Goal: Task Accomplishment & Management: Manage account settings

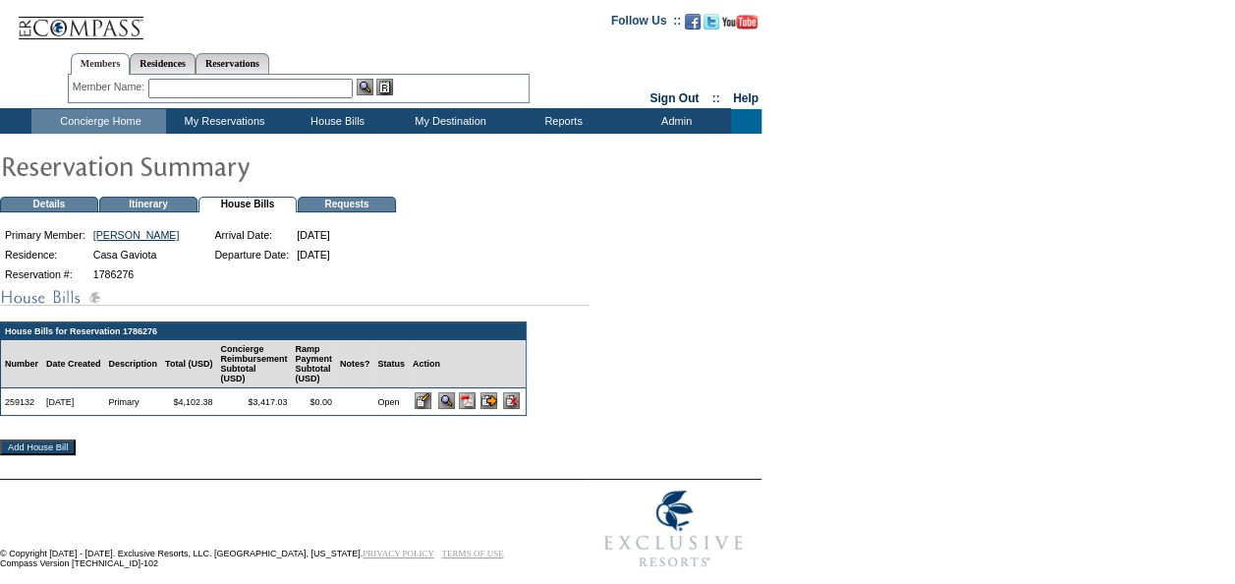
click at [476, 409] on img at bounding box center [467, 400] width 17 height 17
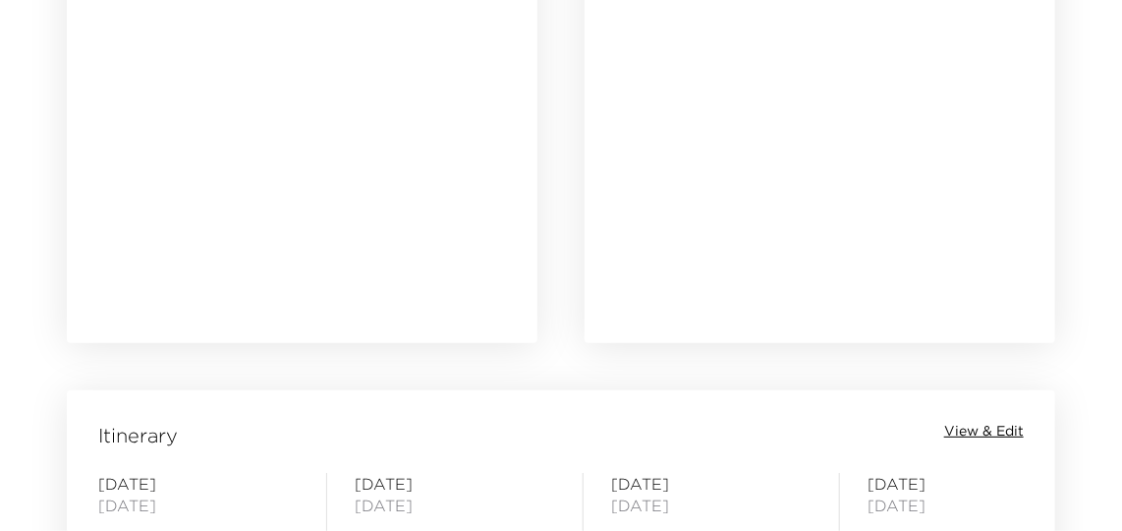
scroll to position [2322, 0]
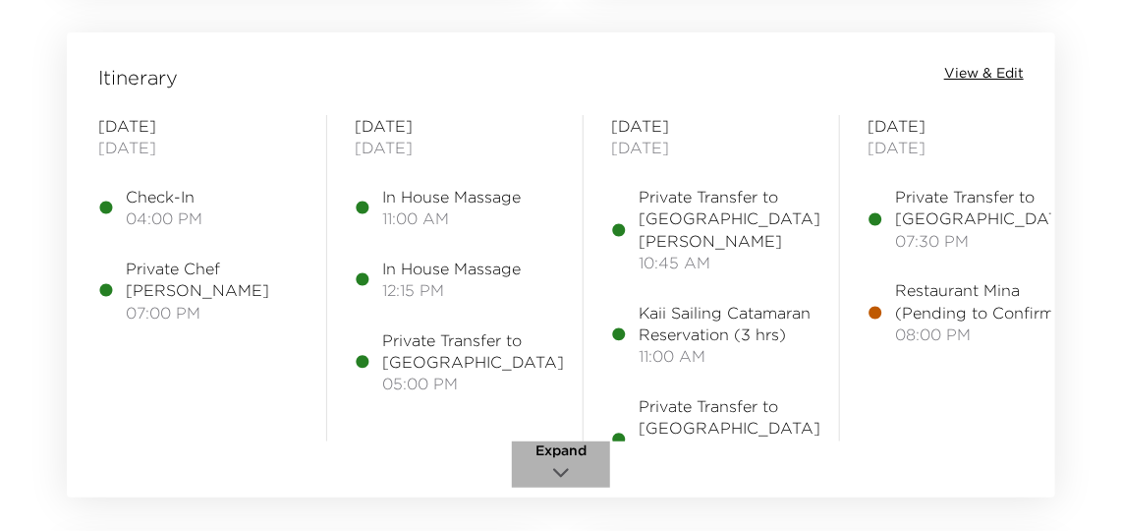
click at [560, 461] on icon "button" at bounding box center [561, 473] width 24 height 24
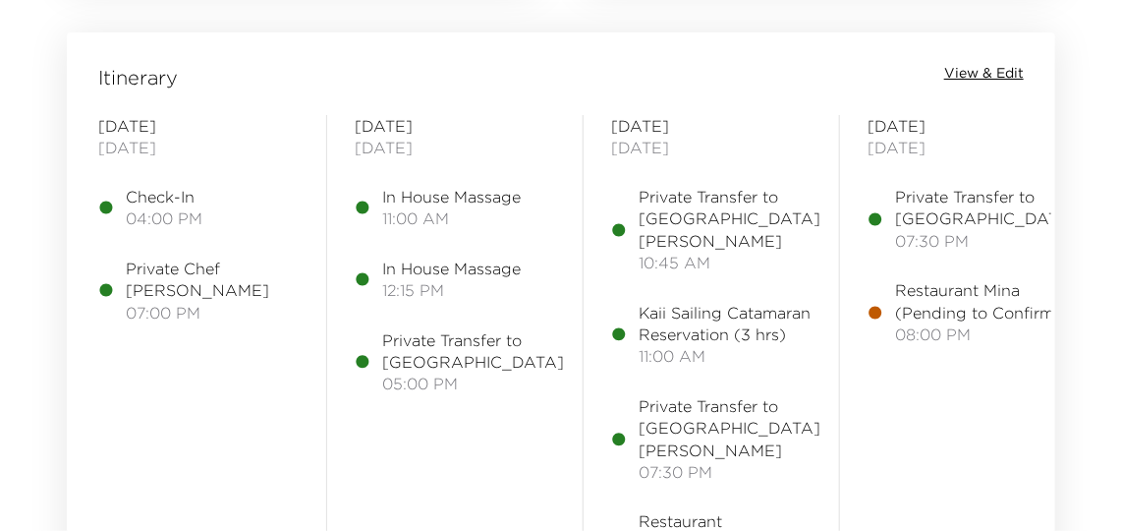
click at [962, 64] on span "View & Edit" at bounding box center [984, 74] width 80 height 20
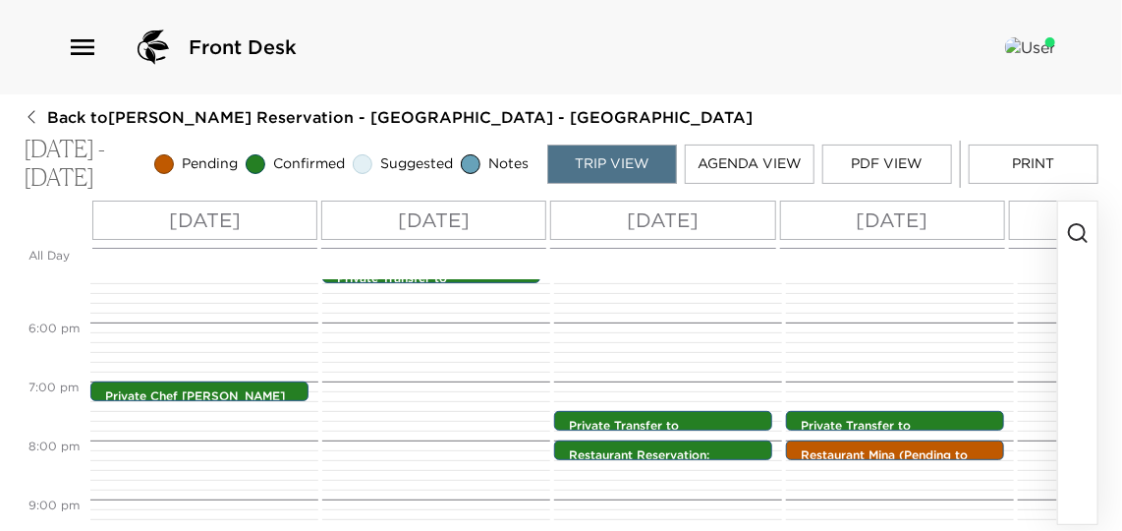
scroll to position [990, 0]
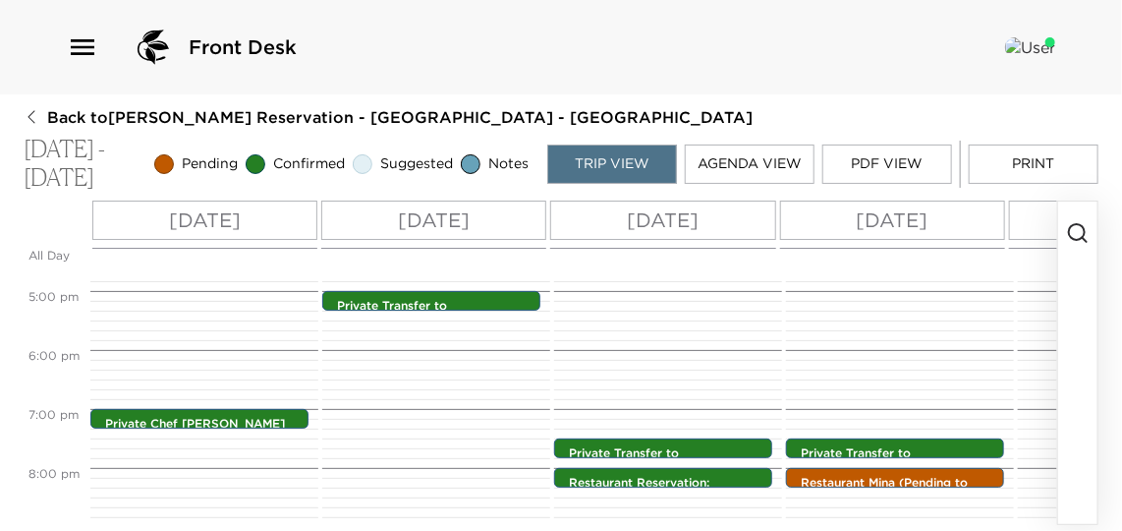
click at [1054, 158] on button "Print" at bounding box center [1034, 163] width 130 height 39
click at [1080, 235] on icon "button" at bounding box center [1078, 233] width 24 height 24
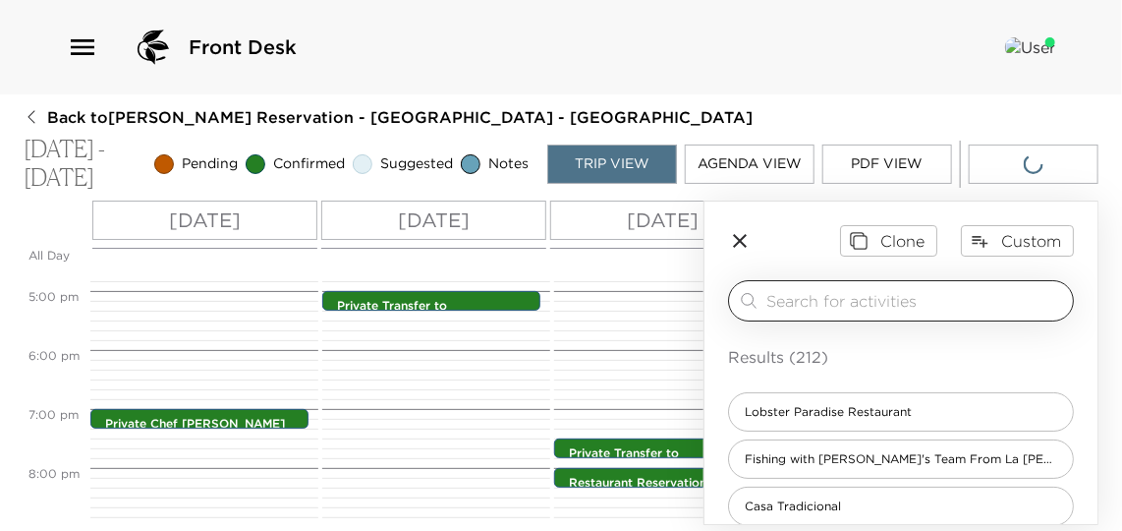
click at [851, 294] on input "search" at bounding box center [915, 300] width 299 height 23
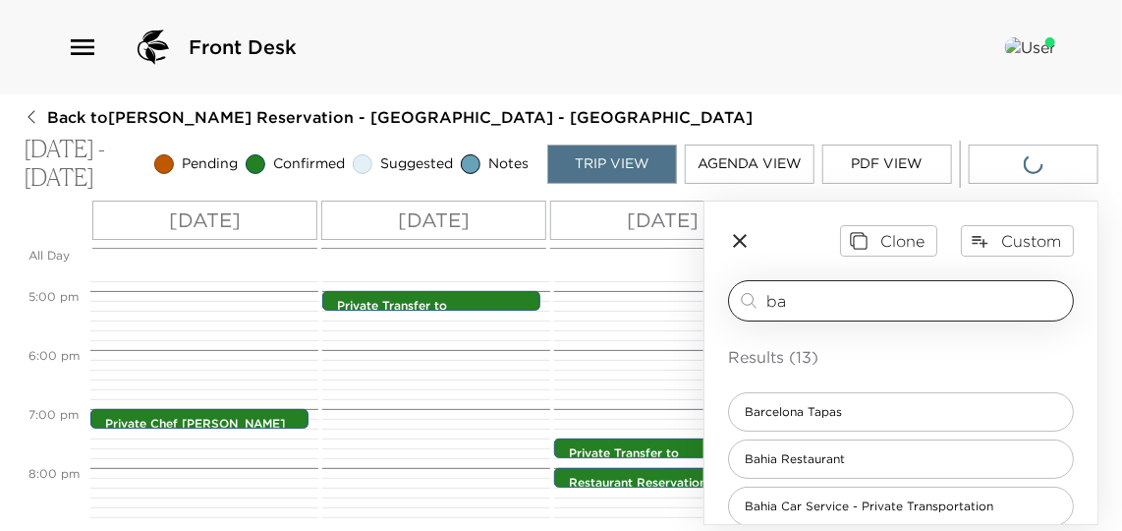
type input "b"
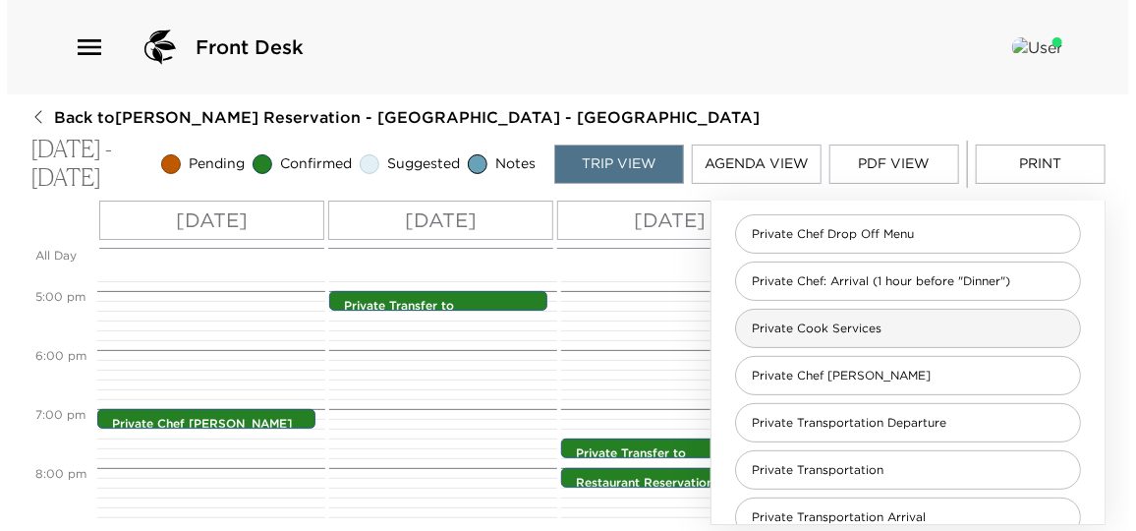
scroll to position [178, 0]
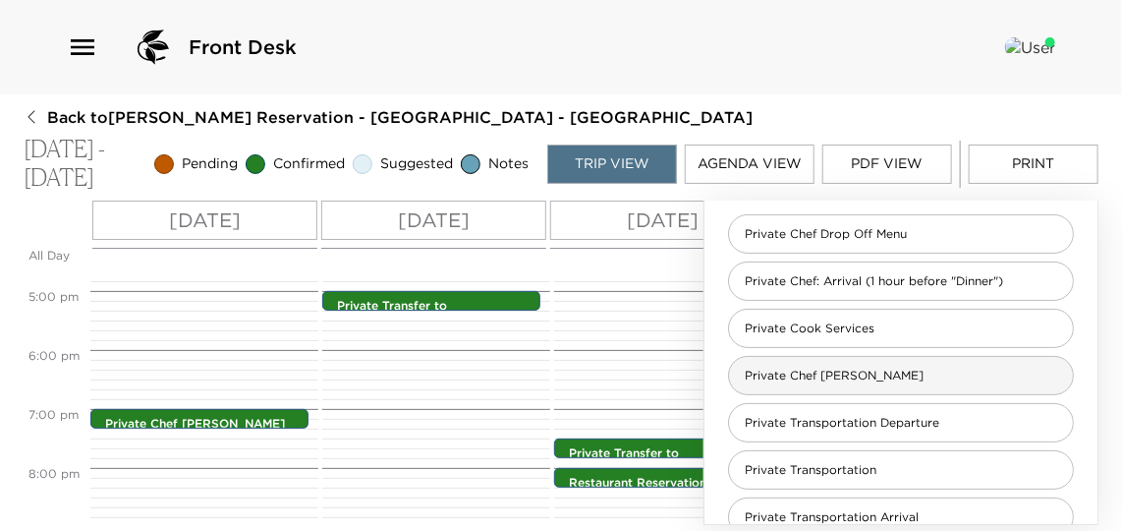
type input "private"
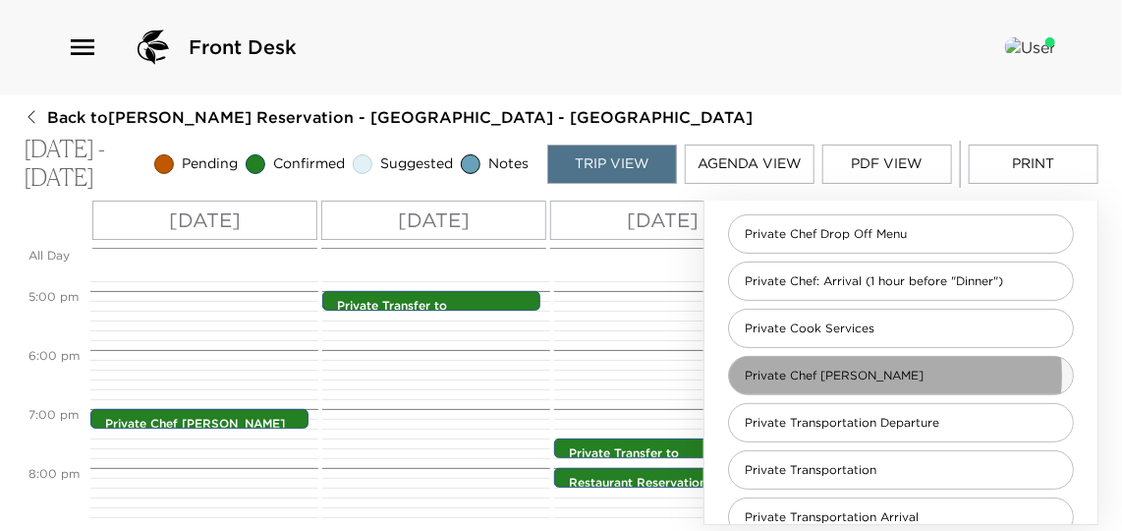
click at [846, 379] on span "Private Chef Dinner" at bounding box center [834, 375] width 210 height 17
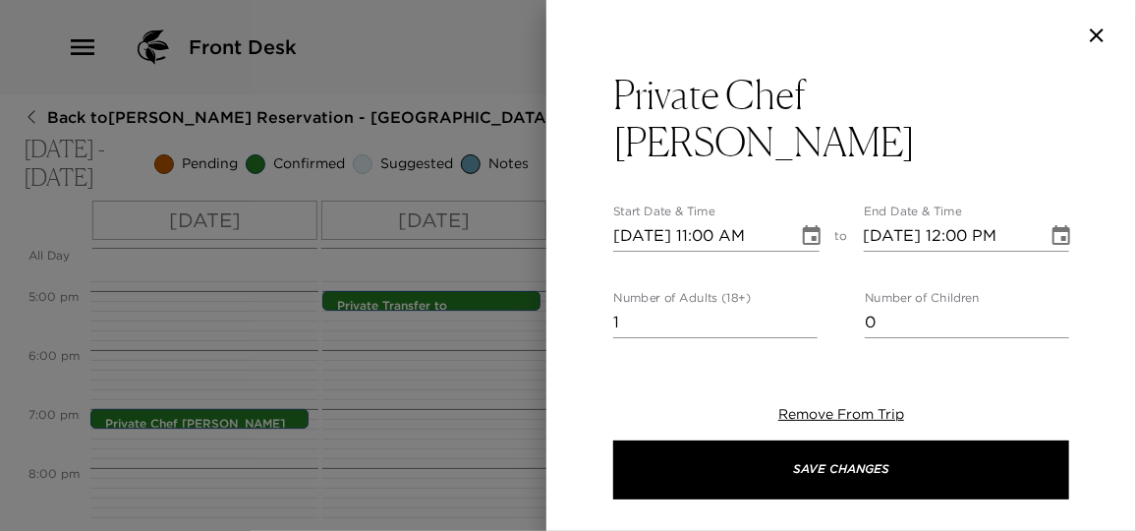
type textarea "Your chef will be cooking and serving the meal at your house tonight. Menu Sele…"
drag, startPoint x: 642, startPoint y: 273, endPoint x: 435, endPoint y: 254, distance: 207.2
click at [435, 254] on div "Private Chef Dinner Start Date & Time 11/04/2025 11:00 AM to End Date & Time 11…" at bounding box center [568, 265] width 1136 height 531
type input "11"
click at [818, 216] on button "Choose date, selected date is Nov 4, 2025" at bounding box center [811, 235] width 39 height 39
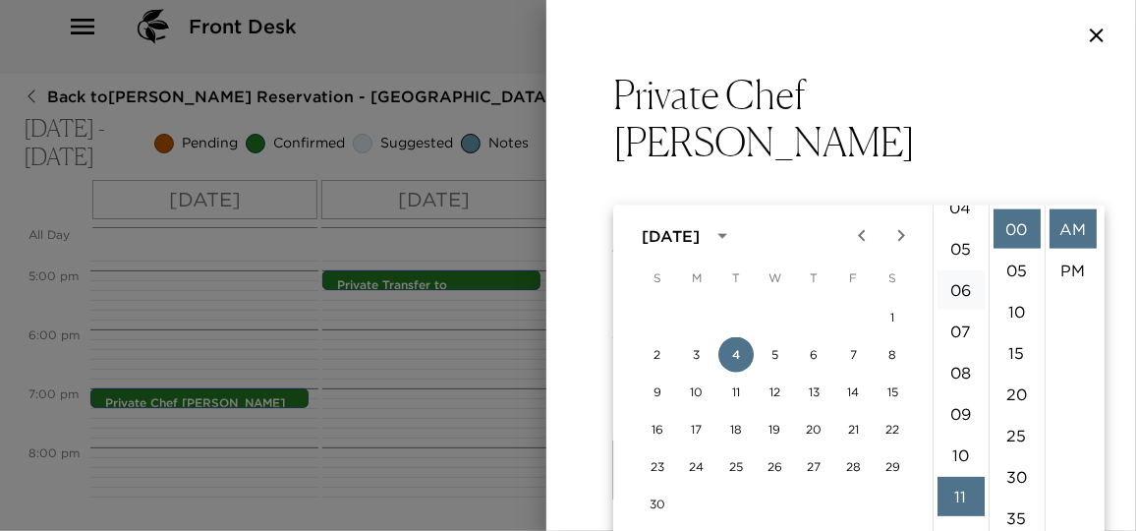
scroll to position [186, 0]
click at [967, 290] on li "04" at bounding box center [960, 297] width 47 height 39
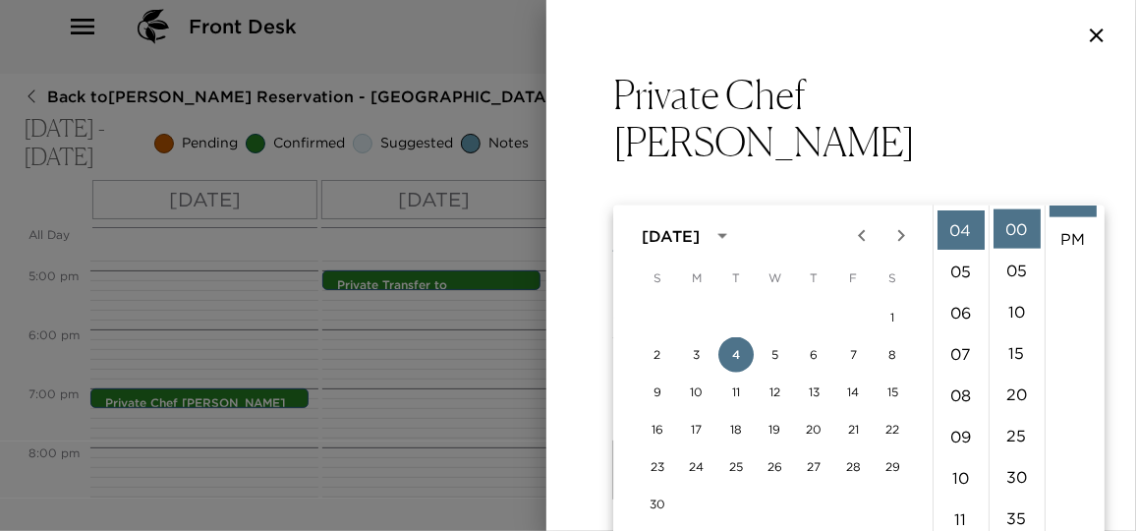
scroll to position [40, 0]
click at [1068, 226] on li "PM" at bounding box center [1072, 229] width 47 height 39
type input "11/04/2025 04:00 PM"
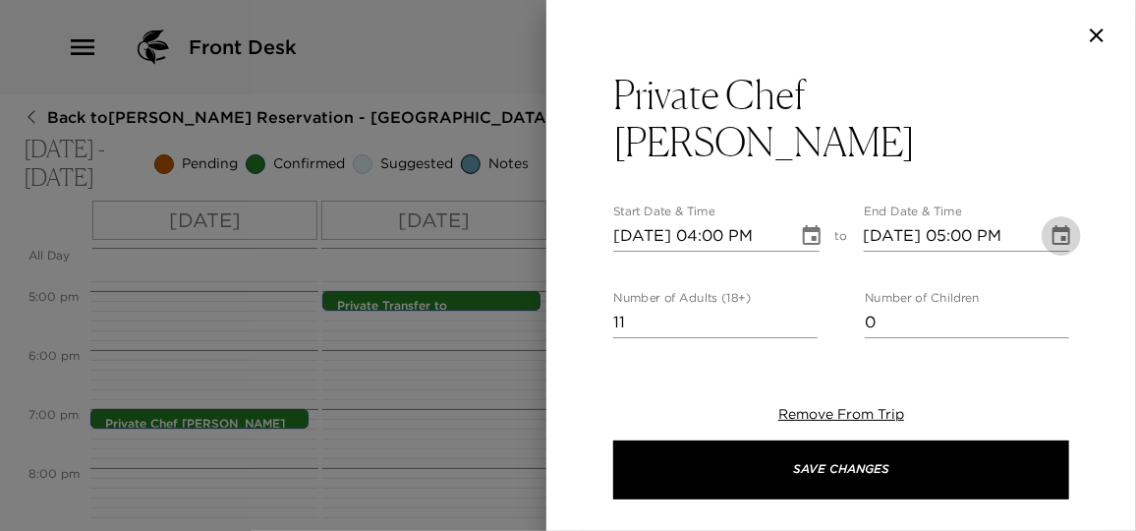
click at [1052, 225] on icon "Choose date, selected date is Nov 4, 2025" at bounding box center [1061, 235] width 18 height 20
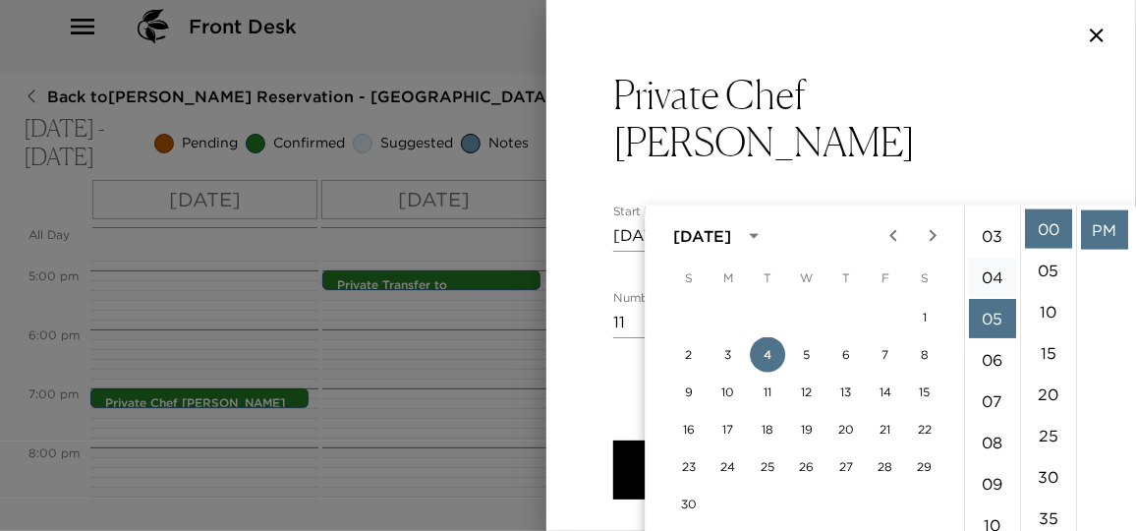
click at [992, 274] on li "04" at bounding box center [992, 276] width 47 height 39
type input "11/04/2025 04:00 PM"
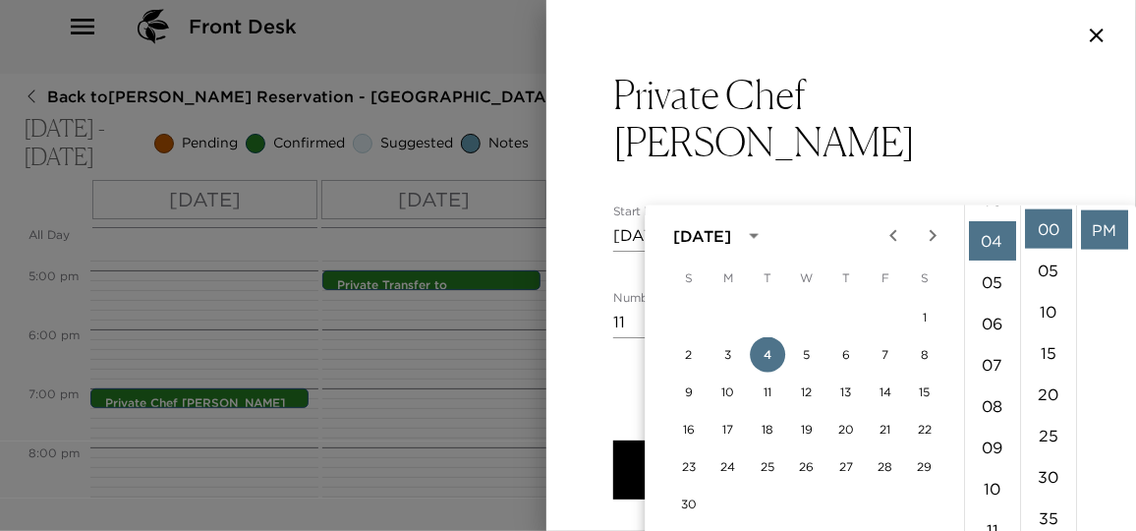
scroll to position [164, 0]
click at [1094, 236] on li "PM" at bounding box center [1104, 229] width 47 height 39
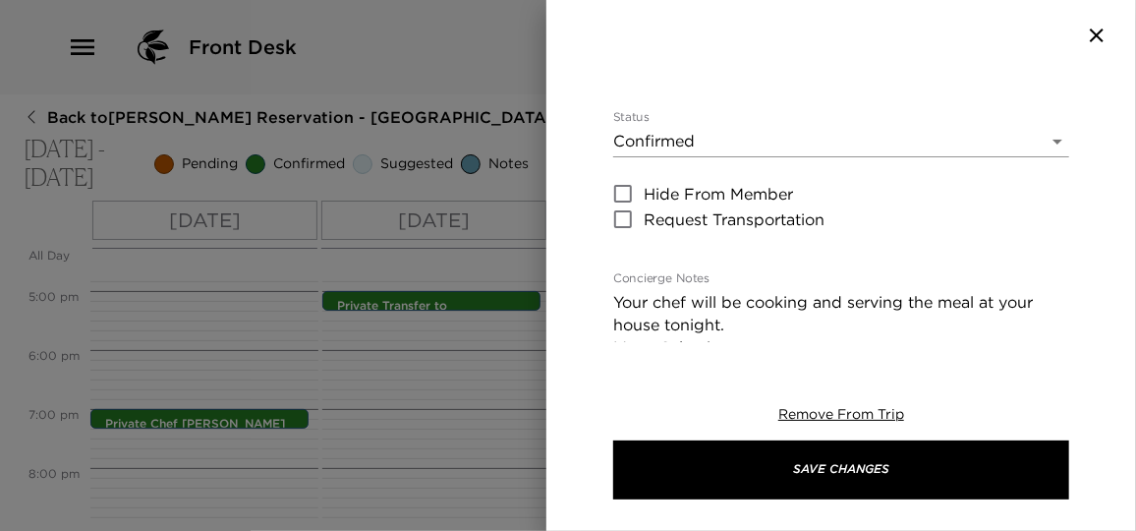
scroll to position [357, 0]
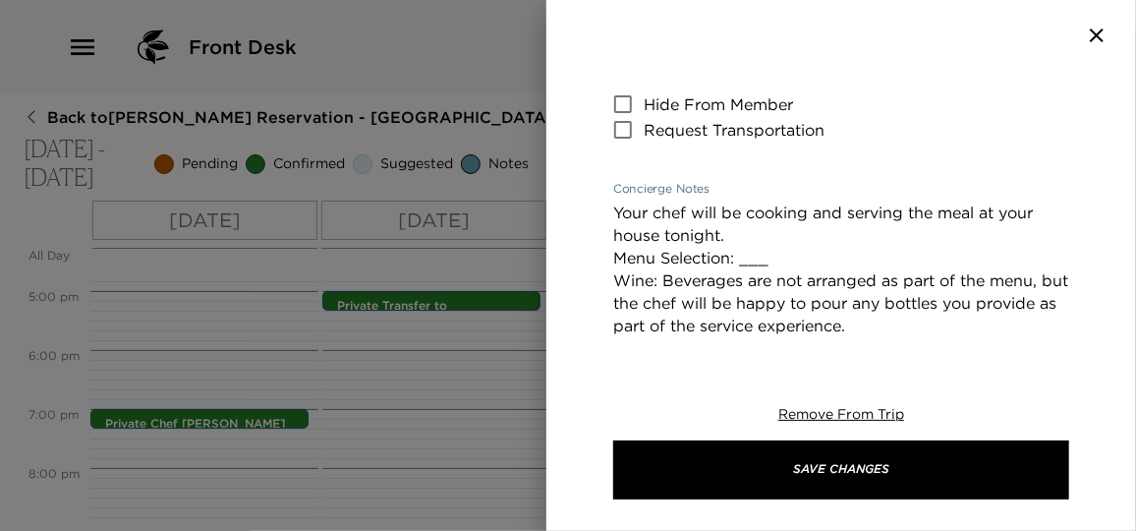
click at [775, 215] on textarea "Your chef will be cooking and serving the meal at your house tonight. Menu Sele…" at bounding box center [841, 314] width 456 height 226
click at [774, 215] on textarea "Your chef will be cooking and serving the meal at your house tonight. Menu Sele…" at bounding box center [841, 314] width 456 height 226
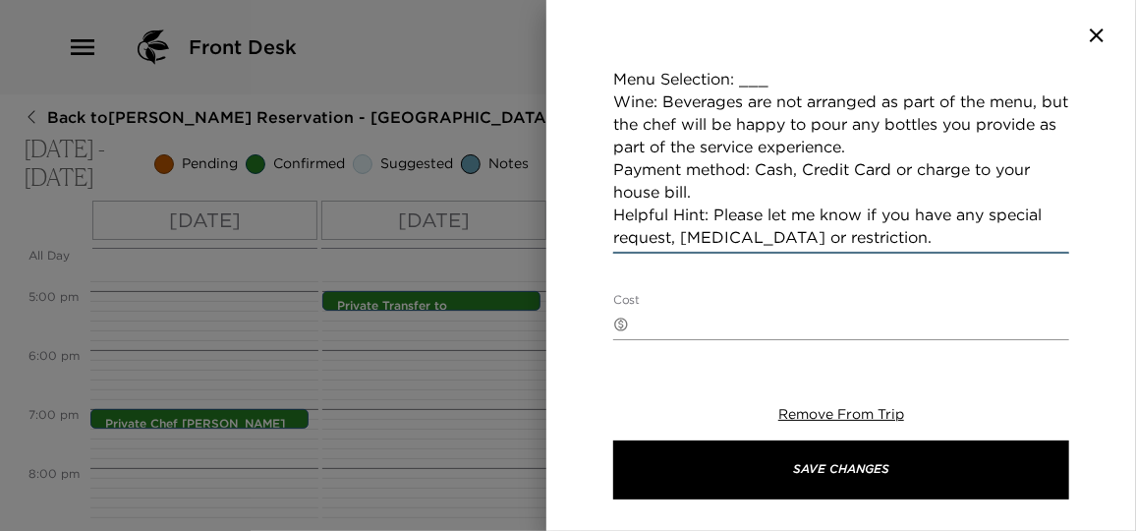
drag, startPoint x: 615, startPoint y: 163, endPoint x: 1018, endPoint y: 139, distance: 403.6
click at [1018, 139] on textarea "Your chef will be cooking and serving the meal at your house tonight. Menu Sele…" at bounding box center [841, 136] width 456 height 226
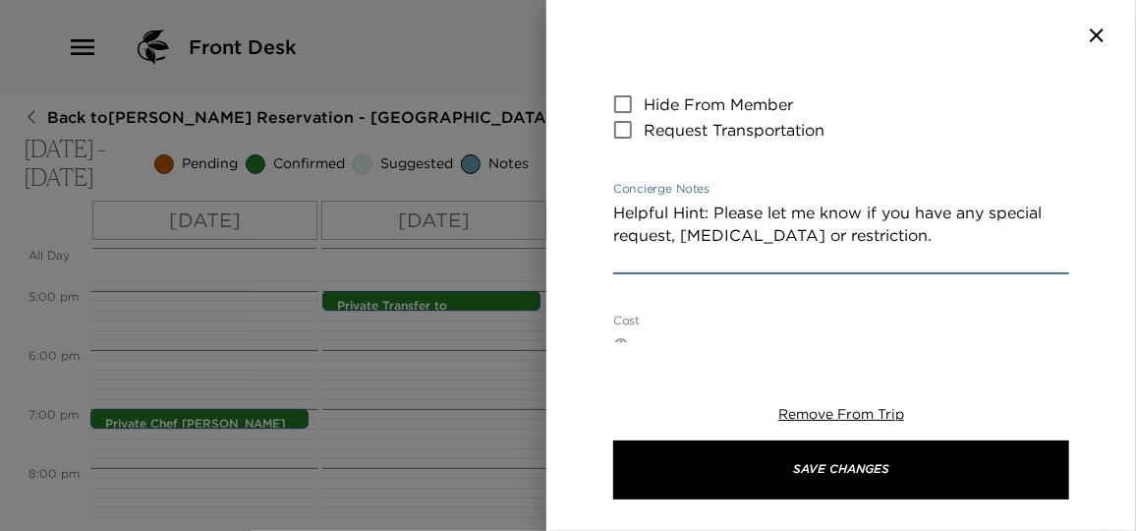
scroll to position [446, 0]
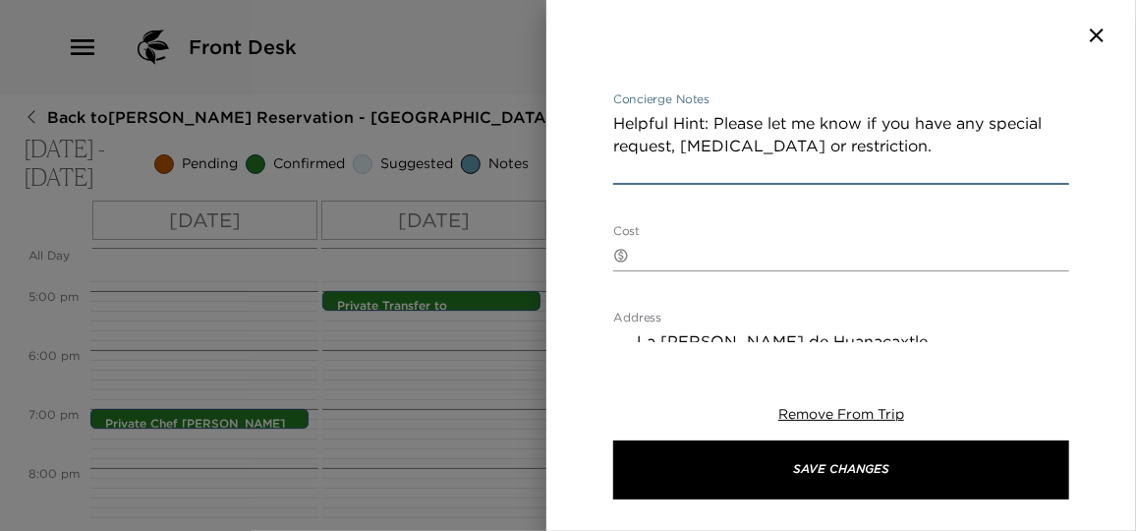
type textarea "Helpful Hint: Please let me know if you have any special request, food allergy …"
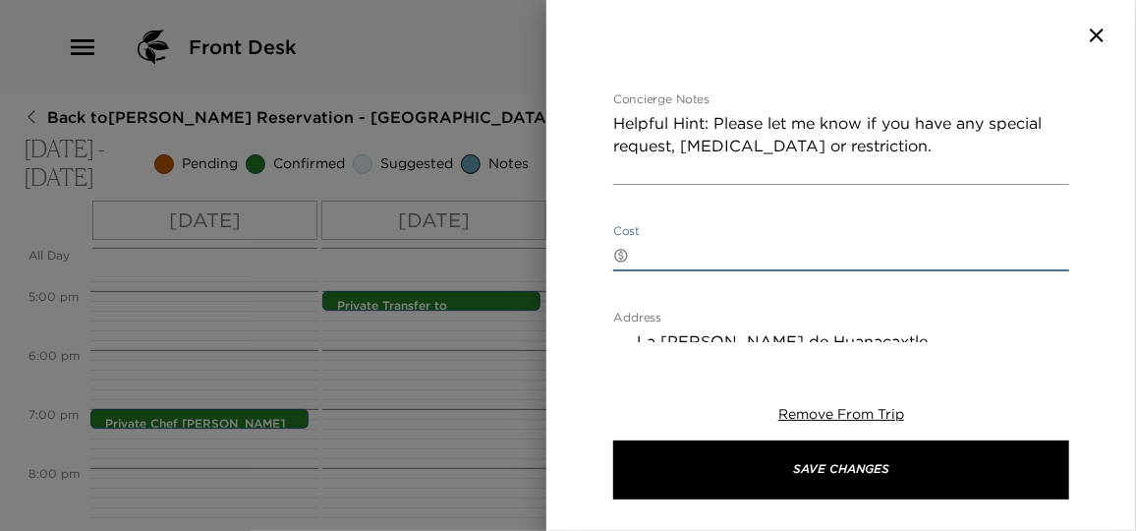
click at [650, 244] on textarea "Cost" at bounding box center [853, 255] width 432 height 23
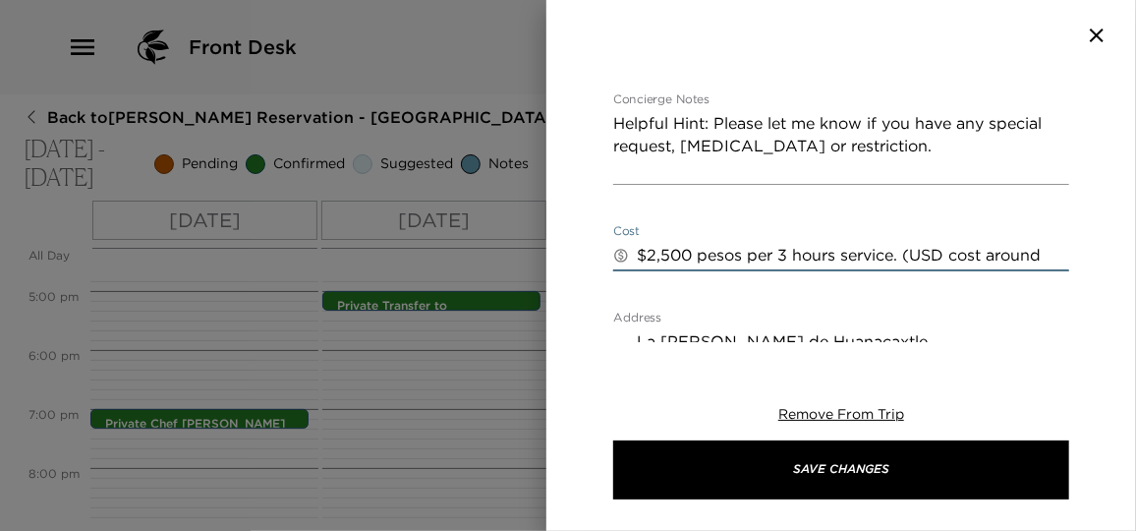
click at [1045, 244] on textarea "$2,500 pesos per 3 hours service. (USD cost around" at bounding box center [853, 255] width 432 height 23
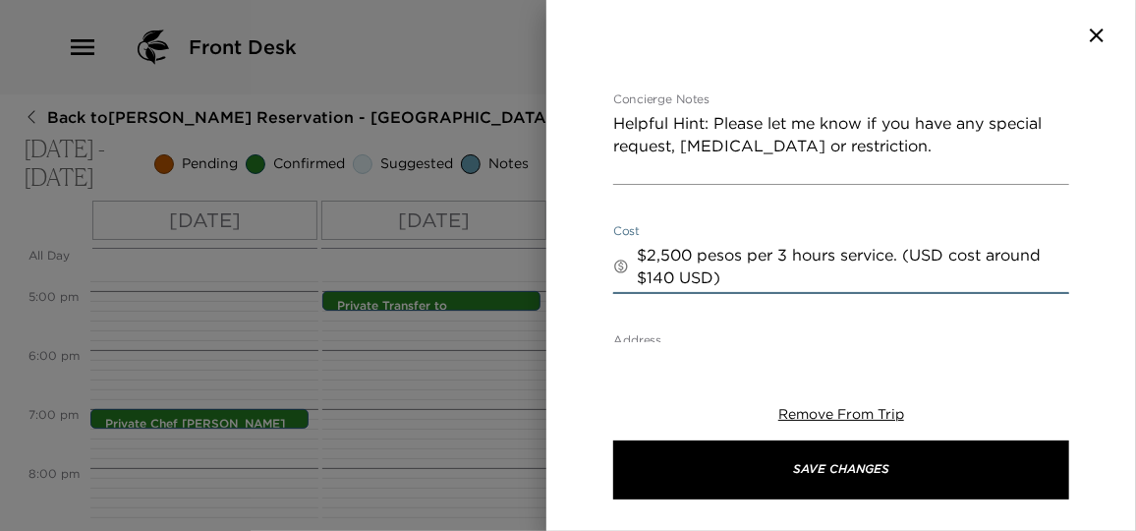
drag, startPoint x: 959, startPoint y: 205, endPoint x: 914, endPoint y: 205, distance: 45.2
click at [914, 244] on textarea "$2,500 pesos per 3 hours service. (USD cost around $140 USD)" at bounding box center [853, 266] width 432 height 45
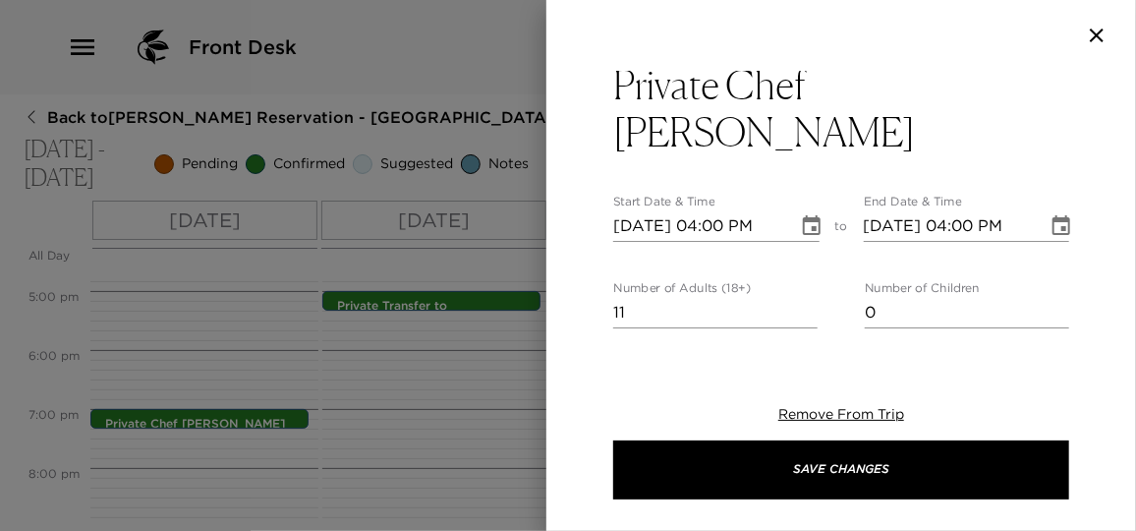
scroll to position [0, 0]
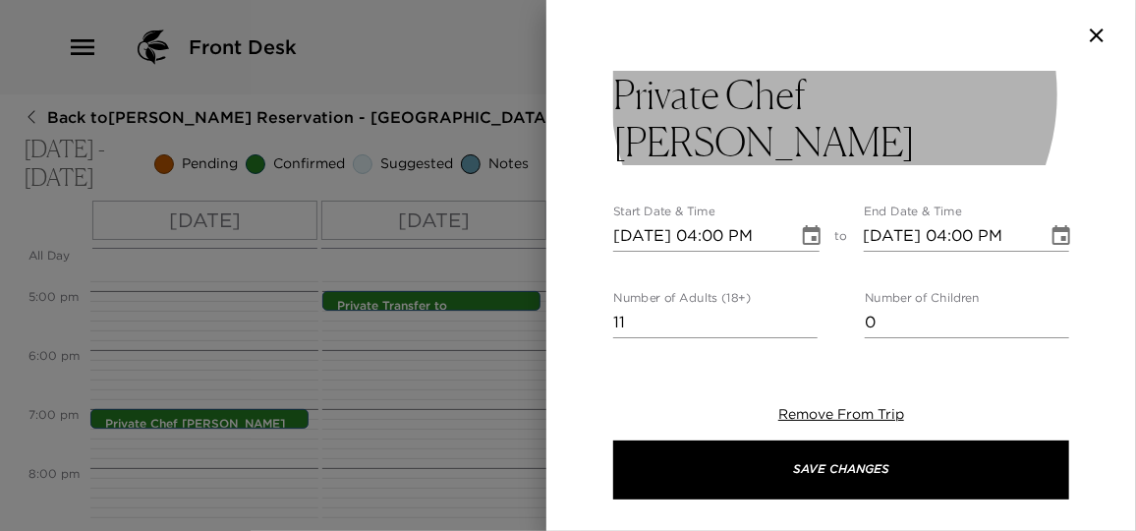
type textarea "$2,500 pesos per 3 hours service. (Cost around $140 USD)"
click at [826, 94] on h3 "Private Chef Dinner" at bounding box center [841, 118] width 456 height 94
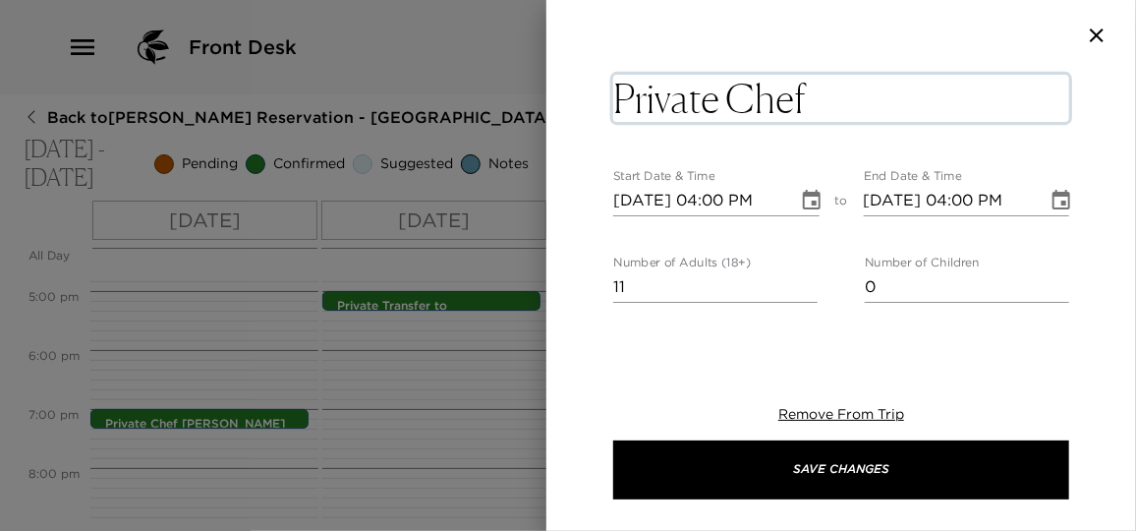
drag, startPoint x: 925, startPoint y: 101, endPoint x: 627, endPoint y: 108, distance: 297.8
click at [627, 108] on textarea "Private Chef Dinner" at bounding box center [841, 98] width 456 height 47
type textarea "P"
type textarea "b"
type textarea "Bartender Service"
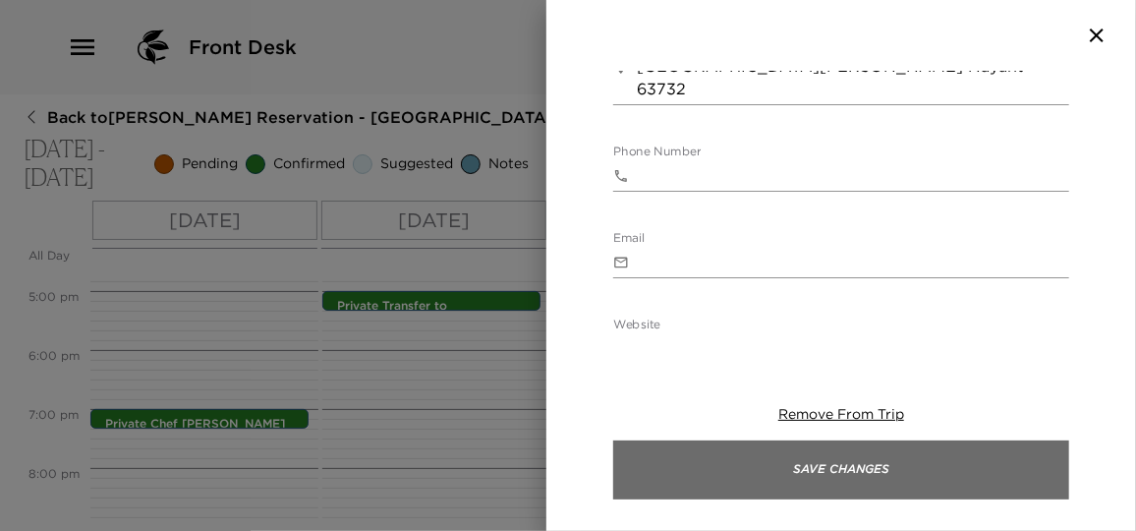
scroll to position [893, 0]
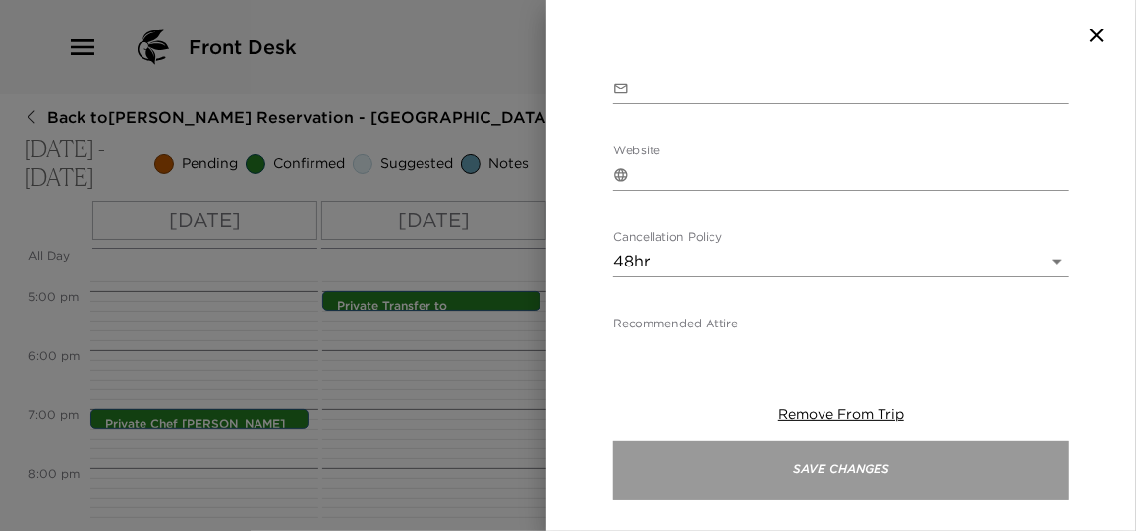
click at [839, 451] on button "Save Changes" at bounding box center [841, 469] width 456 height 59
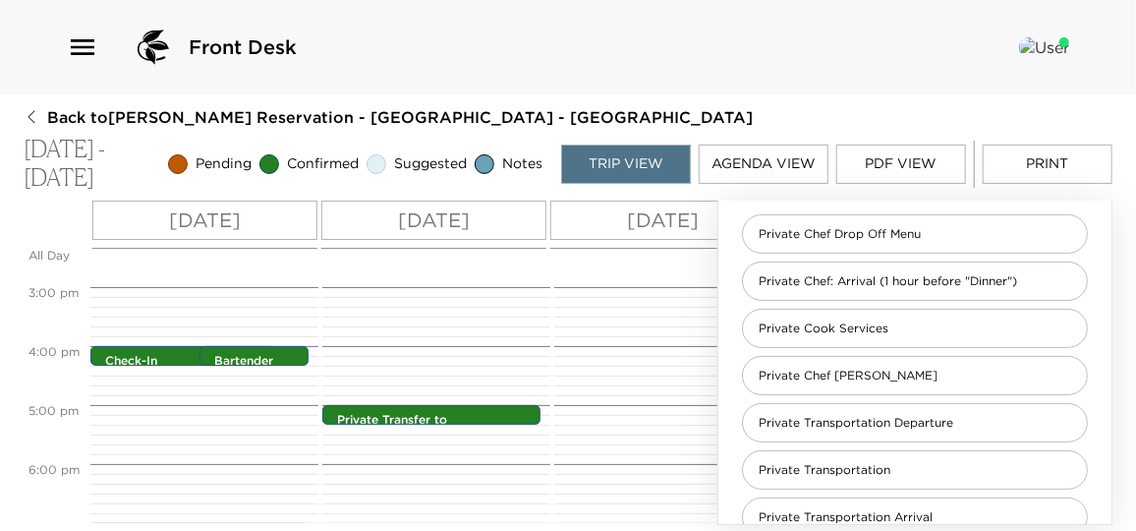
scroll to position [901, 0]
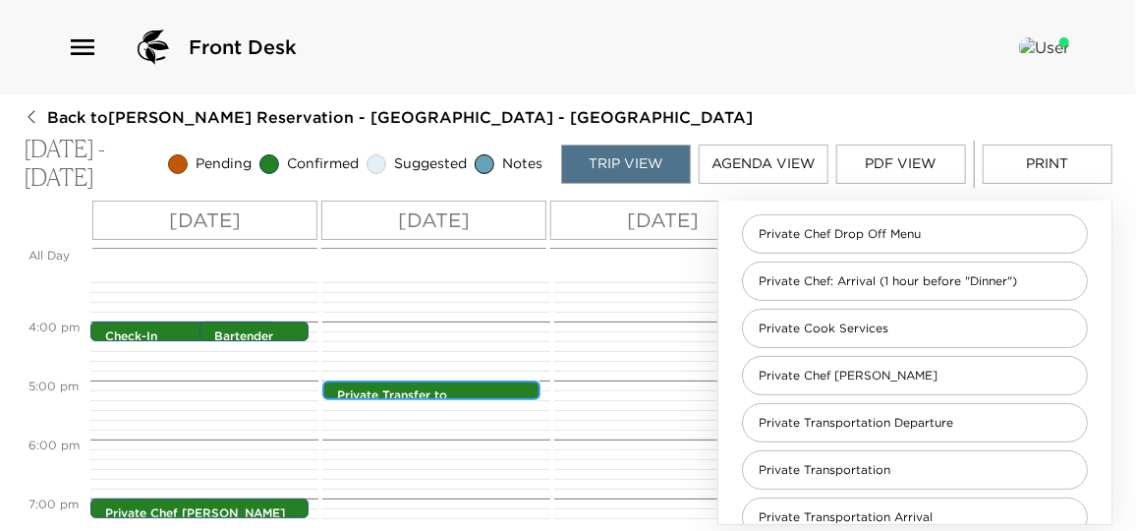
click at [479, 391] on p "Private Transfer to Sayulita" at bounding box center [436, 403] width 198 height 33
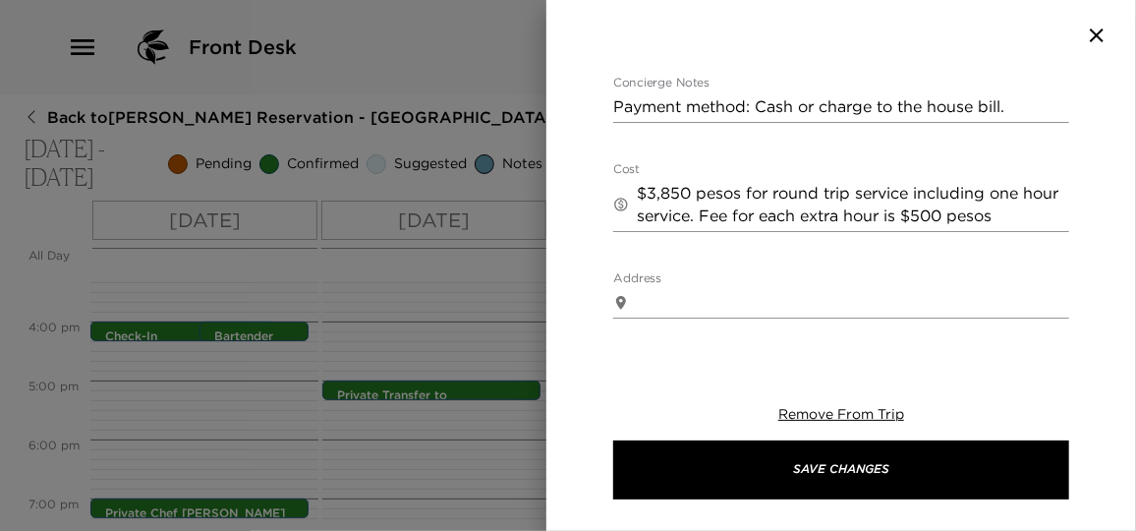
scroll to position [446, 0]
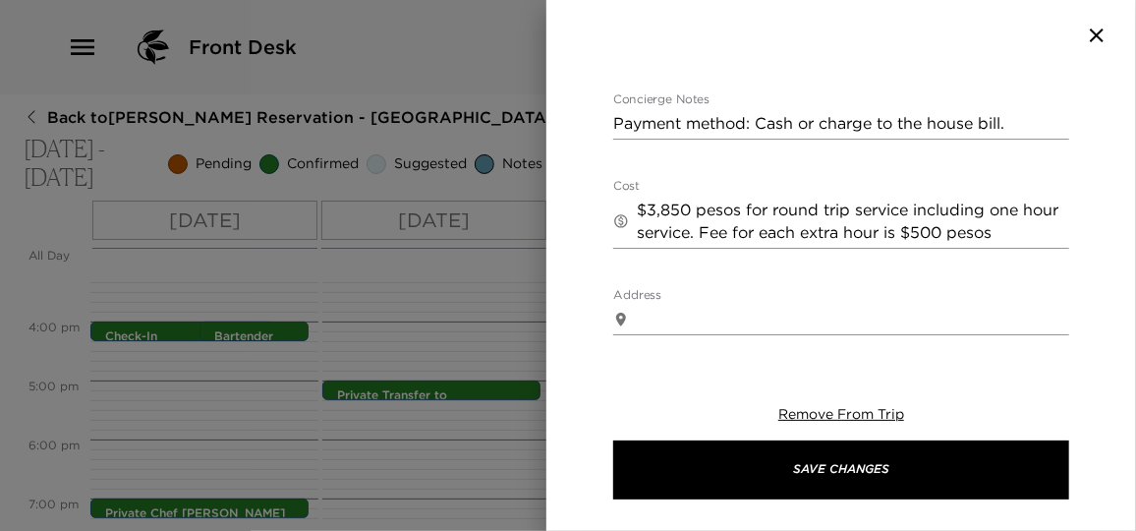
click at [1043, 198] on textarea "$3,850 pesos for round trip service including one hour service. Fee for each ex…" at bounding box center [853, 220] width 432 height 45
click at [1074, 186] on div "Private Transfer to Sayulita Start Date & Time 11/05/2025 05:00 PM to End Date …" at bounding box center [841, 206] width 590 height 271
click at [740, 198] on textarea "$3,850 pesos for round trip service including one hour service. Fee for each ex…" at bounding box center [853, 220] width 432 height 45
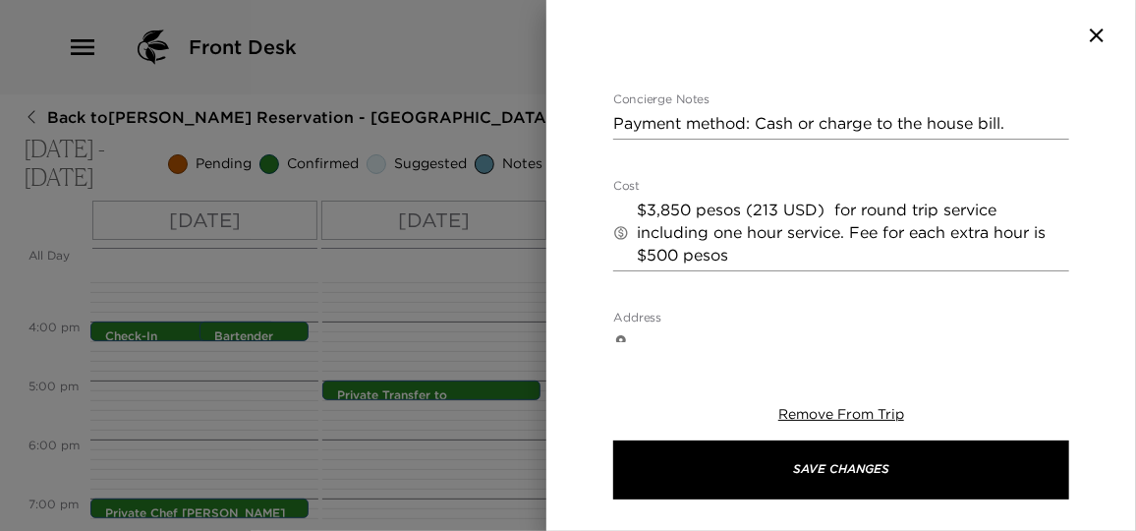
click at [784, 214] on textarea "$3,850 pesos (213 USD) for round trip service including one hour service. Fee f…" at bounding box center [853, 232] width 432 height 68
click at [753, 210] on textarea "$3,850 pesos (213 USD) for round trip service including one hour service. Fee f…" at bounding box center [853, 232] width 432 height 68
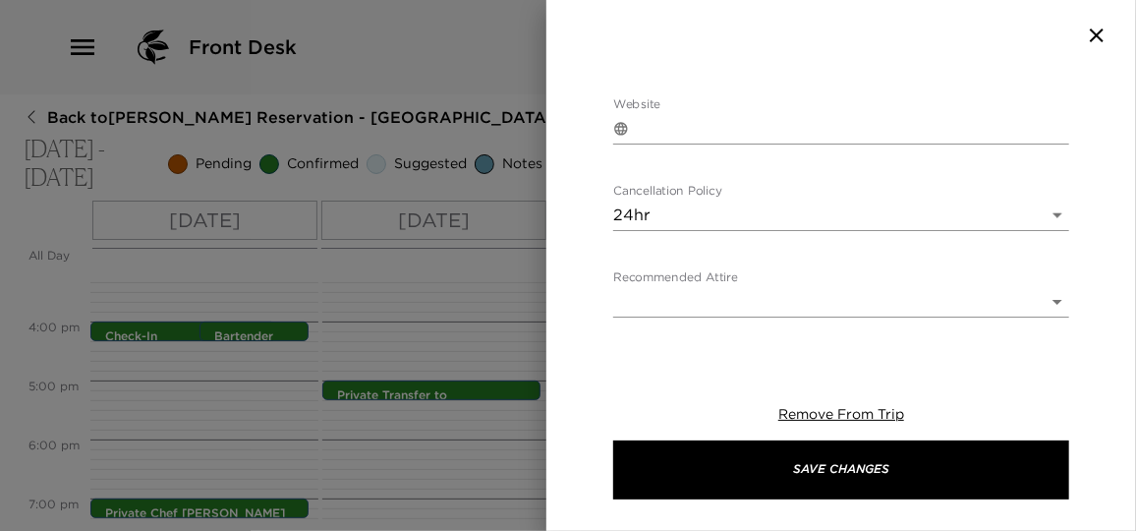
scroll to position [932, 0]
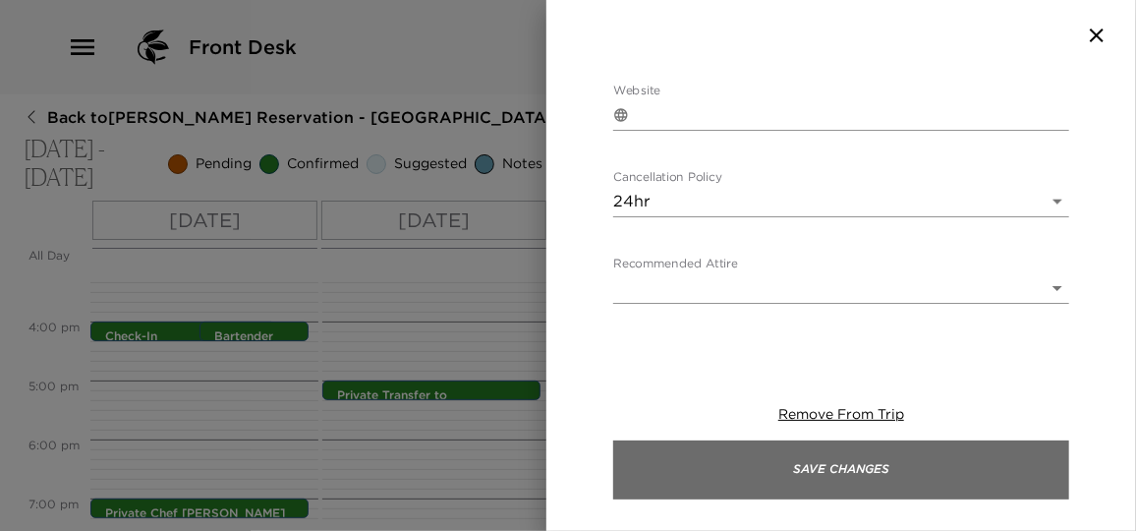
type textarea "$3,850 pesos (213 USD) for round trip service including one hour service. Fee f…"
click at [887, 467] on button "Save Changes" at bounding box center [841, 469] width 456 height 59
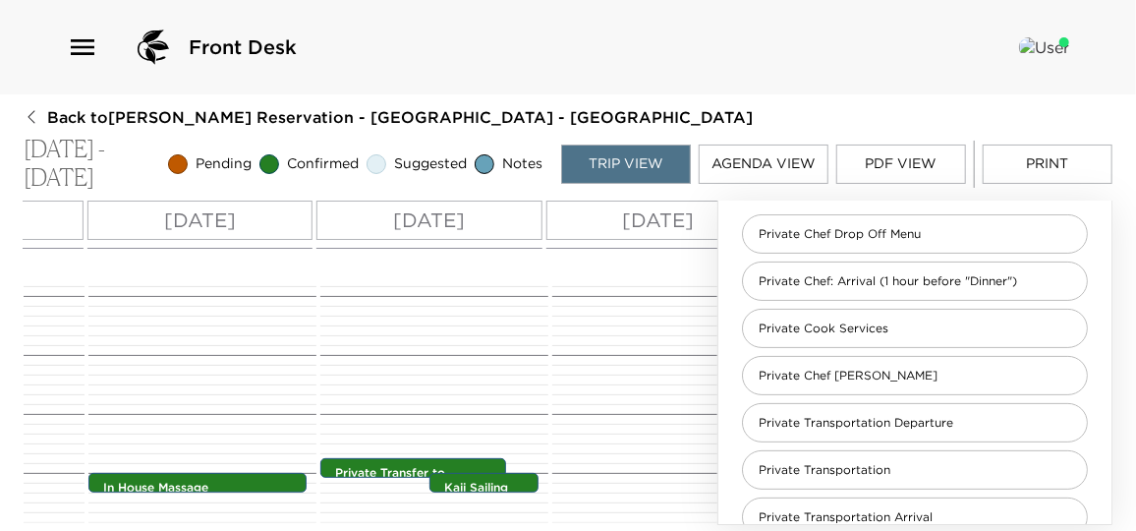
scroll to position [633, 0]
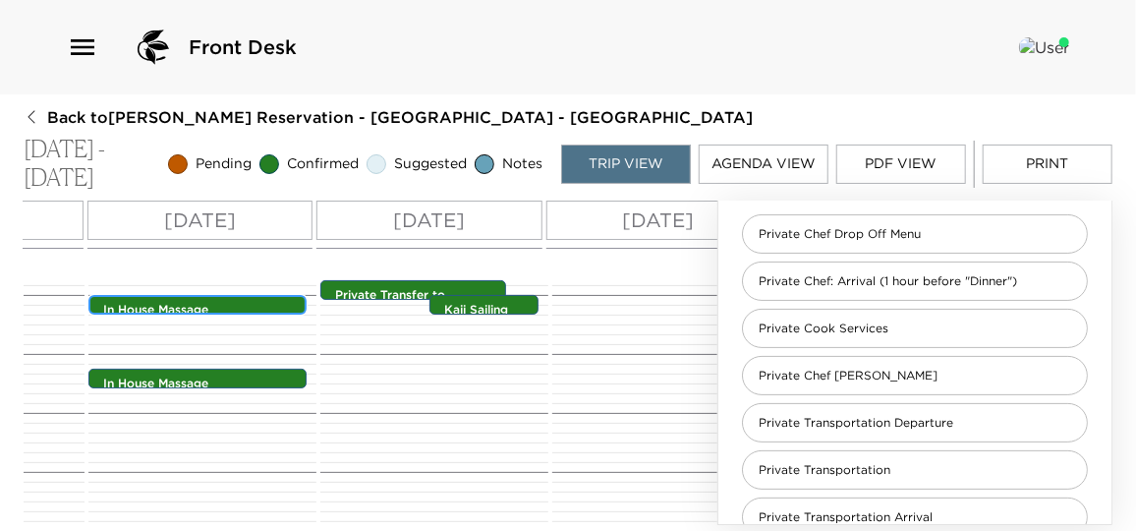
click at [234, 299] on div "In House Massage 11:00am - 11:00am" at bounding box center [202, 306] width 206 height 16
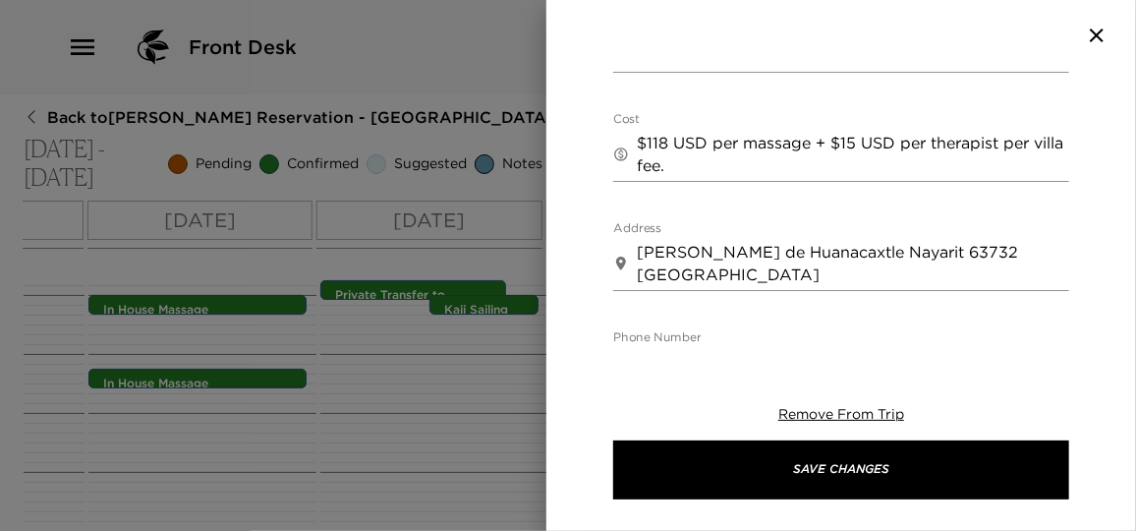
scroll to position [715, 0]
click at [491, 404] on div at bounding box center [568, 265] width 1136 height 531
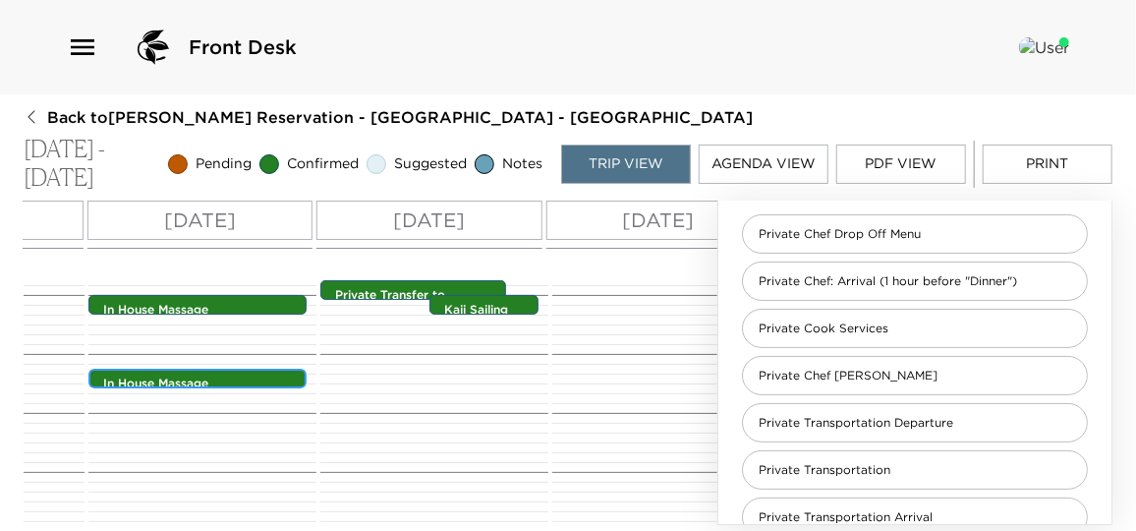
click at [241, 368] on div "In House Massage 12:15pm - 12:15pm" at bounding box center [197, 378] width 218 height 20
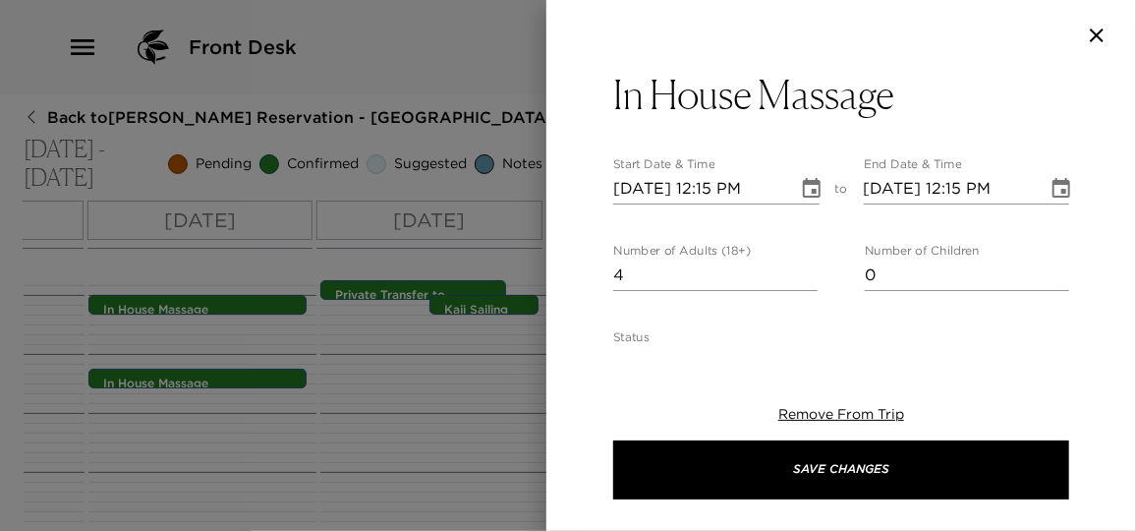
click at [241, 368] on div at bounding box center [568, 265] width 1136 height 531
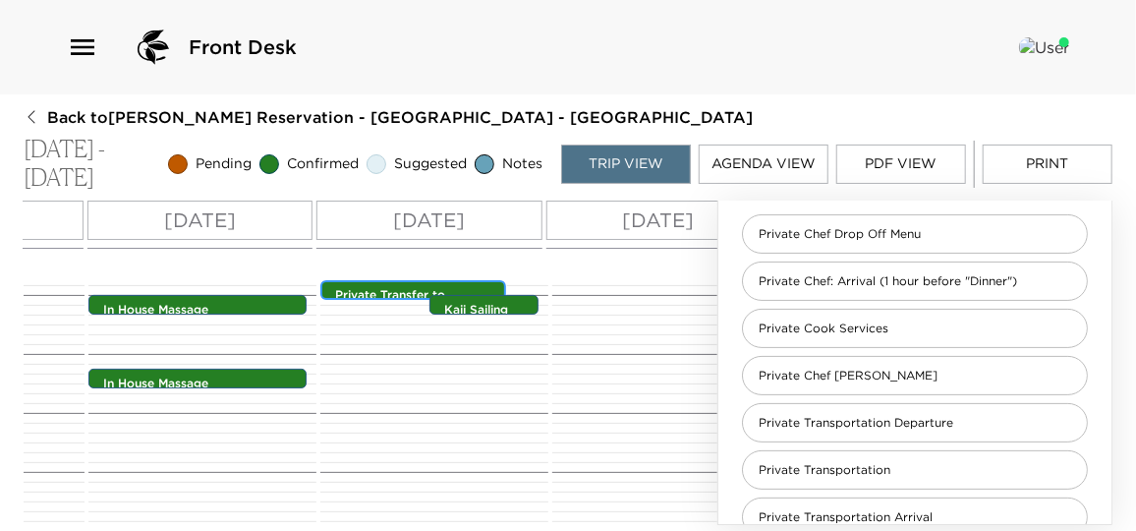
click at [384, 288] on p "Private Transfer to La Cruz Marina" at bounding box center [418, 311] width 166 height 49
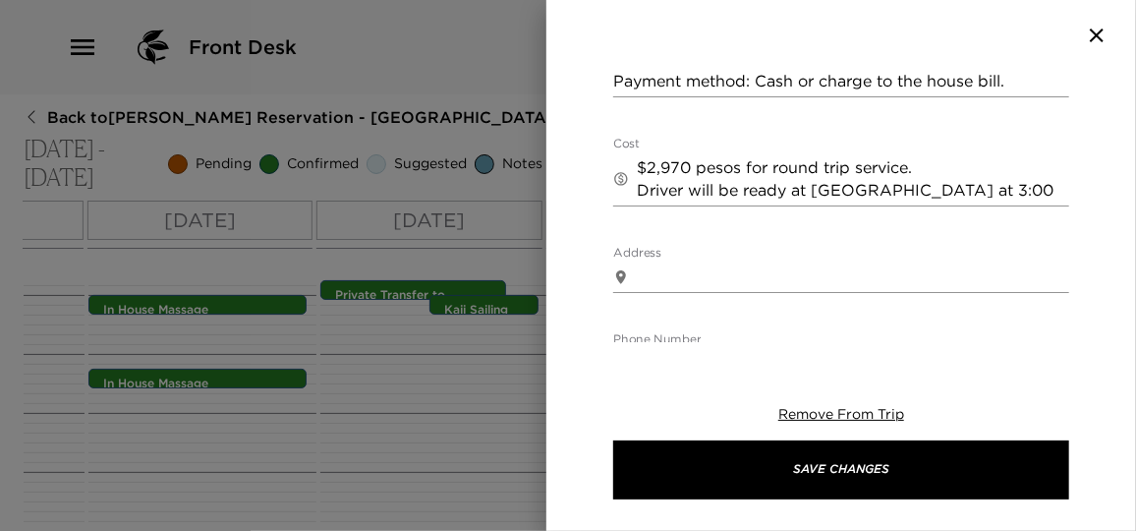
scroll to position [446, 0]
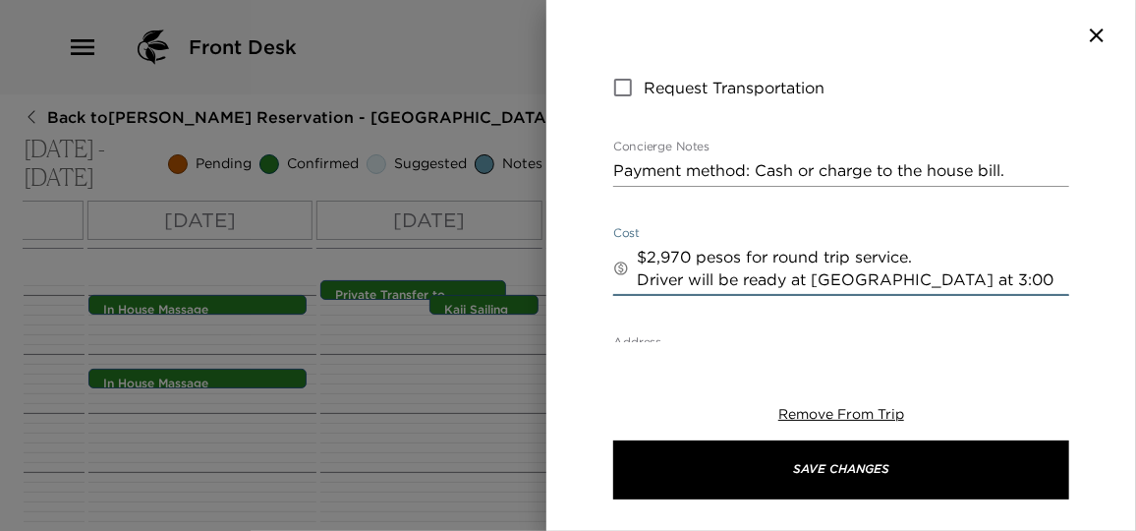
drag, startPoint x: 693, startPoint y: 209, endPoint x: 663, endPoint y: 212, distance: 29.6
click at [663, 246] on textarea "$2,970 pesos for round trip service. Driver will be ready at la Marina at 3:00 …" at bounding box center [853, 268] width 432 height 45
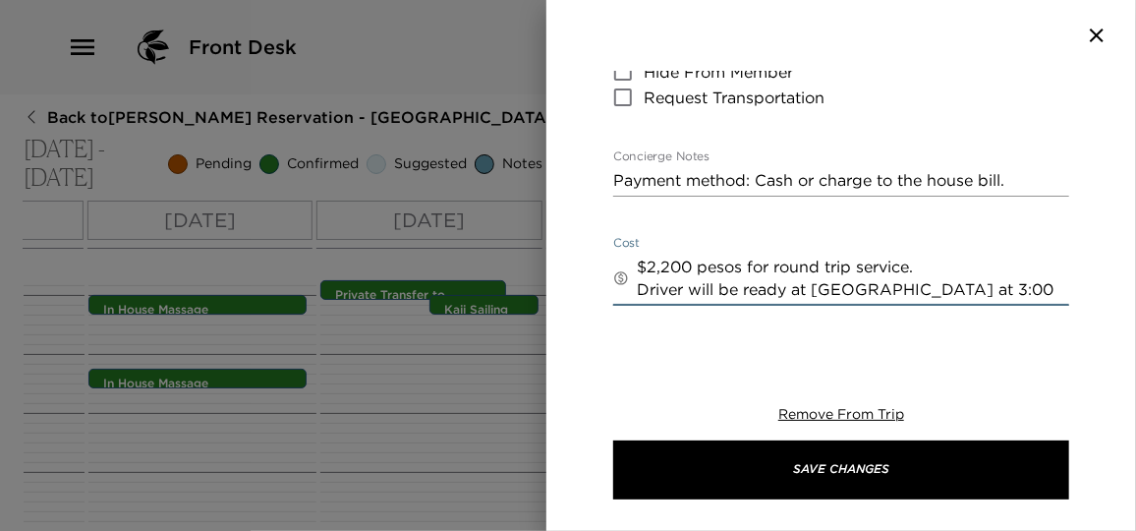
scroll to position [421, 0]
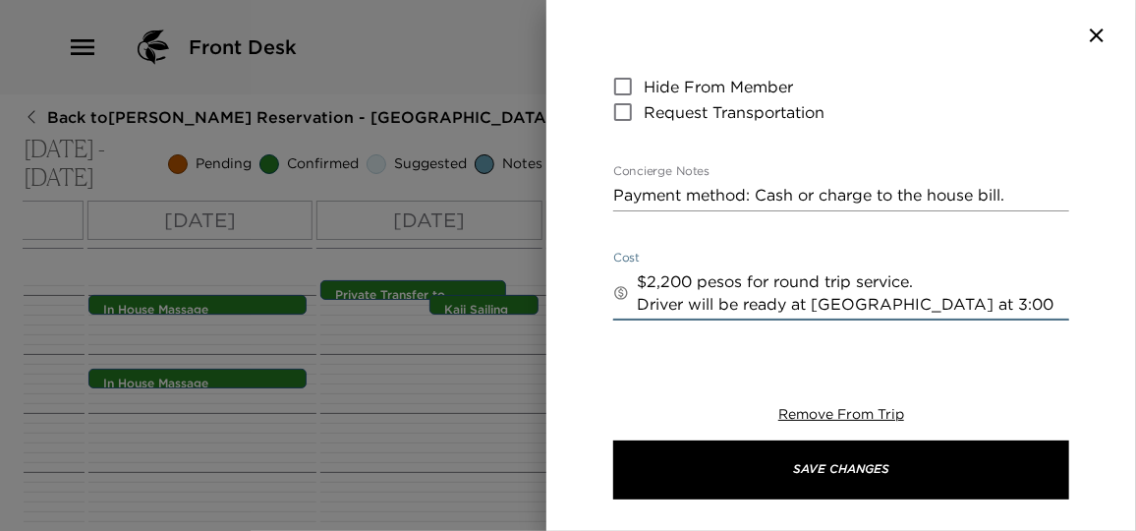
click at [941, 270] on textarea "$2,200 pesos for round trip service. Driver will be ready at la Marina at 3:00 …" at bounding box center [853, 292] width 432 height 45
click at [969, 270] on textarea "$2,200 pesos for round trip service. Driver will be ready at la Marina at 3:00 …" at bounding box center [853, 292] width 432 height 45
click at [694, 270] on textarea "$2,200 pesos for round trip service. Driver will be ready at la Marina at 3:00 …" at bounding box center [853, 292] width 432 height 45
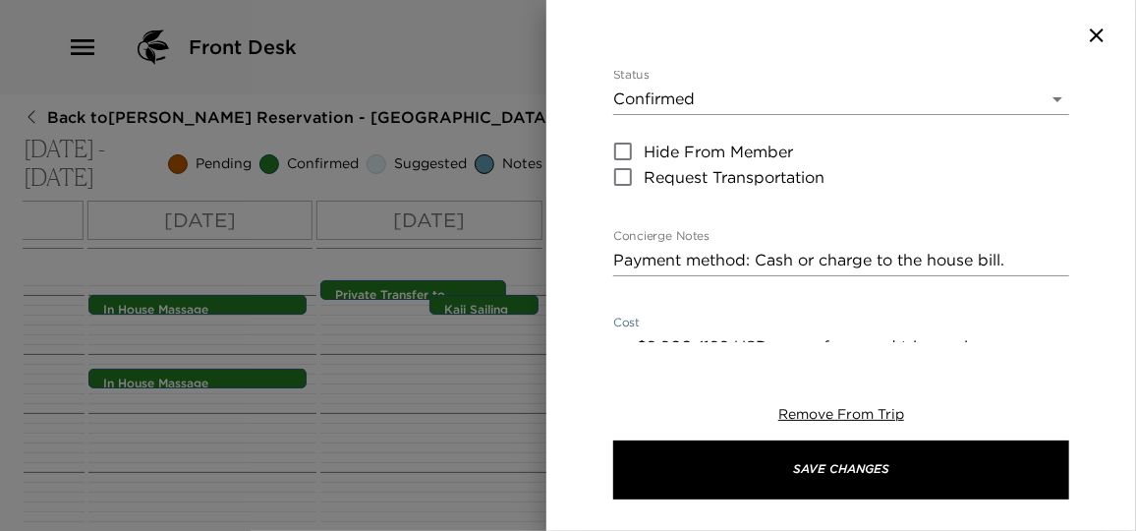
scroll to position [0, 0]
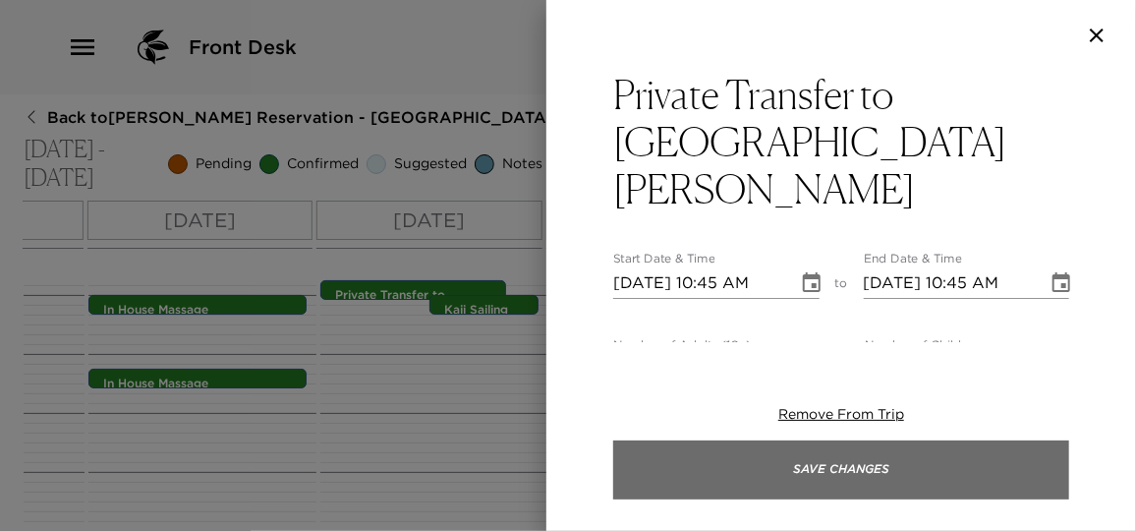
type textarea "$2,200 (122 USD pesos for round trip service. Driver will be ready at la Marina…"
click at [810, 467] on button "Save Changes" at bounding box center [841, 469] width 456 height 59
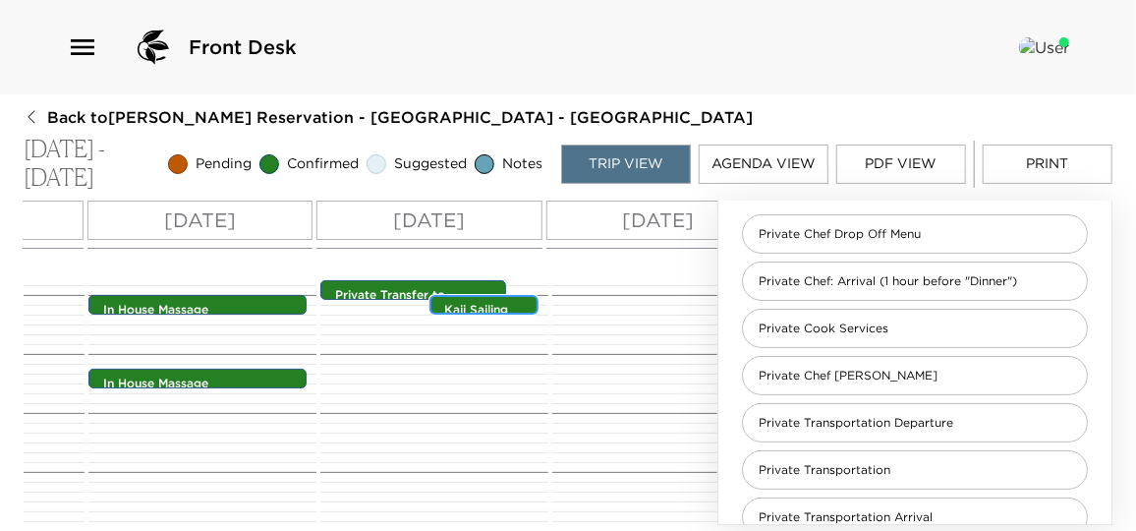
click at [487, 311] on p "Kaii Sailing Catamaran Reservation (3 hrs)" at bounding box center [488, 335] width 89 height 66
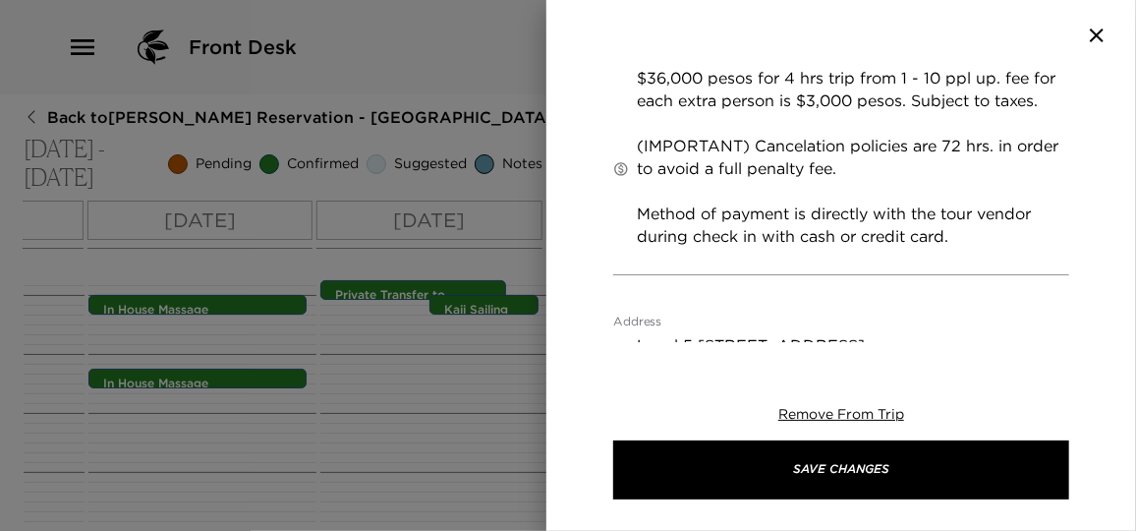
scroll to position [624, 0]
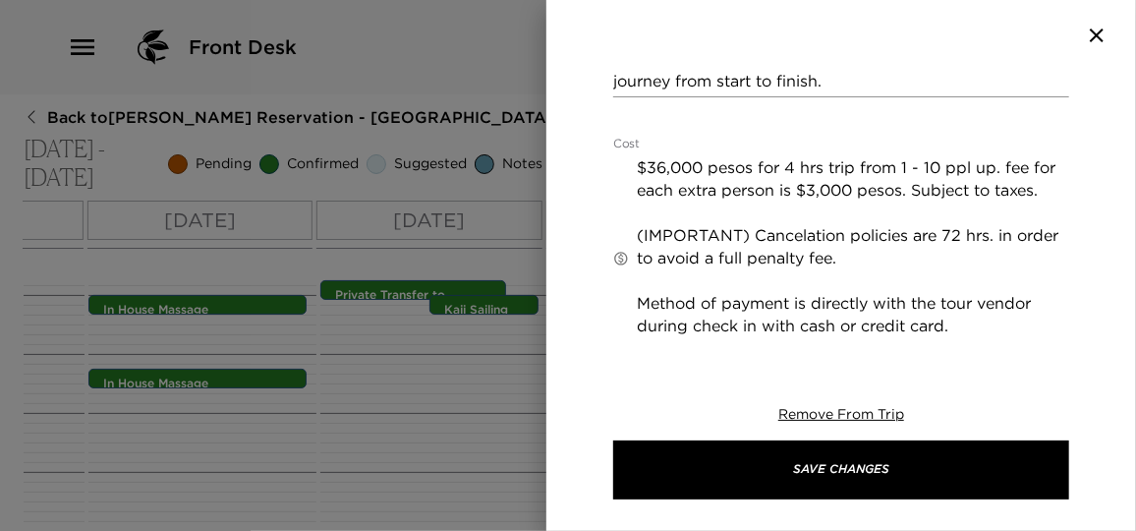
click at [754, 166] on textarea "$36,000 pesos for 4 hrs trip from 1 - 10 ppl up. fee for each extra person is $…" at bounding box center [853, 257] width 432 height 203
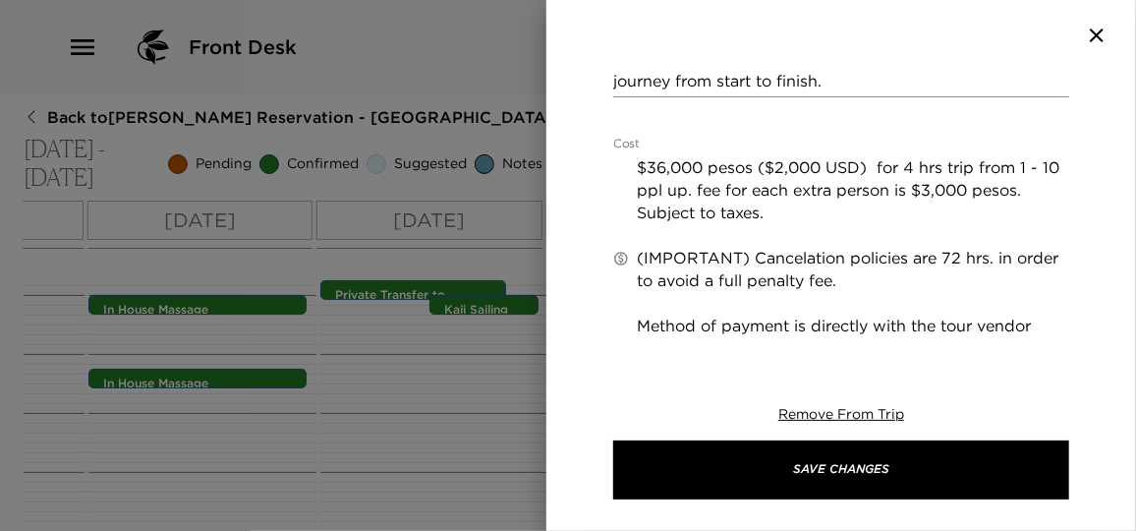
click at [991, 219] on textarea "$36,000 pesos ($2,000 USD) for 4 hrs trip from 1 - 10 ppl up. fee for each extr…" at bounding box center [853, 257] width 432 height 203
click at [1051, 192] on textarea "$36,000 pesos ($2,000 USD) for 4 hrs trip from 1 - 10 ppl up. fee for each extr…" at bounding box center [853, 257] width 432 height 203
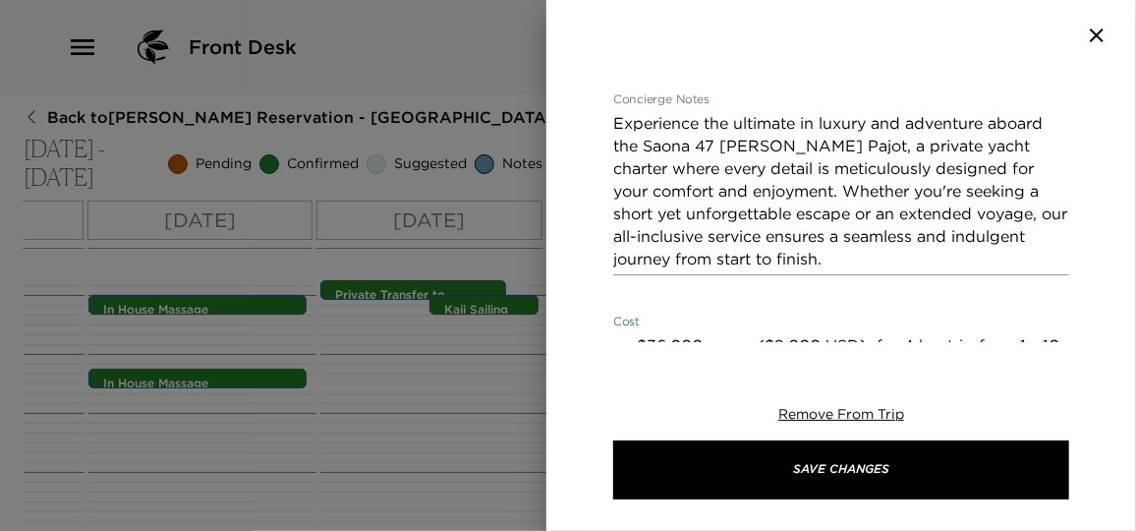
scroll to position [893, 0]
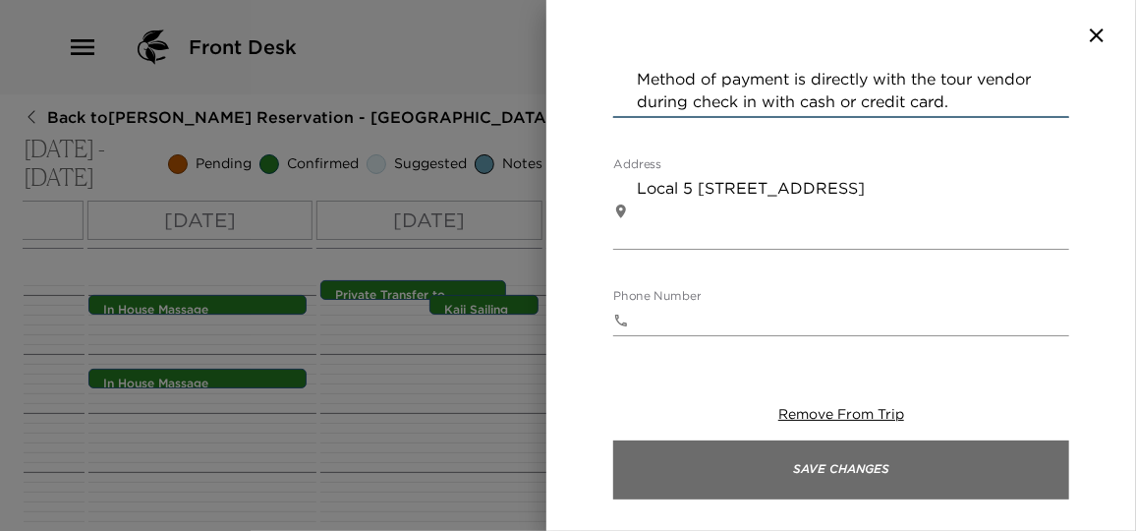
type textarea "$36,000 pesos ($2,000 USD) for 4 hrs trip from 1 - 10 ppl up. fee for each extr…"
click at [843, 478] on button "Save Changes" at bounding box center [841, 469] width 456 height 59
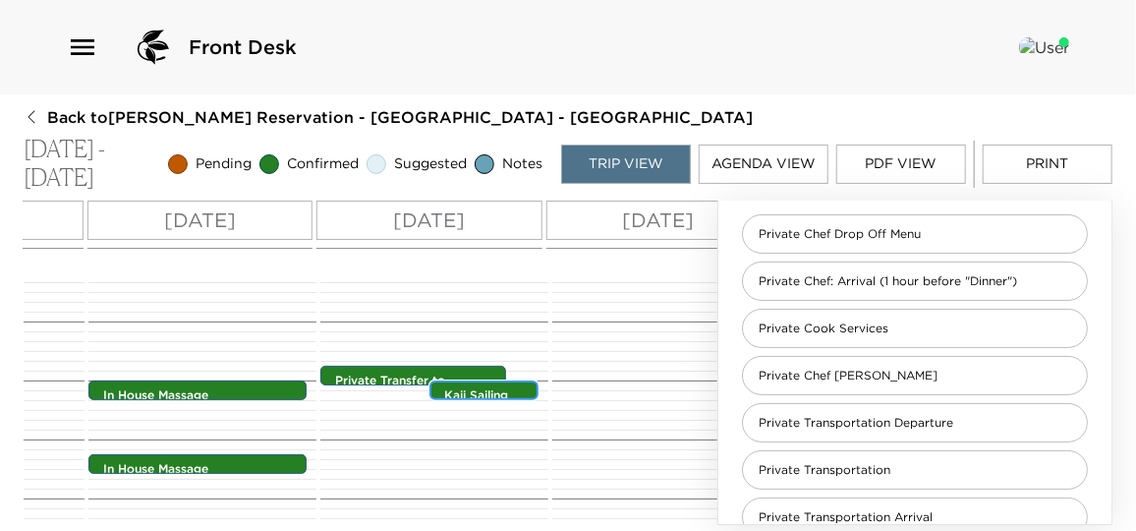
scroll to position [543, 0]
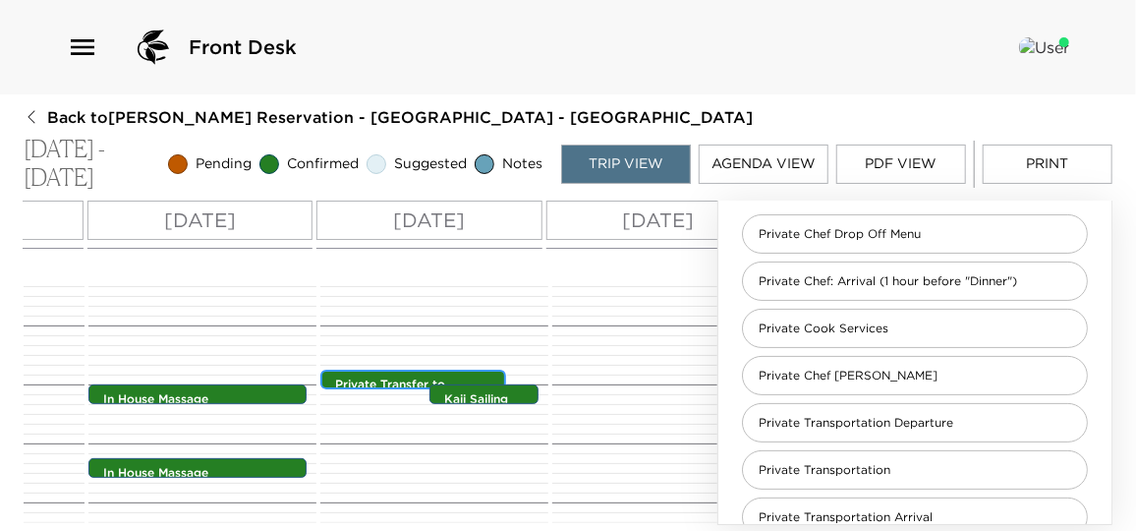
click at [412, 377] on p "Private Transfer to La Cruz Marina" at bounding box center [418, 400] width 166 height 49
click at [453, 387] on div "Kaii Sailing Catamaran Reservation (3 hrs) 11:00am - 11:00am" at bounding box center [488, 395] width 97 height 16
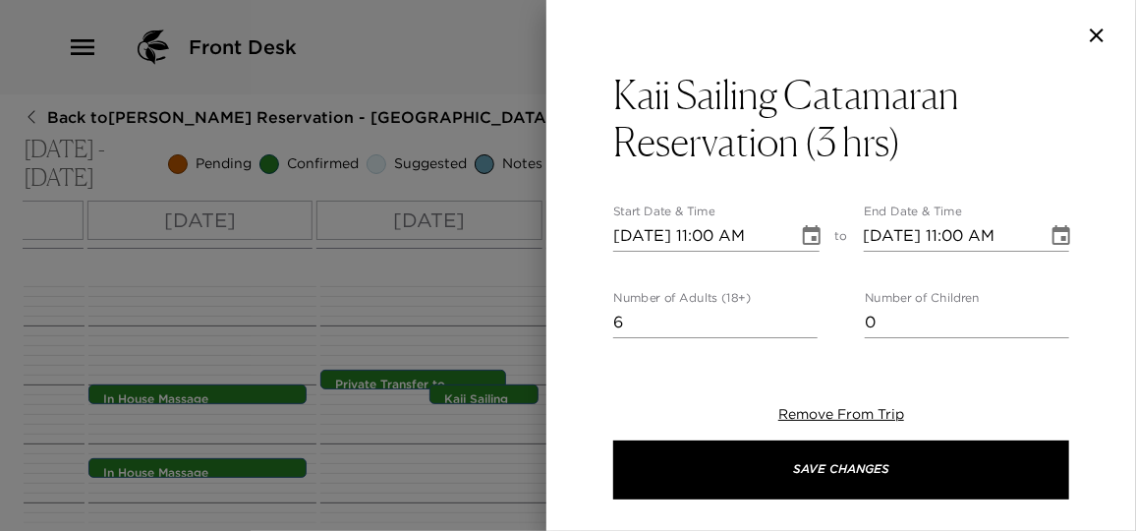
click at [453, 386] on div at bounding box center [568, 265] width 1136 height 531
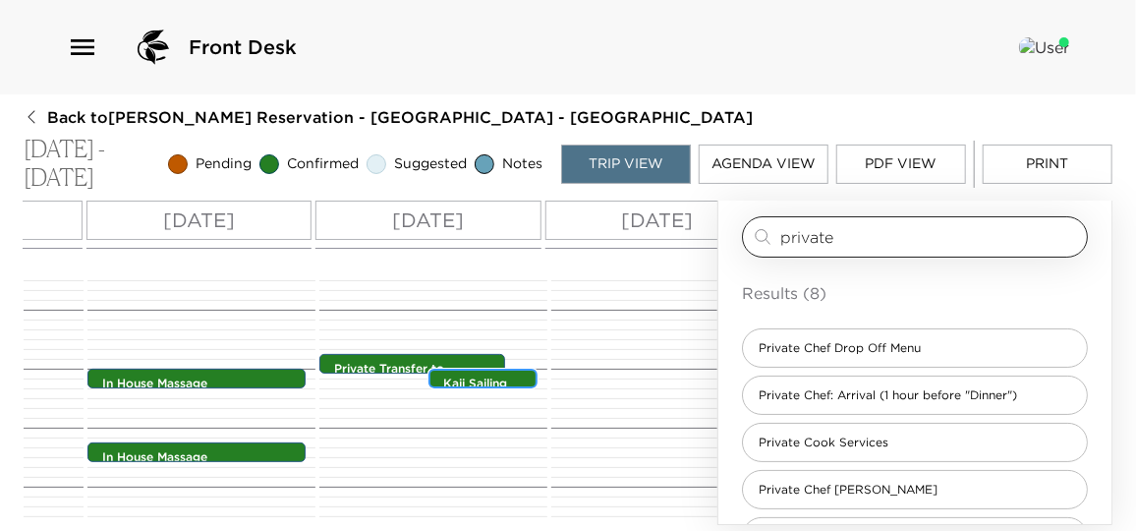
scroll to position [0, 0]
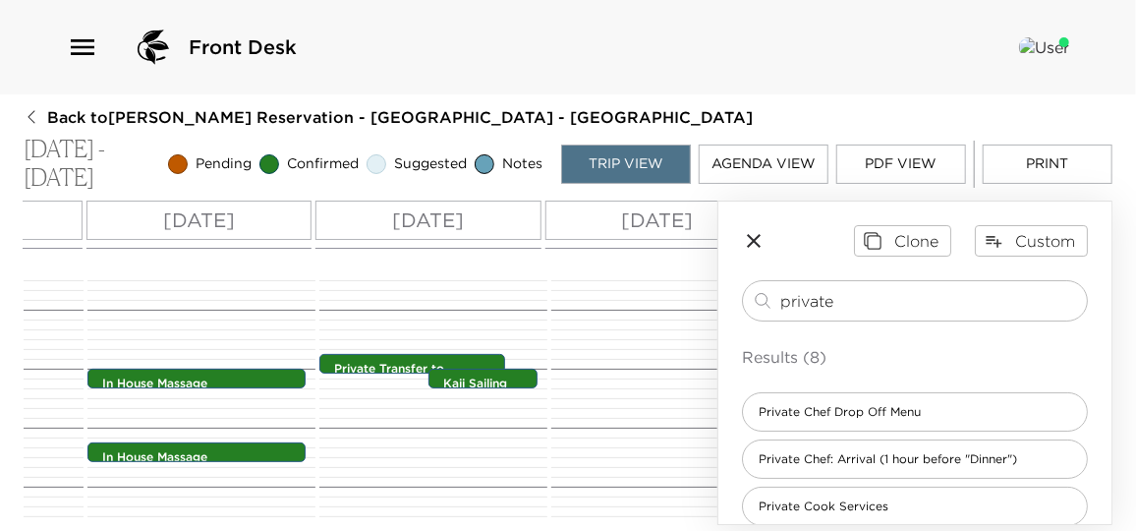
drag, startPoint x: 859, startPoint y: 294, endPoint x: 633, endPoint y: 290, distance: 226.0
click at [633, 290] on div "All Day Tue 11/04 Wed 11/05 Thu 11/06 Fri 11/07 Sat 11/08 12:00 AM 1:00 AM 2:00…" at bounding box center [568, 362] width 1089 height 324
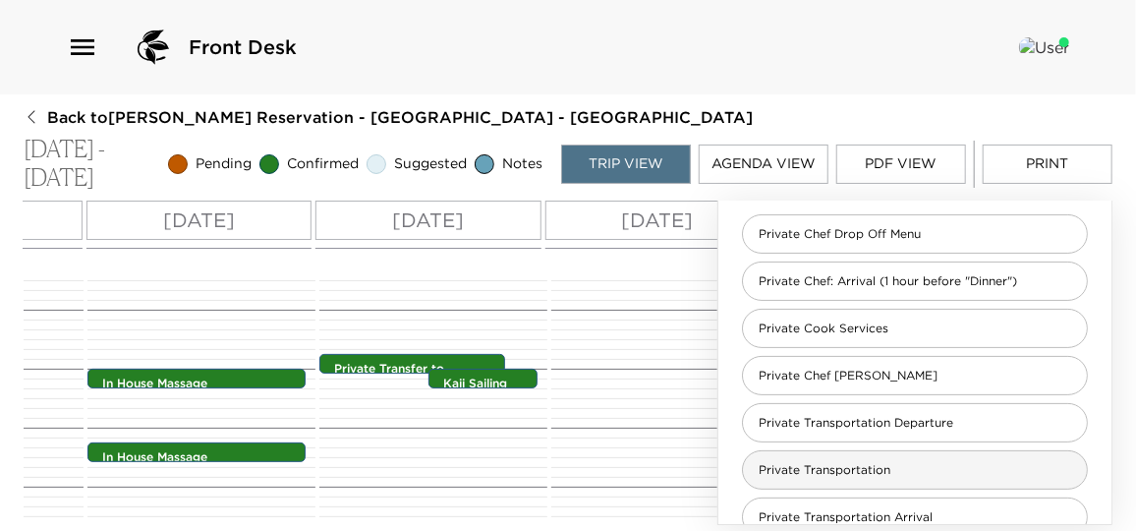
click at [857, 478] on div "Private Transportation" at bounding box center [915, 469] width 346 height 39
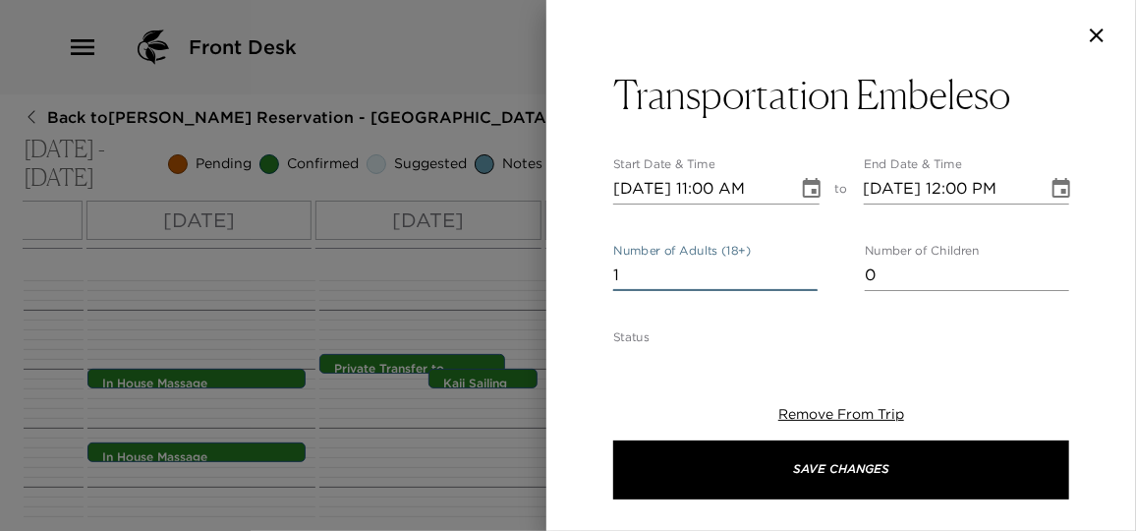
drag, startPoint x: 637, startPoint y: 270, endPoint x: 532, endPoint y: 269, distance: 105.1
click at [532, 269] on div "Transportation Embeleso Start Date & Time 11/04/2025 11:00 AM to End Date & Tim…" at bounding box center [568, 265] width 1136 height 531
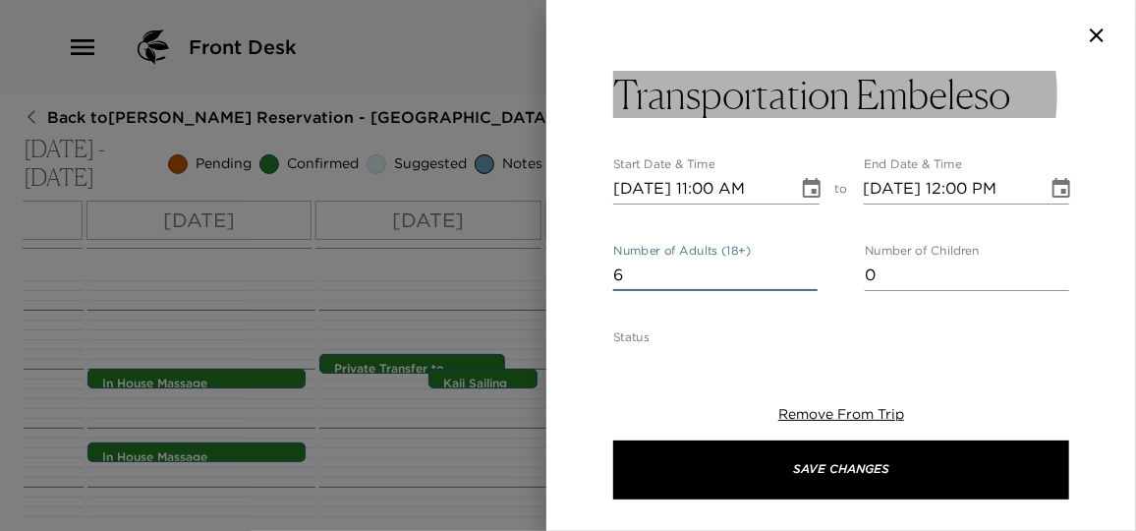
type input "6"
click at [922, 90] on h3 "Transportation Embeleso" at bounding box center [811, 94] width 397 height 47
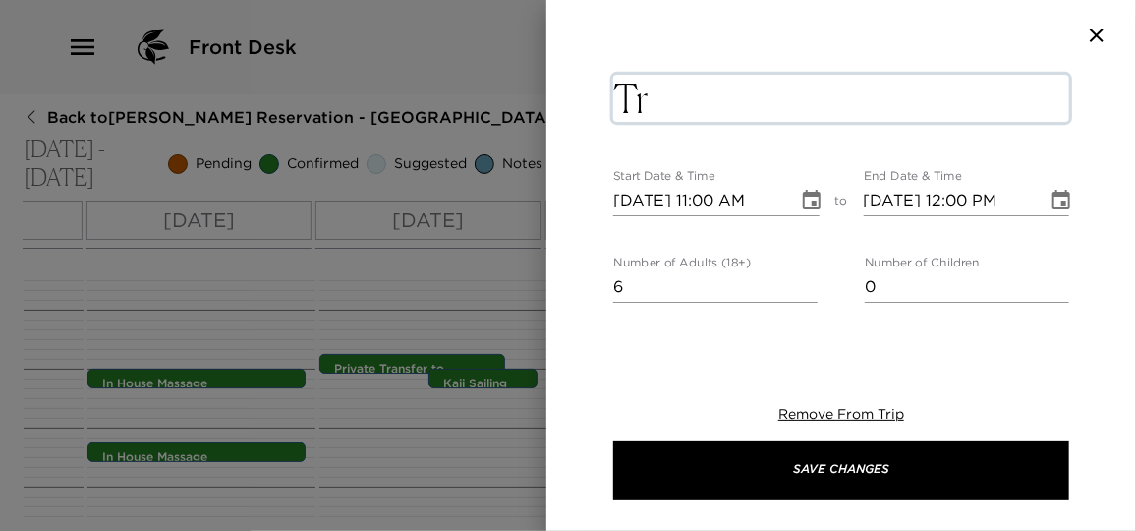
type textarea "T"
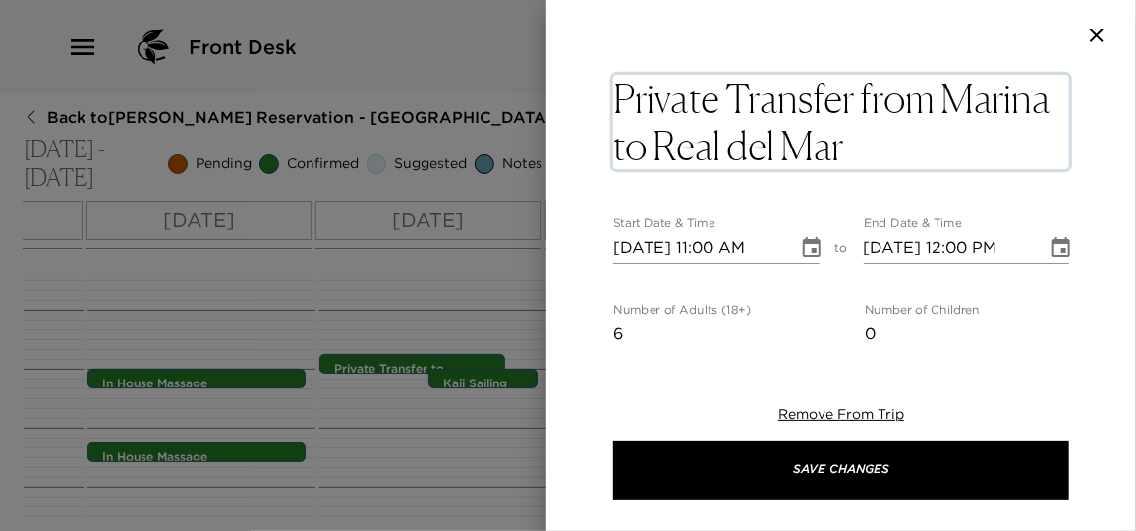
type textarea "Private Transfer from Marina to Real del Mar."
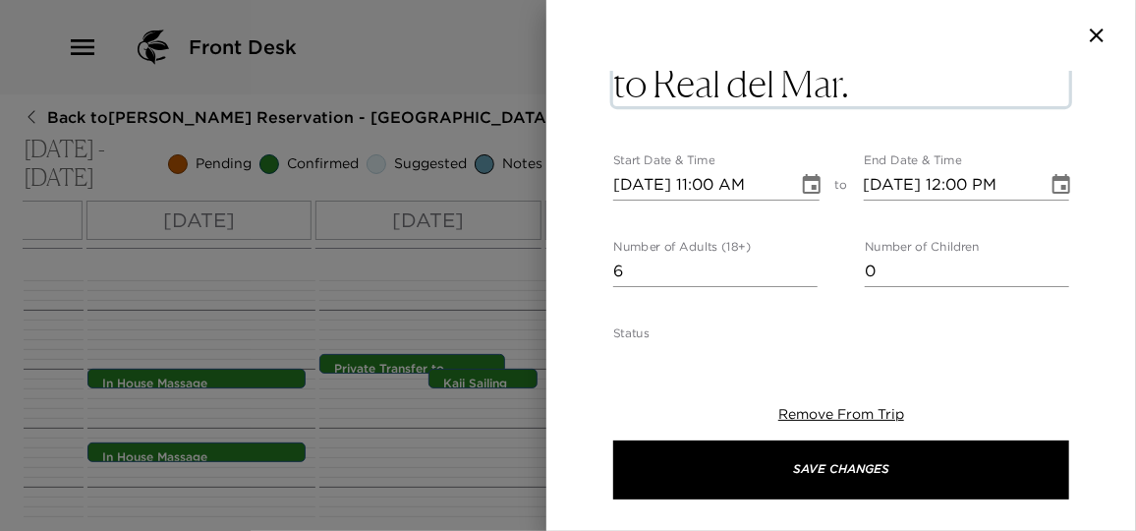
scroll to position [0, 0]
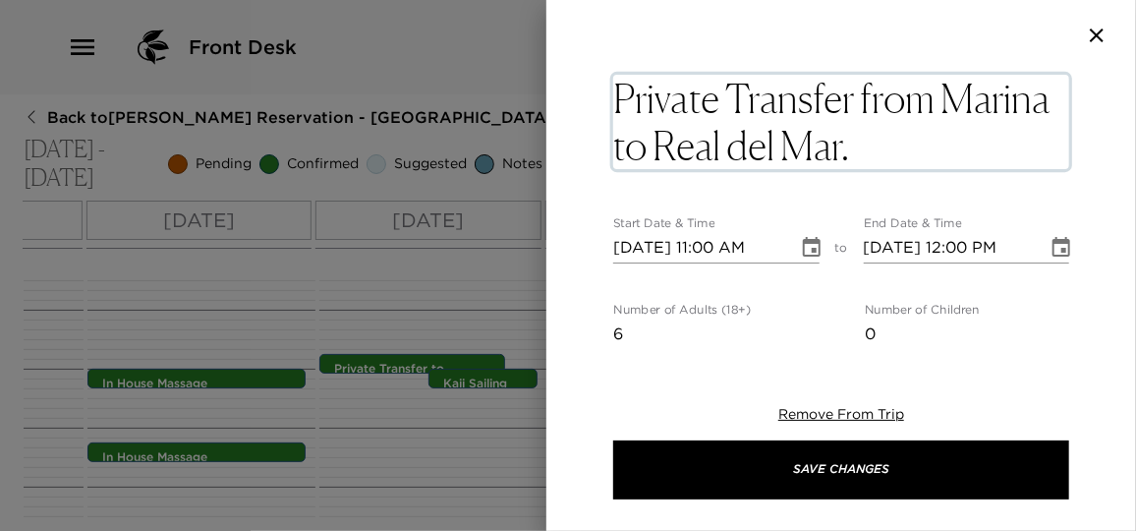
click at [800, 246] on icon "Choose date, selected date is Nov 4, 2025" at bounding box center [812, 248] width 24 height 24
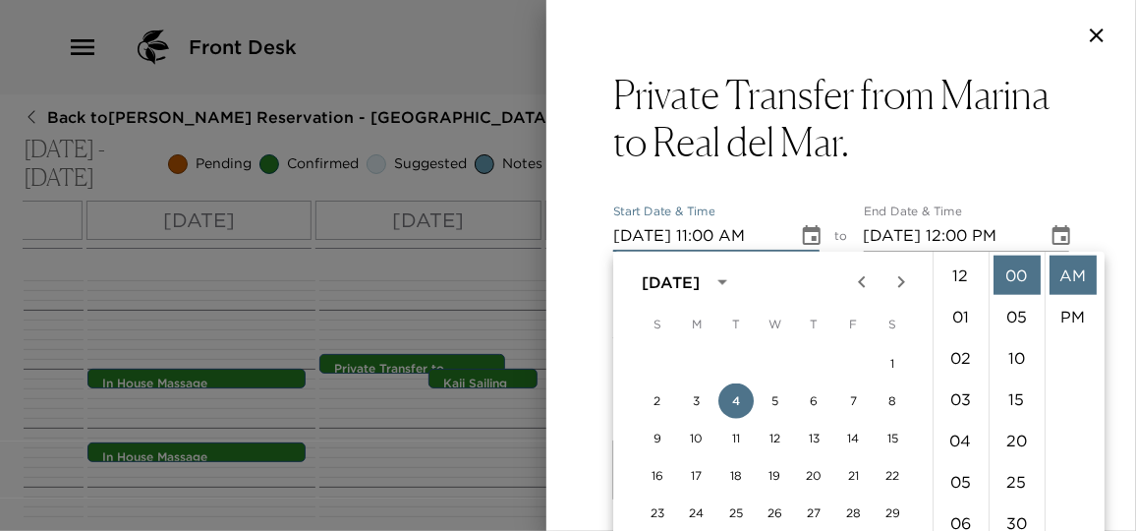
click at [974, 354] on li "02" at bounding box center [960, 357] width 47 height 39
click at [1065, 287] on li "PM" at bounding box center [1072, 275] width 47 height 39
type input "11/04/2025 02:00 PM"
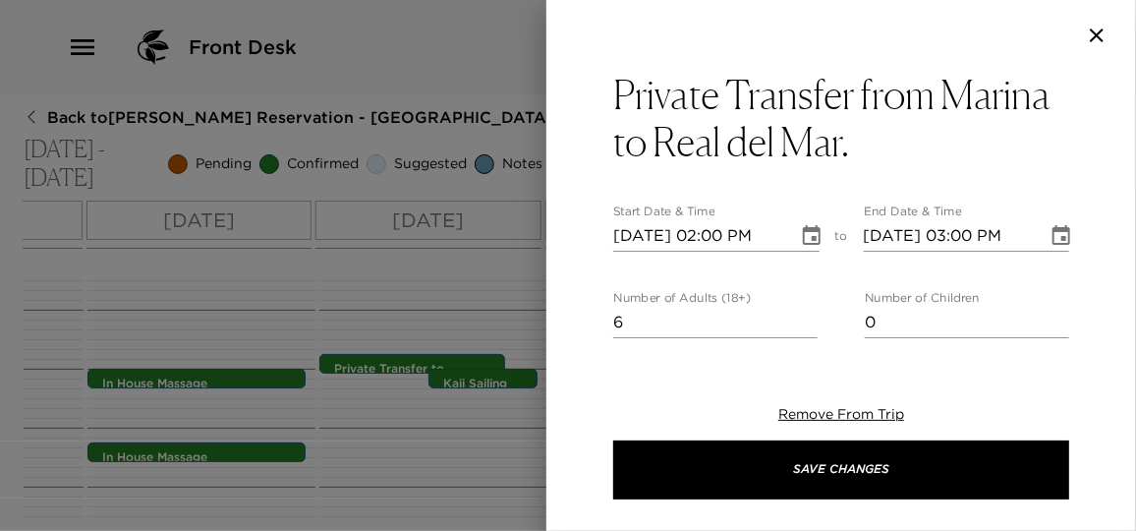
click at [1049, 240] on icon "Choose date, selected date is Nov 4, 2025" at bounding box center [1061, 236] width 24 height 24
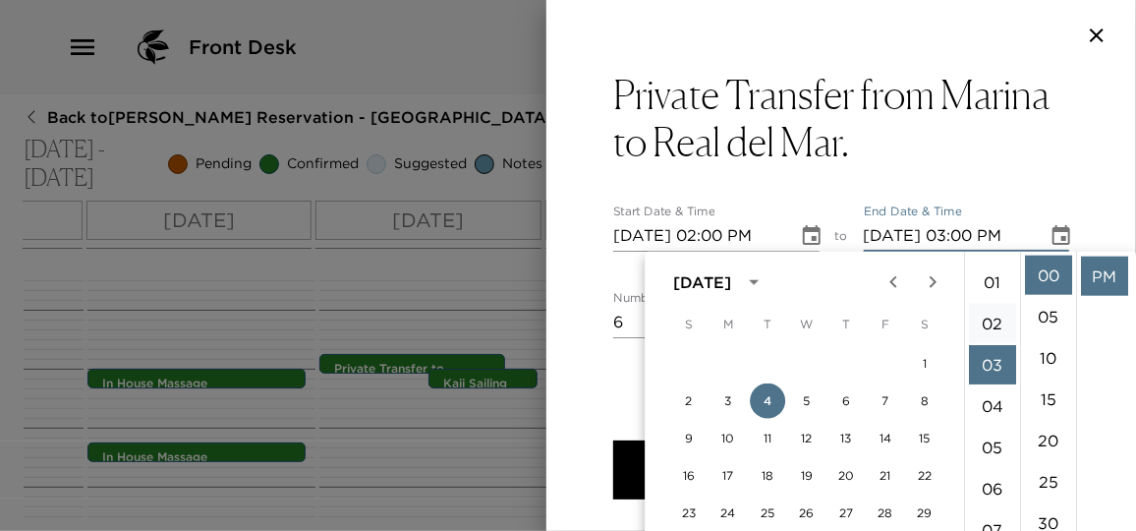
click at [992, 330] on li "02" at bounding box center [992, 323] width 47 height 39
type input "11/04/2025 02:00 PM"
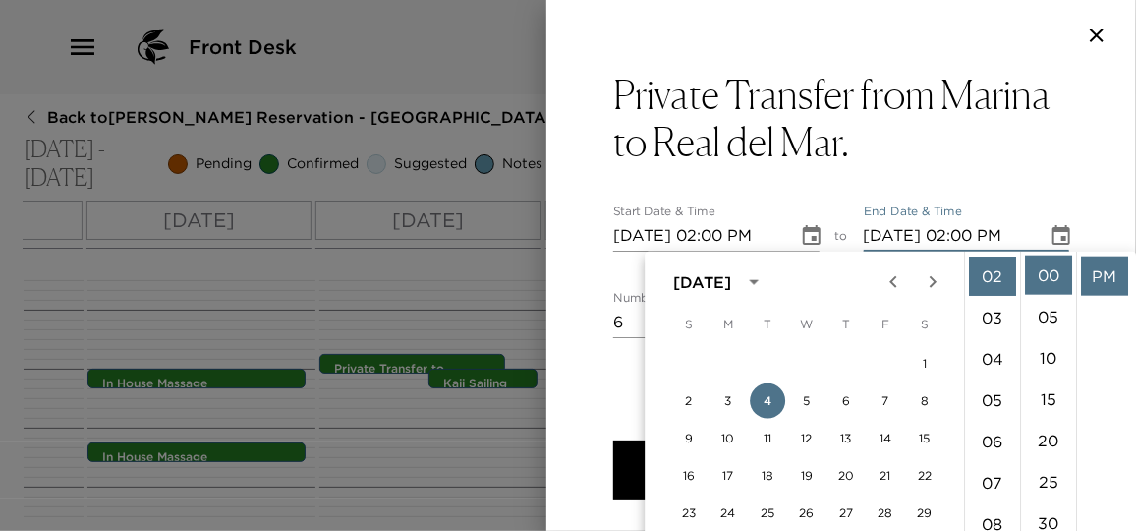
scroll to position [83, 0]
click at [1111, 277] on li "PM" at bounding box center [1104, 275] width 47 height 39
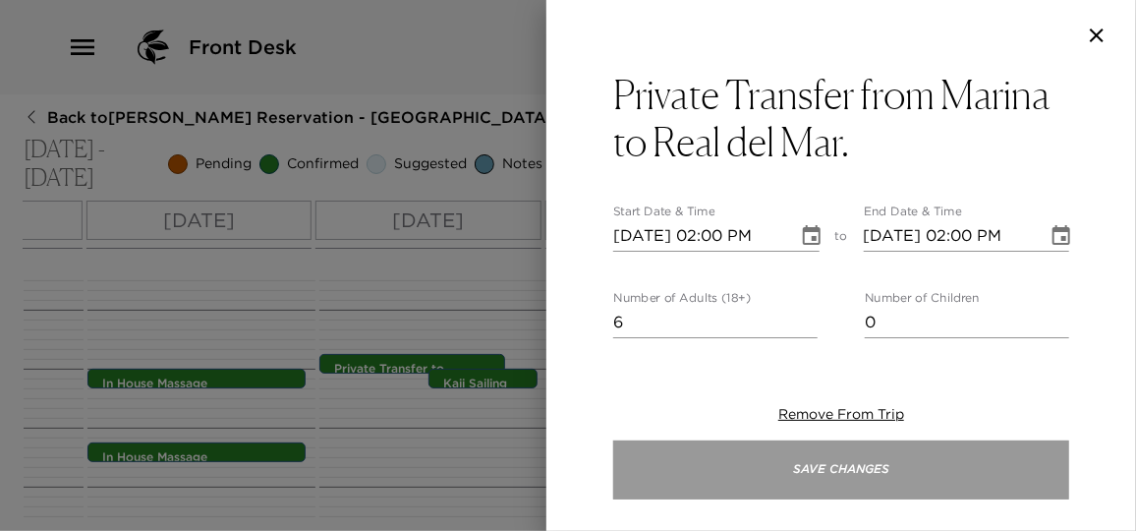
click at [873, 457] on button "Save Changes" at bounding box center [841, 469] width 456 height 59
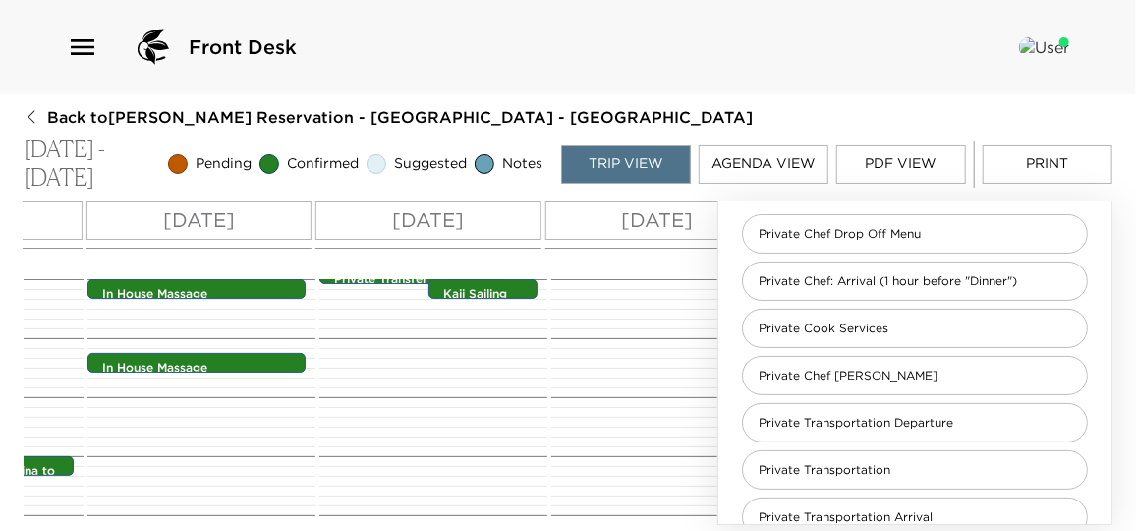
scroll to position [0, 0]
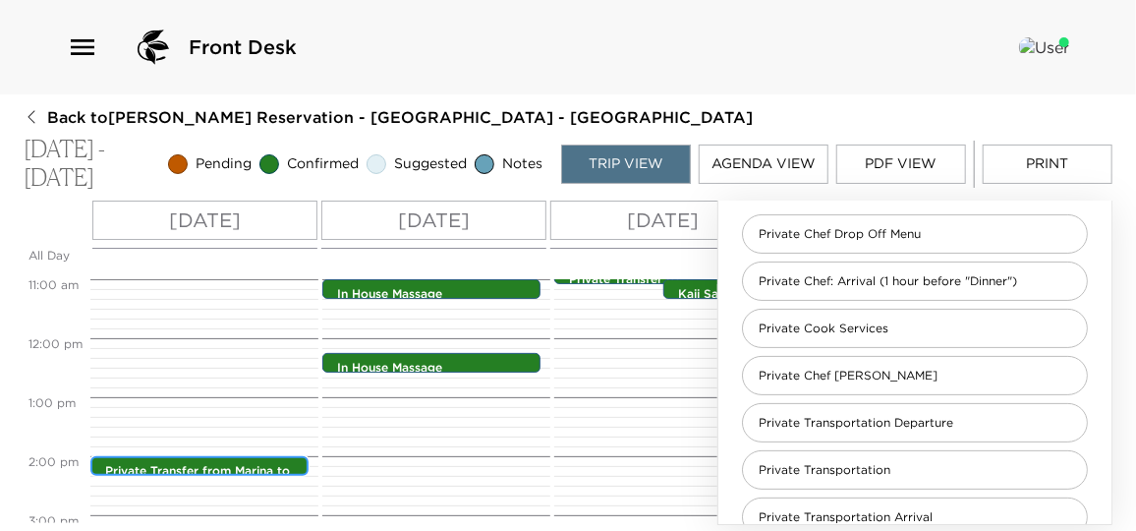
click at [201, 465] on p "Private Transfer from Marina to Real del Mar." at bounding box center [204, 479] width 198 height 33
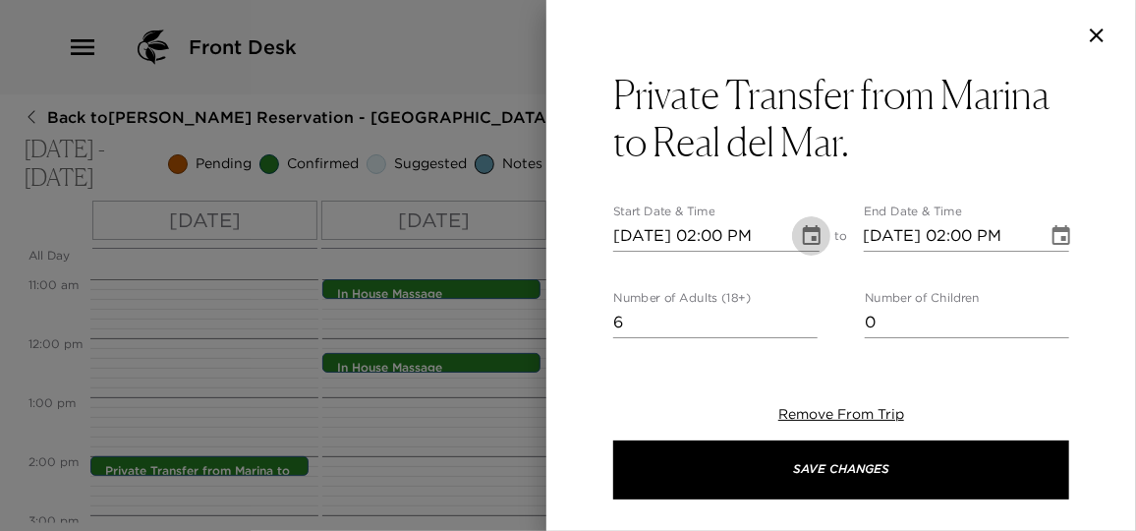
click at [801, 232] on icon "Choose date, selected date is Nov 4, 2025" at bounding box center [812, 236] width 24 height 24
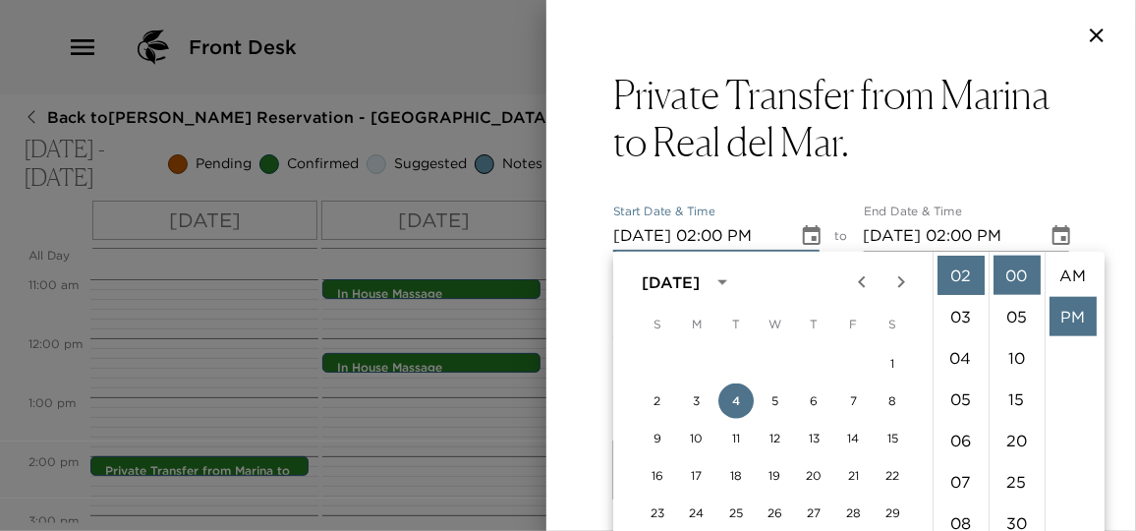
scroll to position [40, 0]
click at [851, 405] on button "7" at bounding box center [853, 400] width 35 height 35
type input "11/07/2025 02:00 PM"
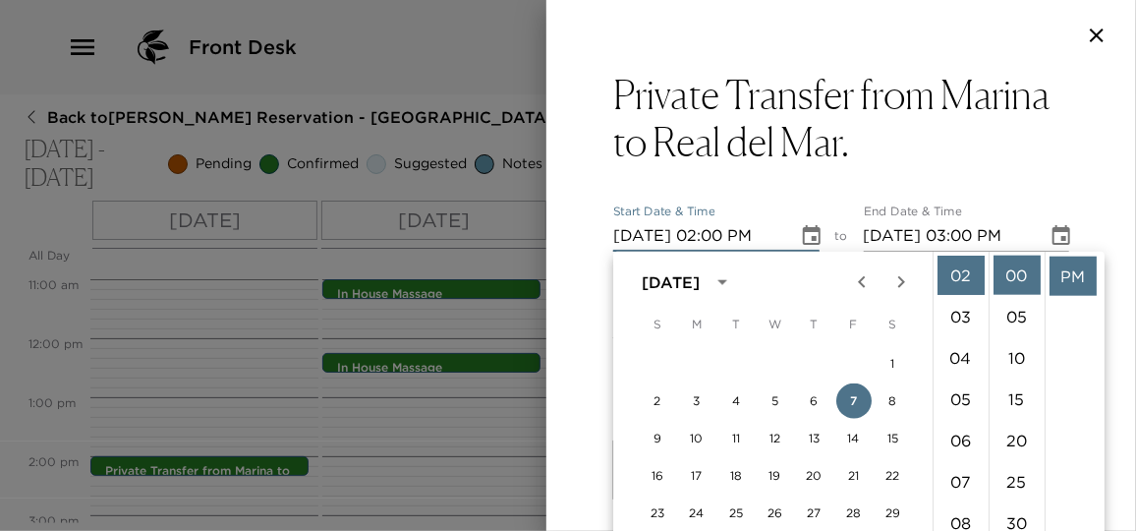
click at [1031, 223] on div "11/07/2025 03:00 PM" at bounding box center [967, 235] width 206 height 31
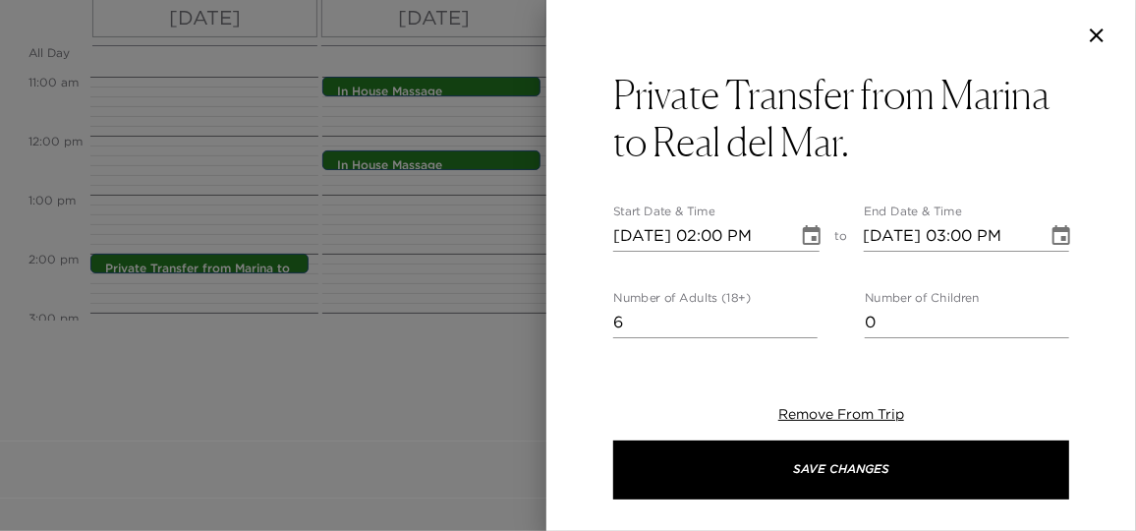
scroll to position [0, 0]
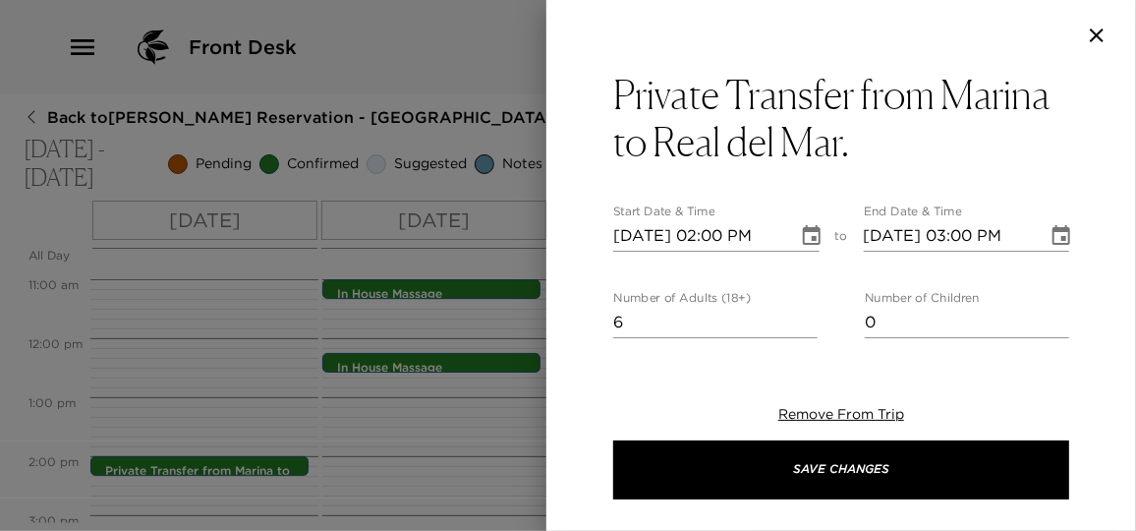
click at [1052, 228] on icon "Choose date, selected date is Nov 7, 2025" at bounding box center [1061, 235] width 18 height 20
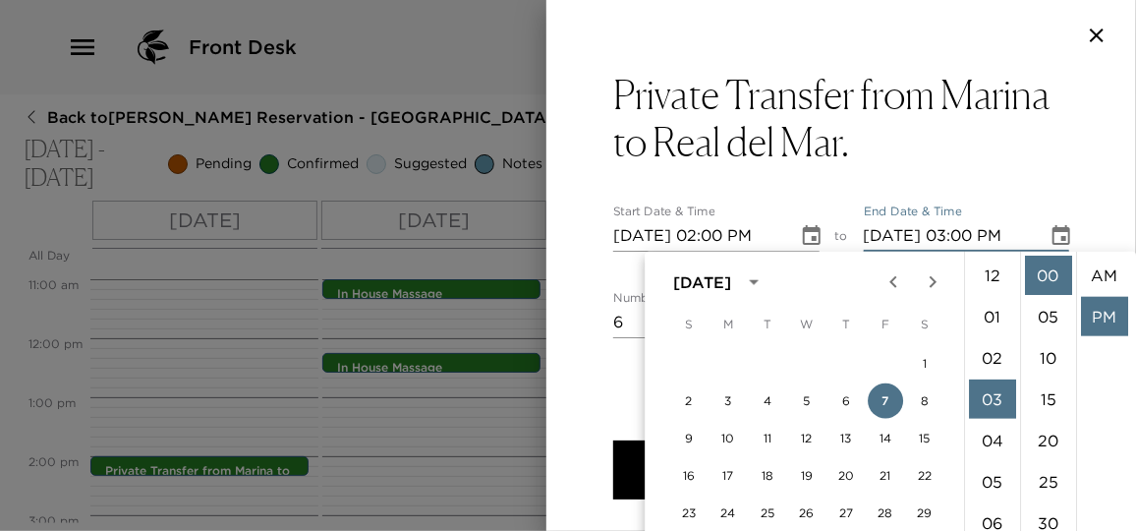
scroll to position [40, 0]
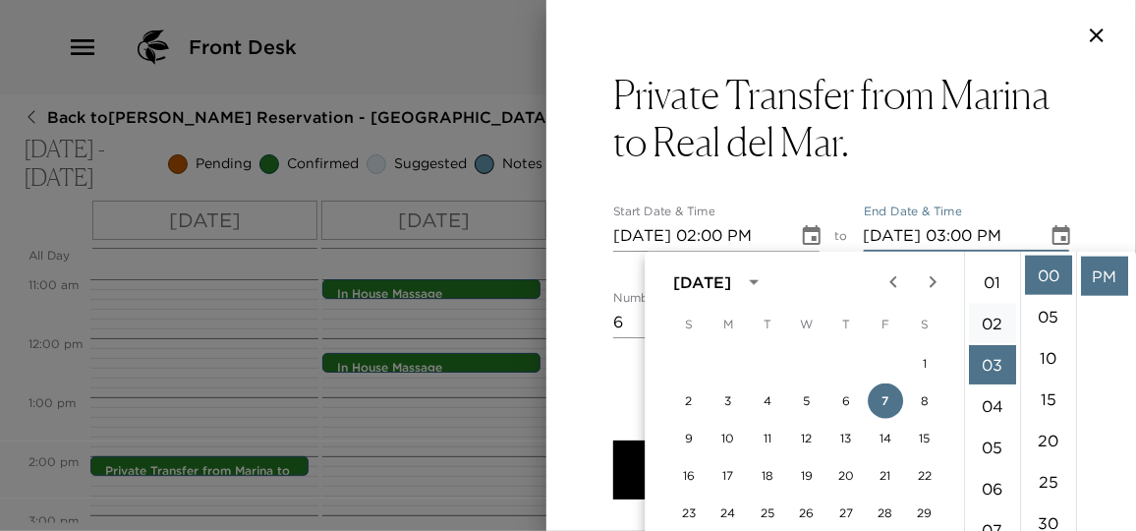
click at [991, 317] on li "02" at bounding box center [992, 323] width 47 height 39
type input "11/07/2025 02:00 PM"
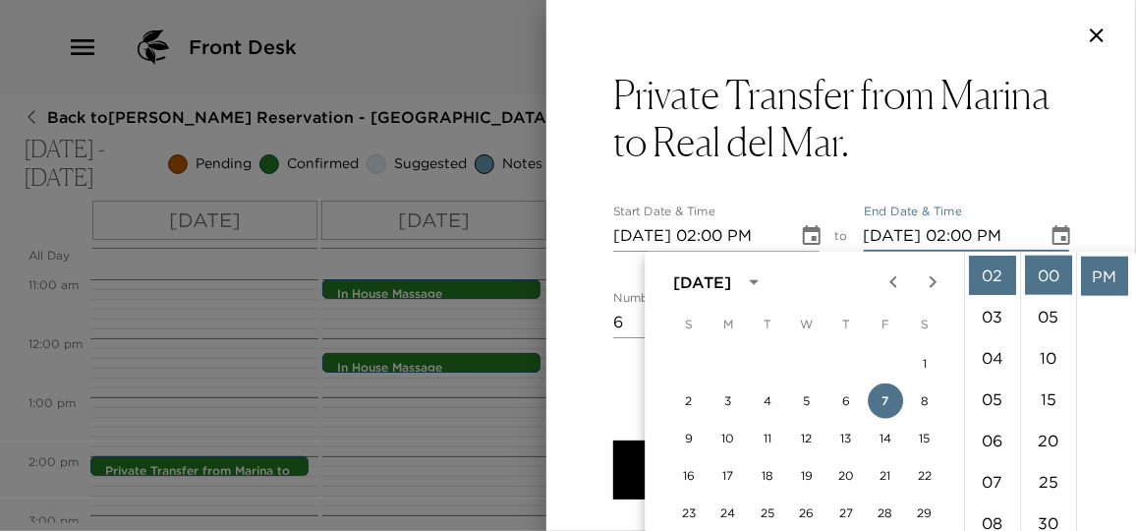
click at [1090, 277] on li "PM" at bounding box center [1104, 275] width 47 height 39
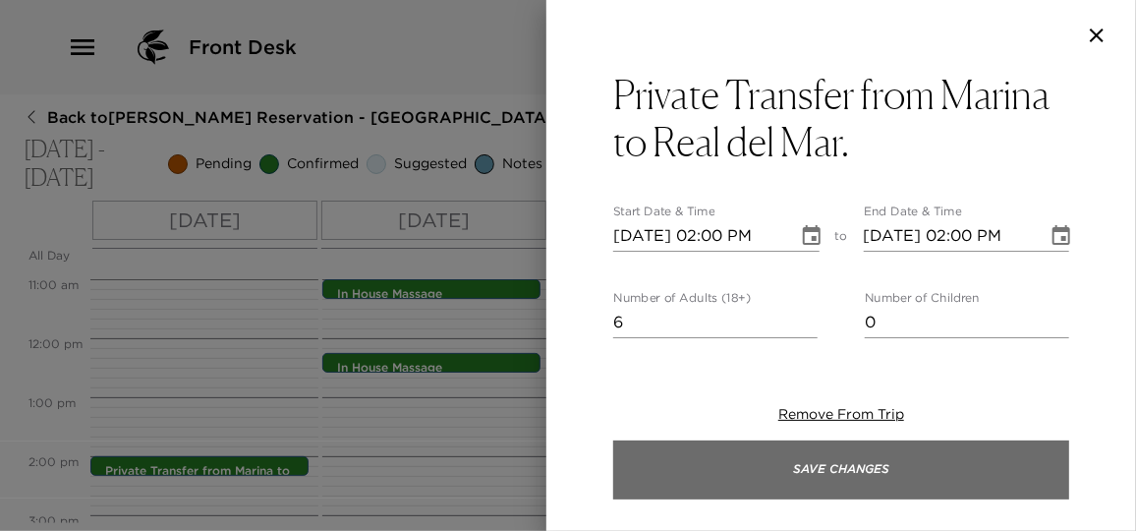
click at [911, 456] on button "Save Changes" at bounding box center [841, 469] width 456 height 59
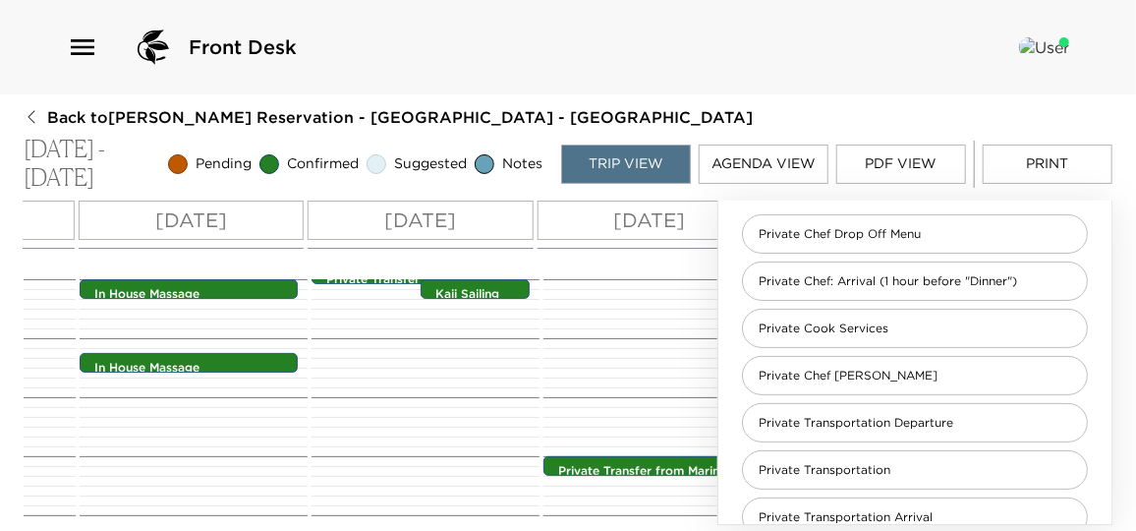
scroll to position [0, 261]
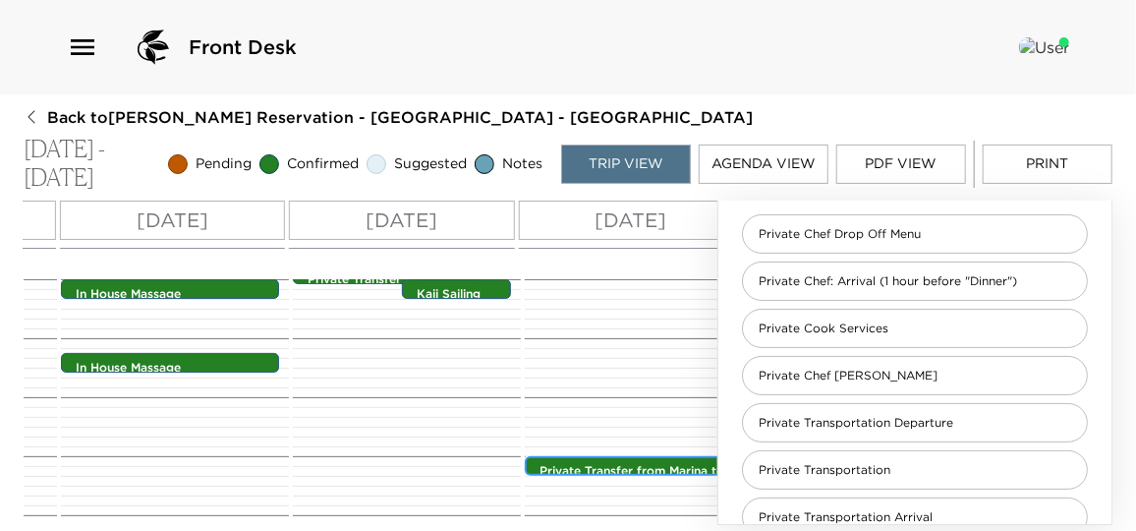
click at [589, 460] on div "Private Transfer from Marina to Real del Mar. 2:00pm - 2:00pm" at bounding box center [638, 467] width 206 height 16
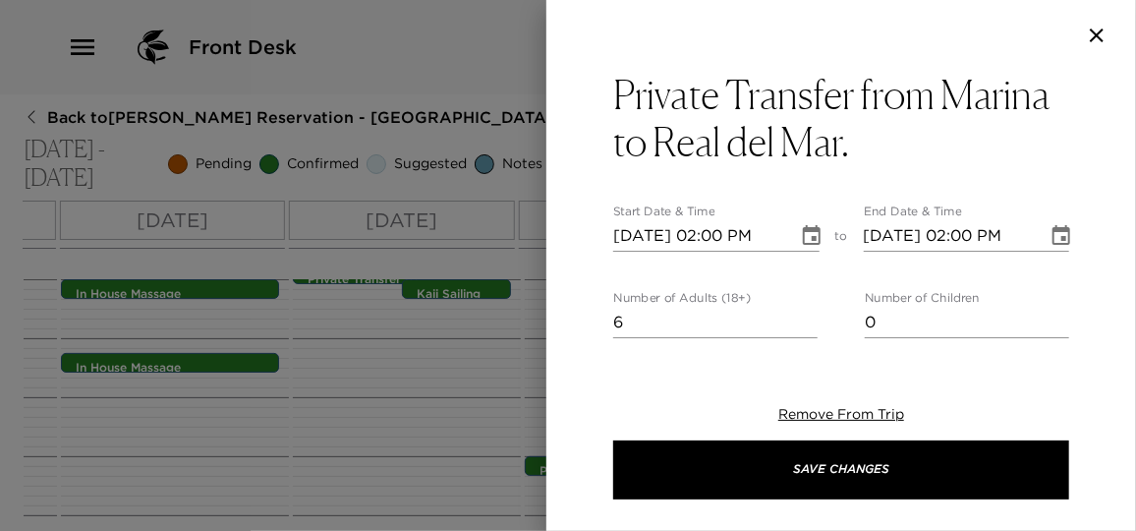
click at [807, 239] on icon "Choose date, selected date is Nov 7, 2025" at bounding box center [812, 235] width 18 height 20
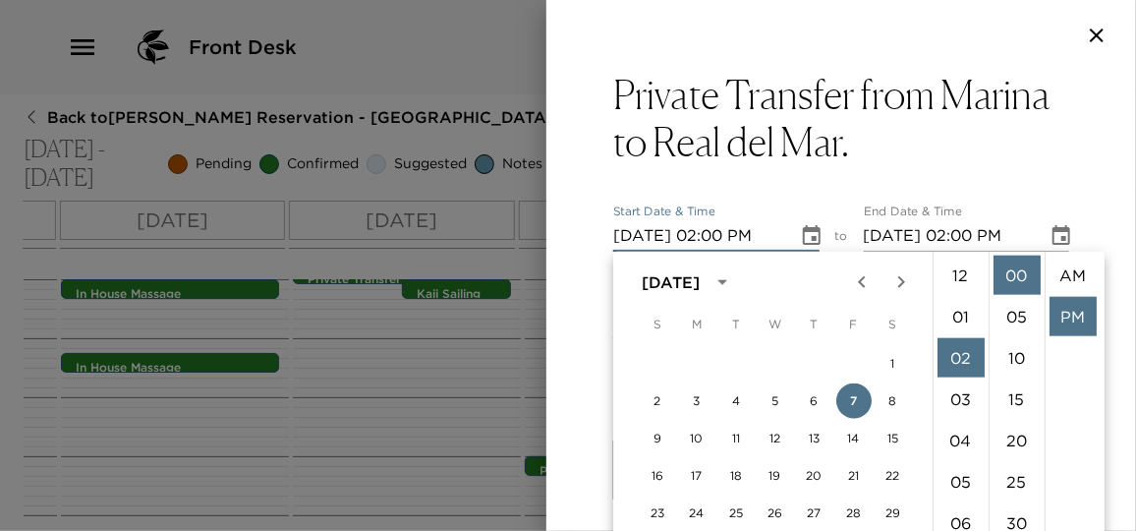
scroll to position [40, 0]
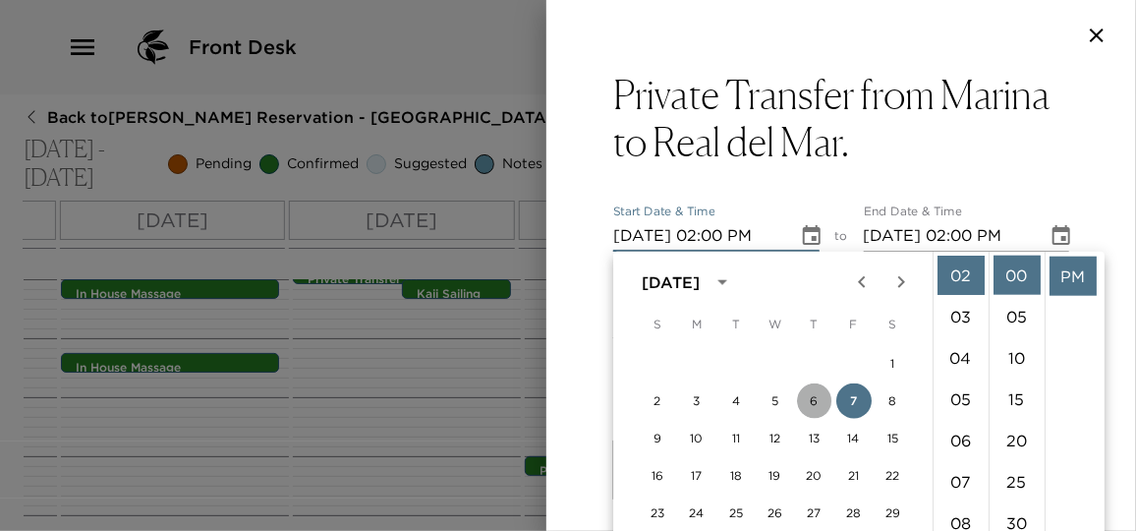
click at [814, 388] on button "6" at bounding box center [814, 400] width 35 height 35
type input "11/06/2025 02:00 PM"
click at [1075, 222] on div "Private Transfer from Marina to Real del Mar. Start Date & Time 11/06/2025 02:0…" at bounding box center [841, 206] width 590 height 271
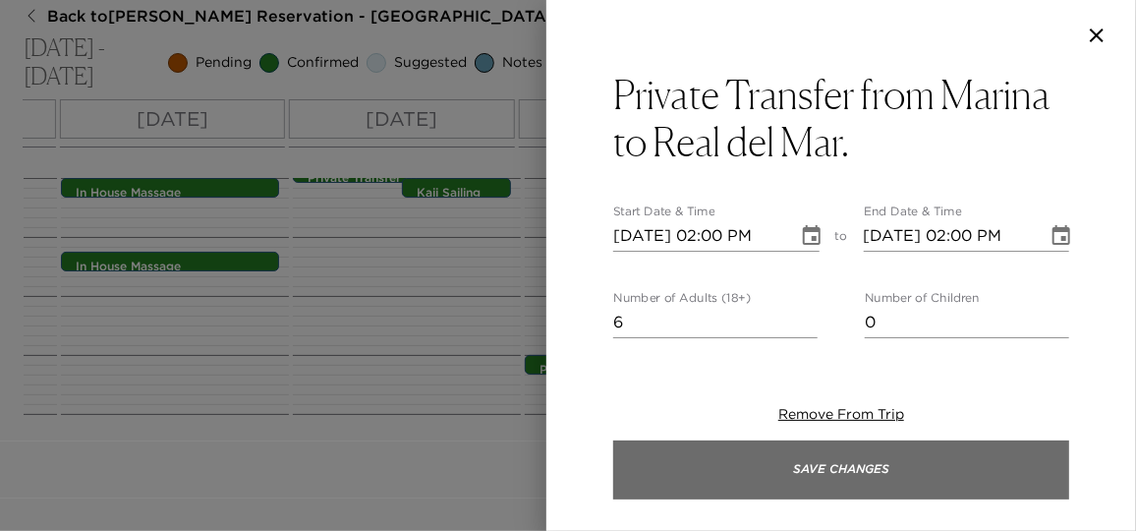
scroll to position [0, 0]
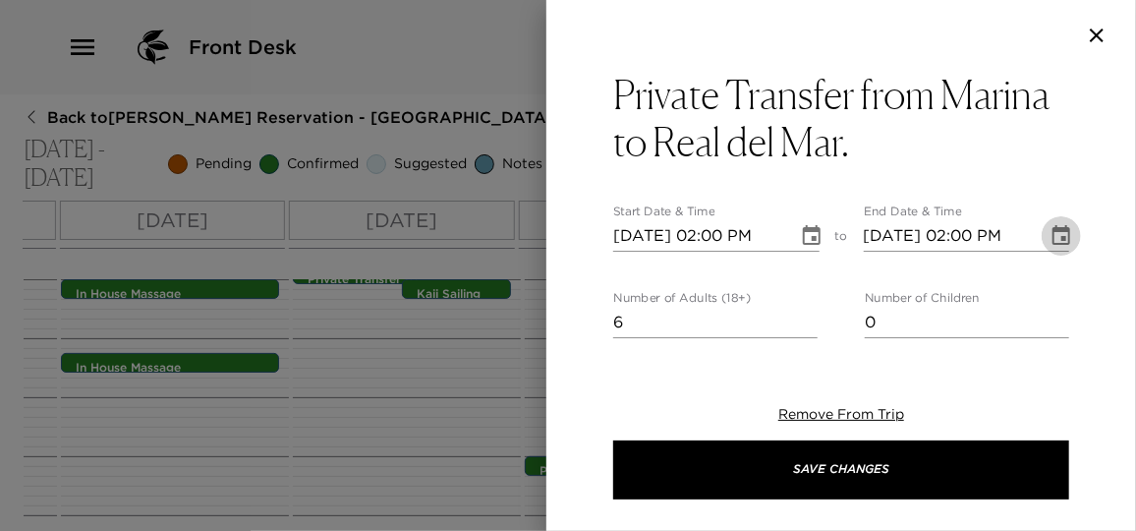
click at [1053, 234] on icon "Choose date, selected date is Nov 7, 2025" at bounding box center [1061, 236] width 24 height 24
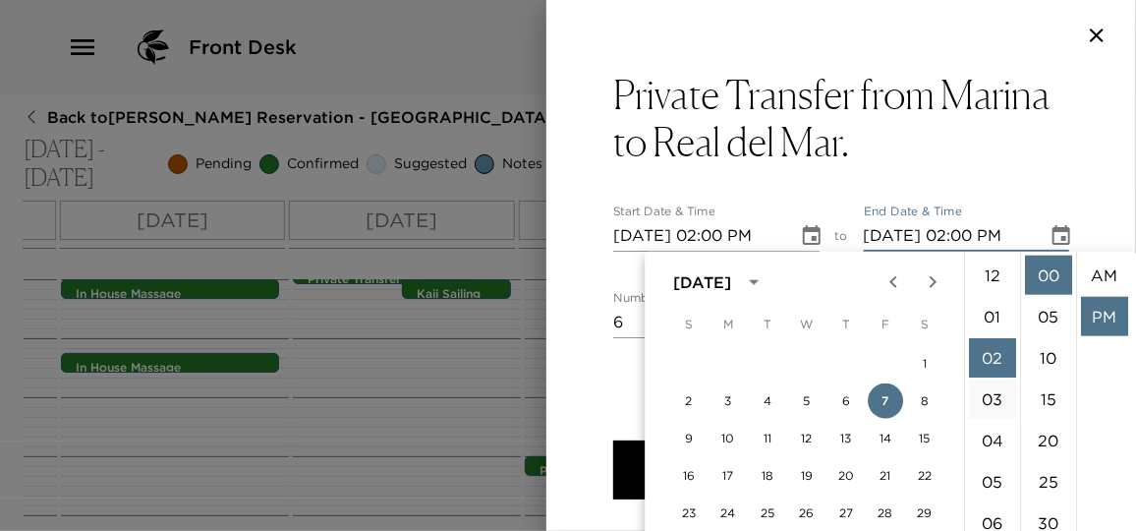
scroll to position [40, 0]
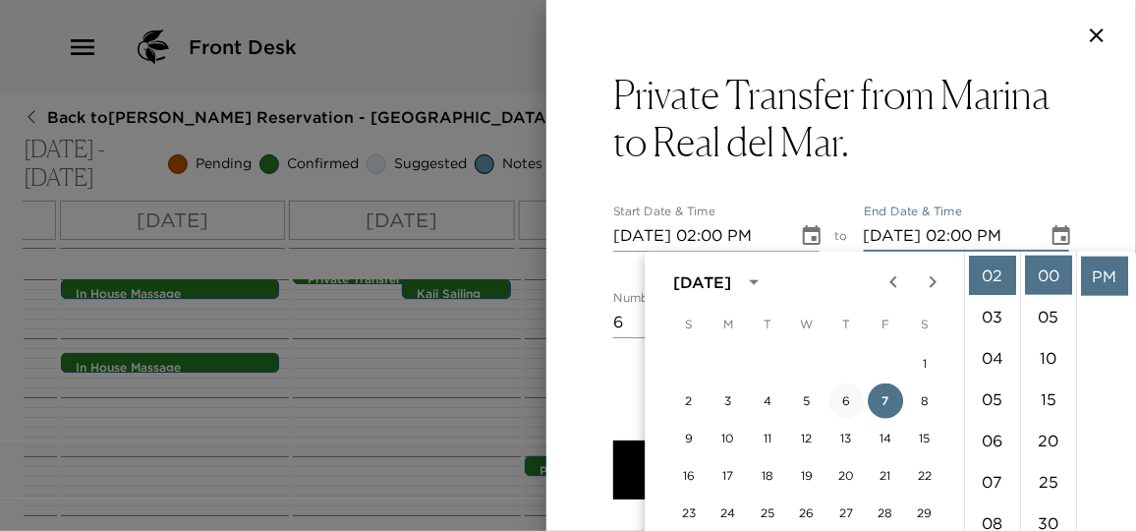
click at [851, 405] on button "6" at bounding box center [845, 400] width 35 height 35
type input "11/06/2025 02:00 PM"
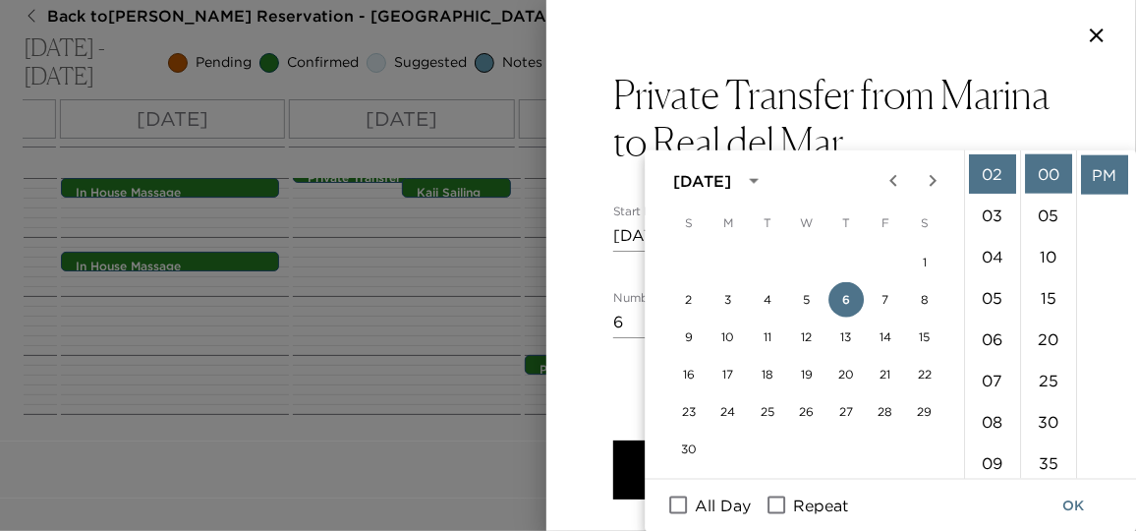
click at [1101, 201] on div "Private Transfer from Marina to Real del Mar. Start Date & Time 11/06/2025 02:0…" at bounding box center [841, 206] width 590 height 271
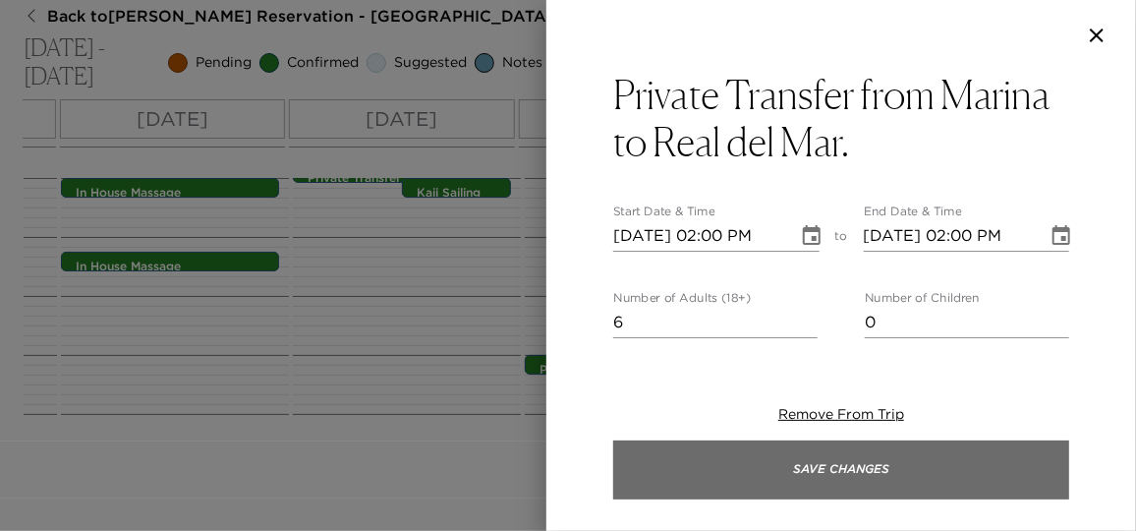
scroll to position [0, 0]
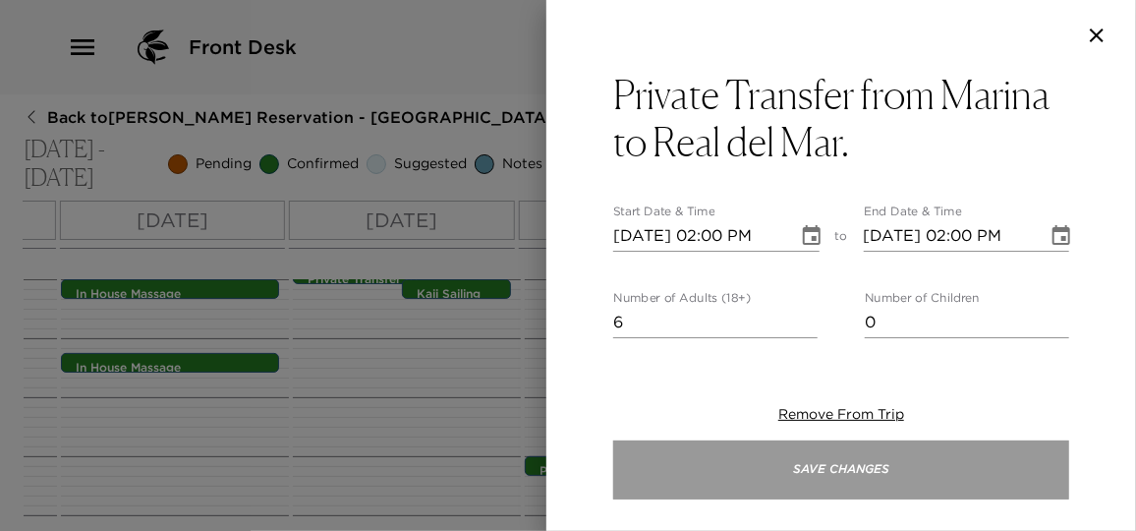
click at [916, 458] on button "Save Changes" at bounding box center [841, 469] width 456 height 59
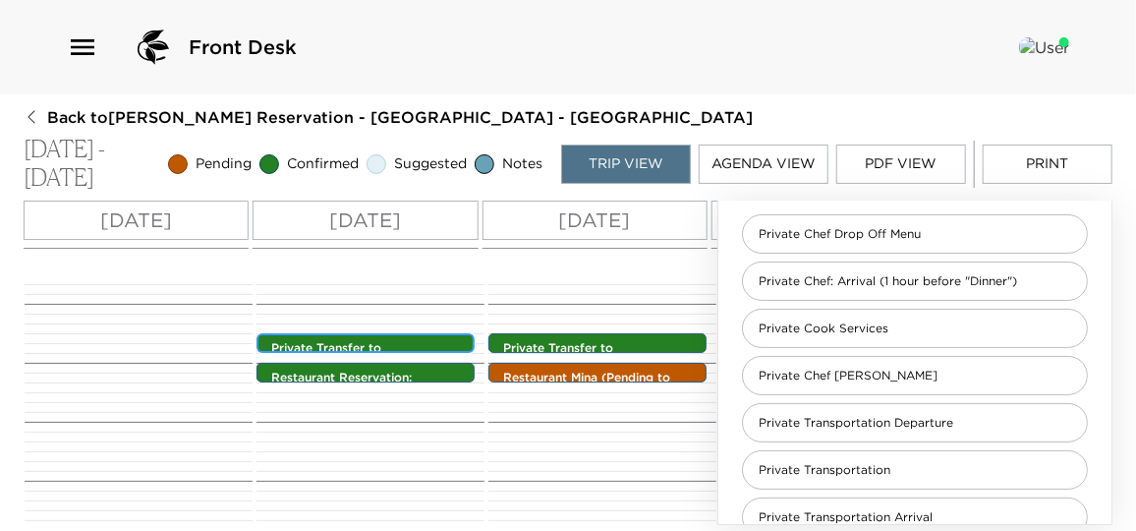
click at [423, 342] on p "Private Transfer to Tuna Blanca" at bounding box center [370, 364] width 198 height 49
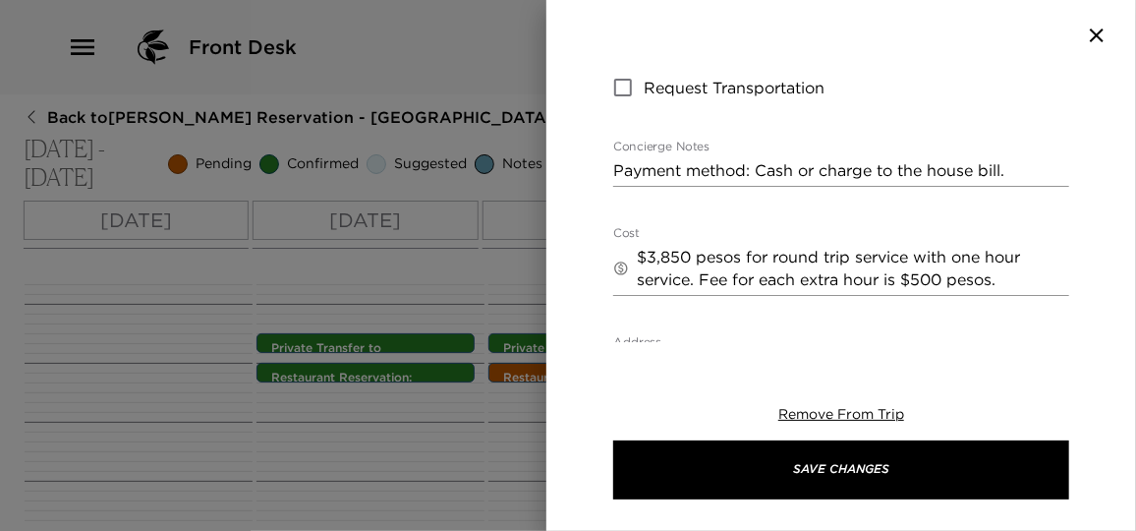
click at [743, 246] on textarea "$3,850 pesos for round trip service with one hour service. Fee for each extra h…" at bounding box center [853, 268] width 432 height 45
click at [985, 286] on div "Private Transfer to Tuna Blanca Start Date & Time 11/06/2025 07:30 PM to End Da…" at bounding box center [841, 274] width 456 height 1299
click at [1024, 246] on textarea "$3,850 pesos (213 USD) for round trip service with one hour service. Fee for ea…" at bounding box center [853, 280] width 432 height 68
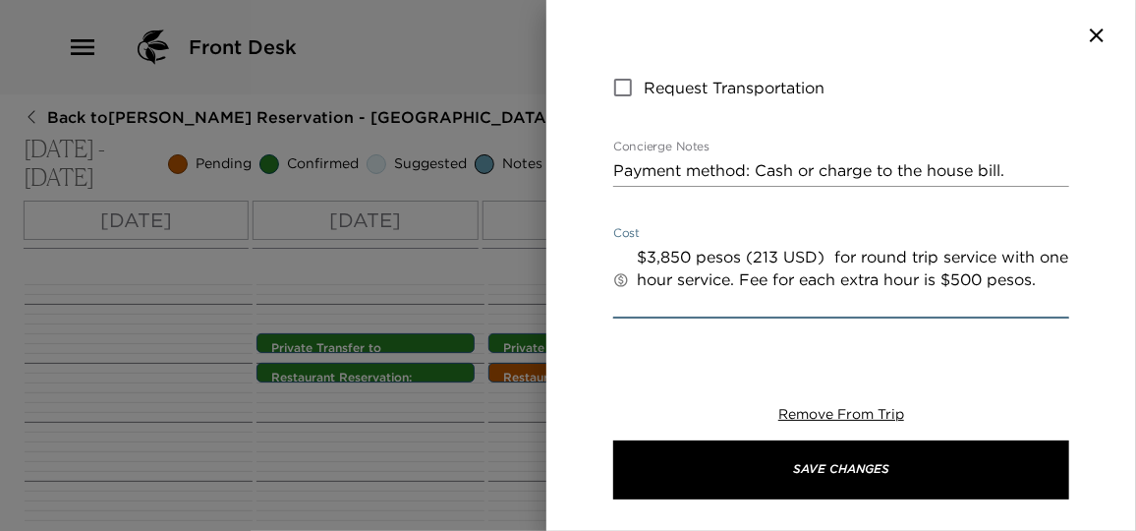
click at [715, 258] on textarea "$3,850 pesos (213 USD) for round trip service with one hour service. Fee for ea…" at bounding box center [853, 280] width 432 height 68
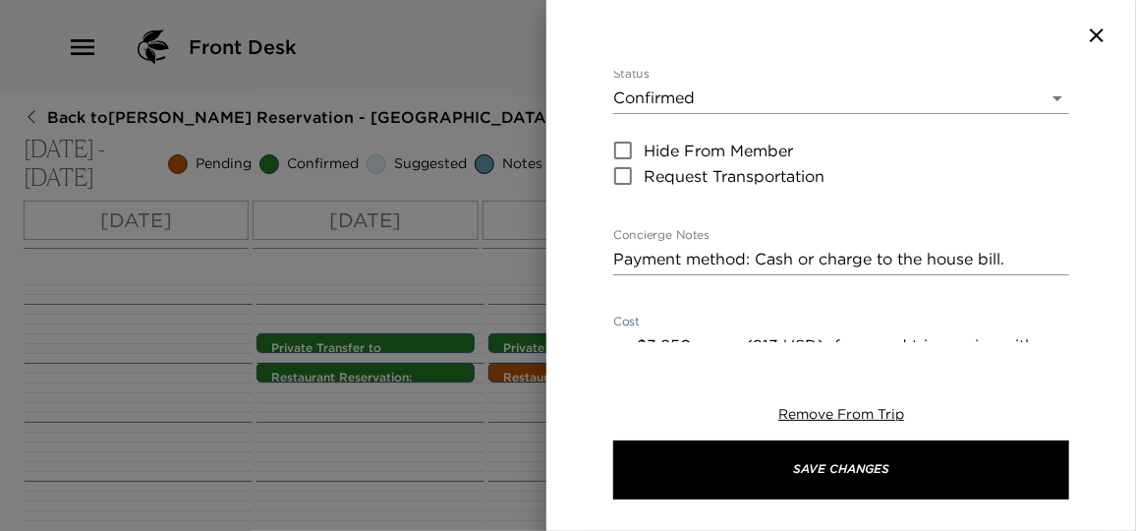
scroll to position [447, 0]
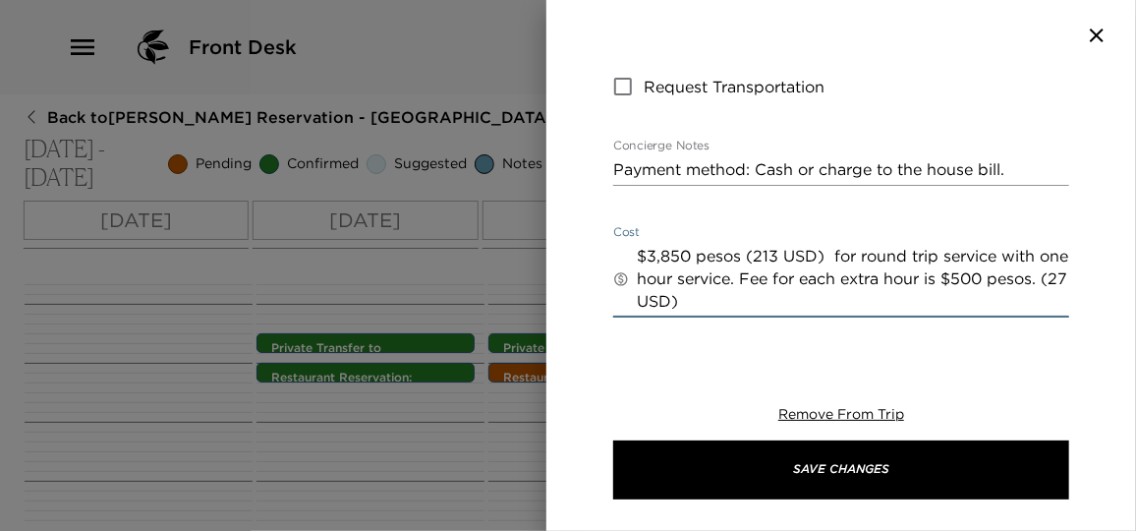
drag, startPoint x: 639, startPoint y: 207, endPoint x: 784, endPoint y: 262, distance: 155.5
click at [784, 262] on textarea "$3,850 pesos (213 USD) for round trip service with one hour service. Fee for ea…" at bounding box center [853, 279] width 432 height 68
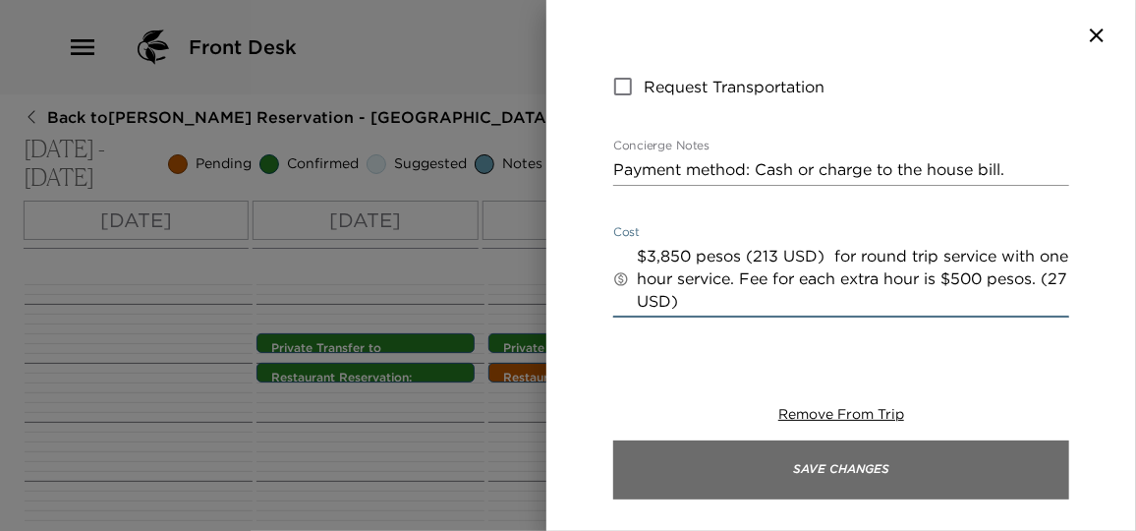
type textarea "$3,850 pesos (213 USD) for round trip service with one hour service. Fee for ea…"
click at [883, 465] on button "Save Changes" at bounding box center [841, 469] width 456 height 59
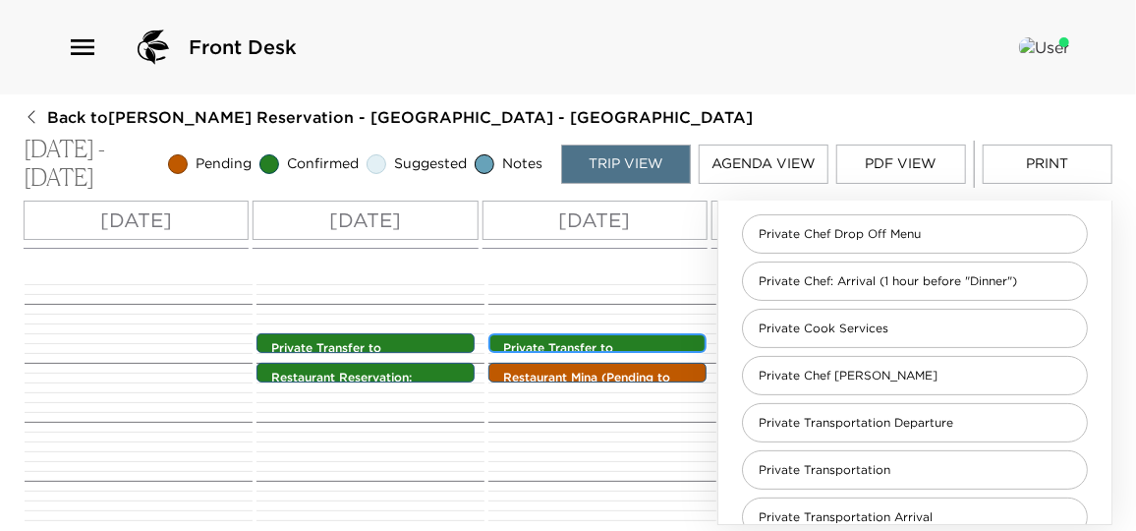
click at [576, 341] on p "Private Transfer to Minas" at bounding box center [602, 356] width 198 height 33
click at [672, 349] on p "Private Transfer to Minas" at bounding box center [602, 356] width 198 height 33
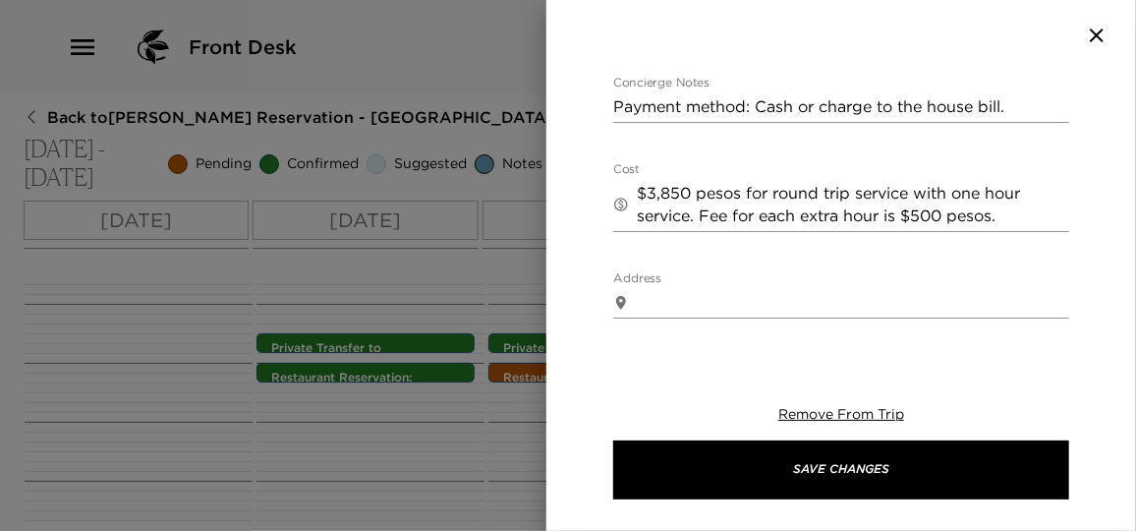
scroll to position [446, 0]
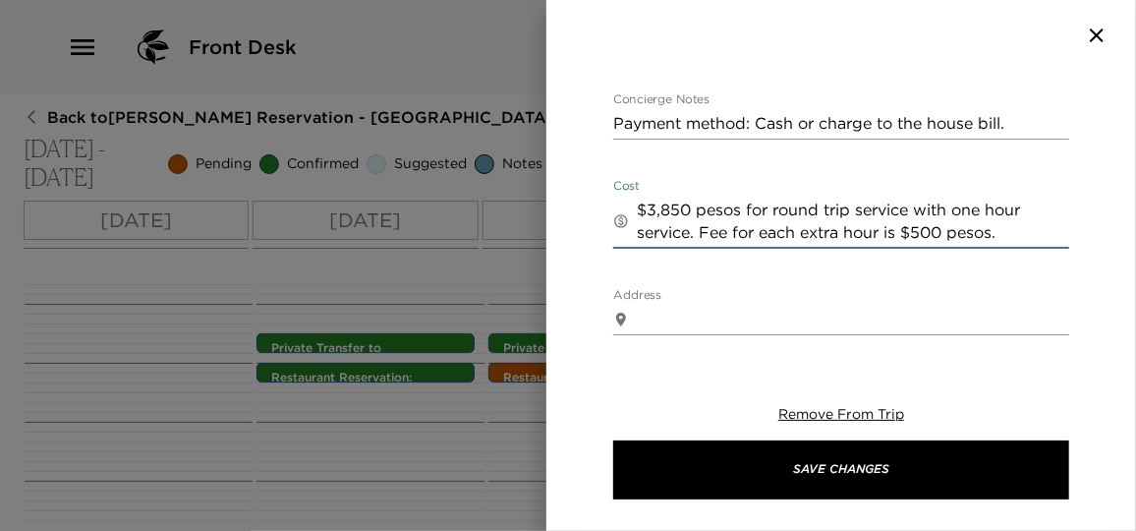
drag, startPoint x: 638, startPoint y: 165, endPoint x: 1139, endPoint y: 193, distance: 501.8
click at [1135, 193] on html "Front Desk Back to Jill Cokinos Reservation - Casa Oceano Real Del Mar - Mexico…" at bounding box center [568, 265] width 1136 height 531
paste textarea "(213 USD) for round trip service with one hour service. Fee for each extra hour…"
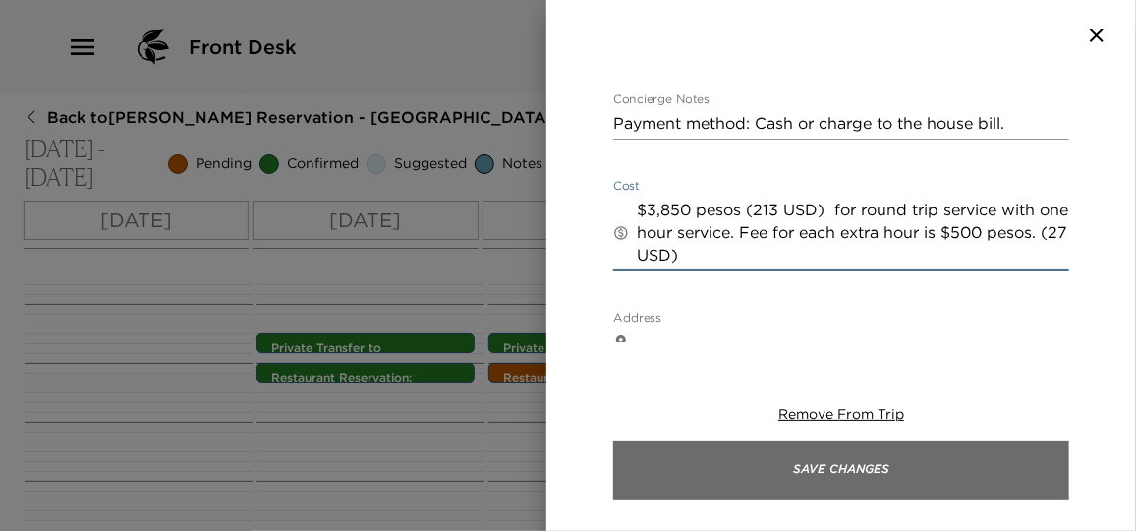
type textarea "$3,850 pesos (213 USD) for round trip service with one hour service. Fee for ea…"
click at [944, 468] on button "Save Changes" at bounding box center [841, 469] width 456 height 59
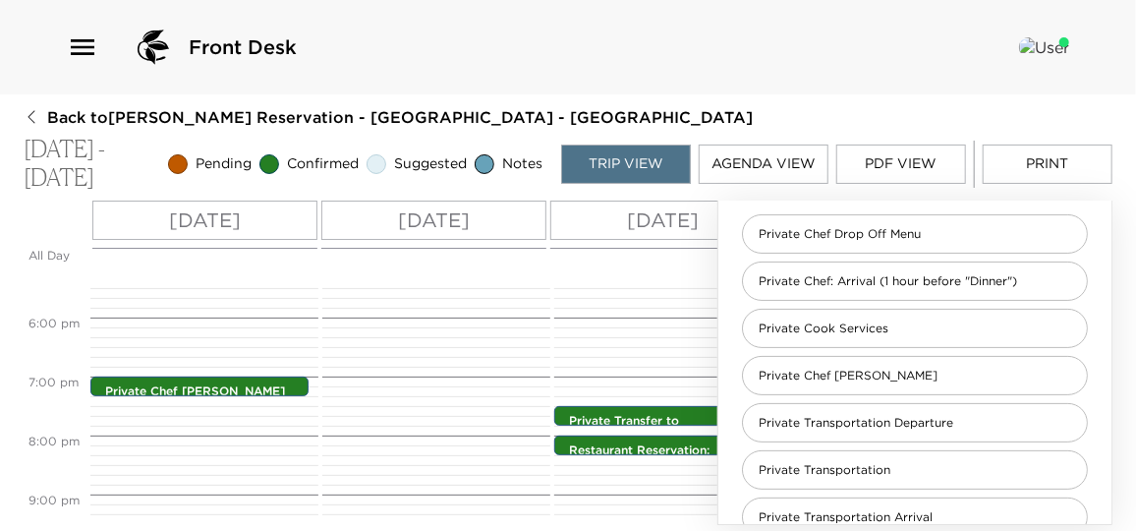
scroll to position [827, 0]
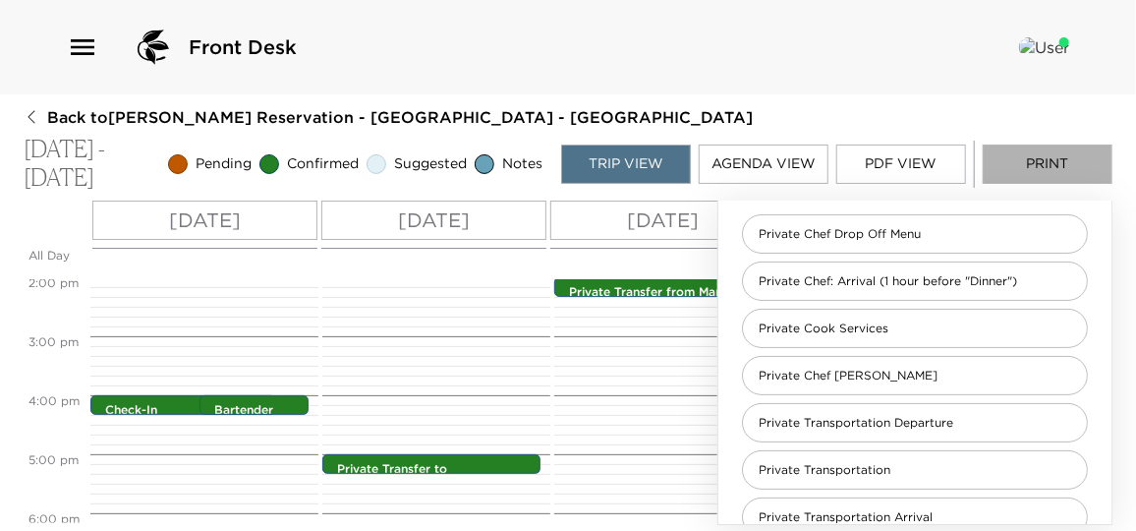
click at [1067, 149] on button "Print" at bounding box center [1048, 163] width 130 height 39
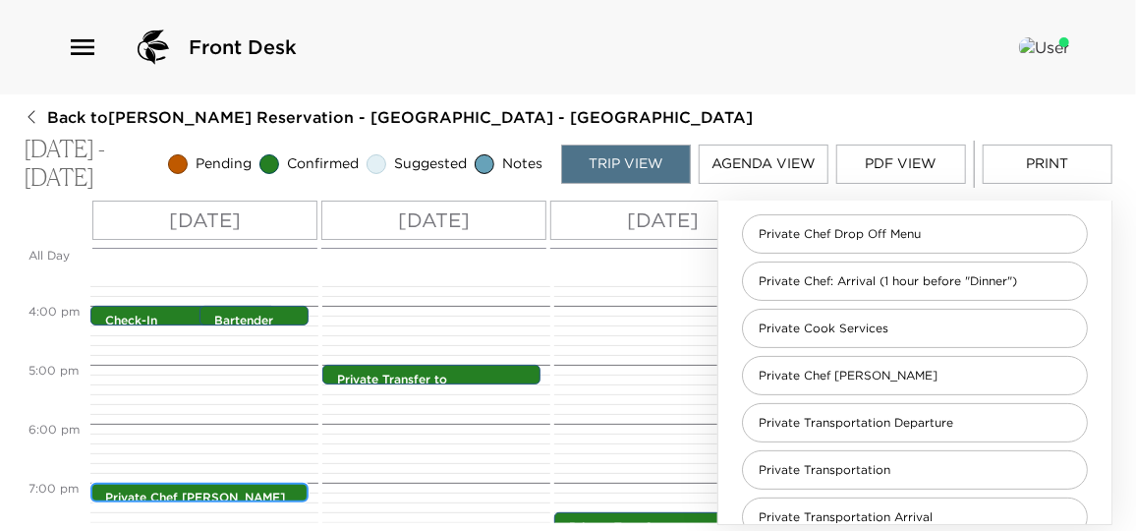
click at [252, 489] on p "Private Chef Dinner" at bounding box center [204, 497] width 198 height 17
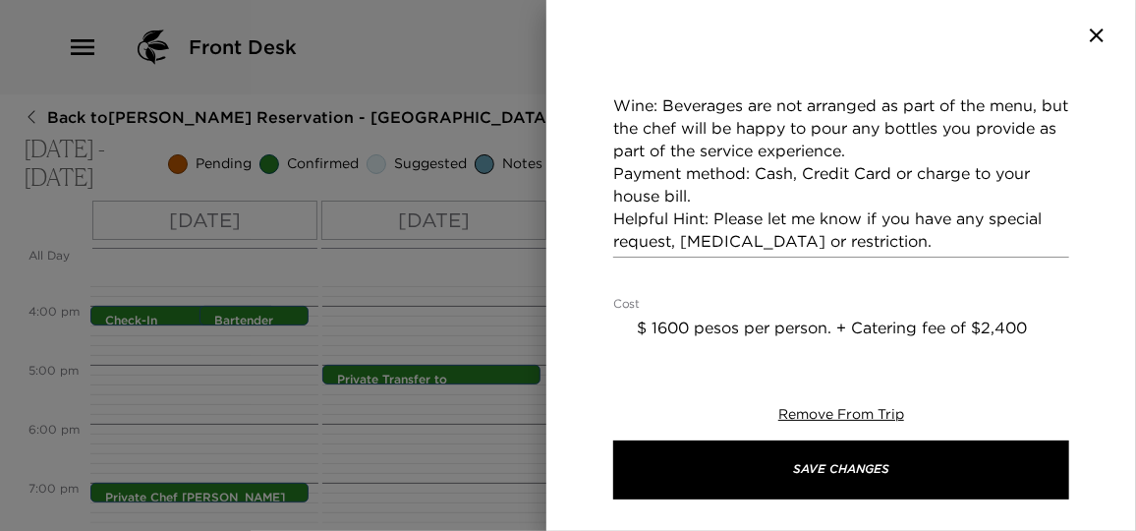
scroll to position [1073, 0]
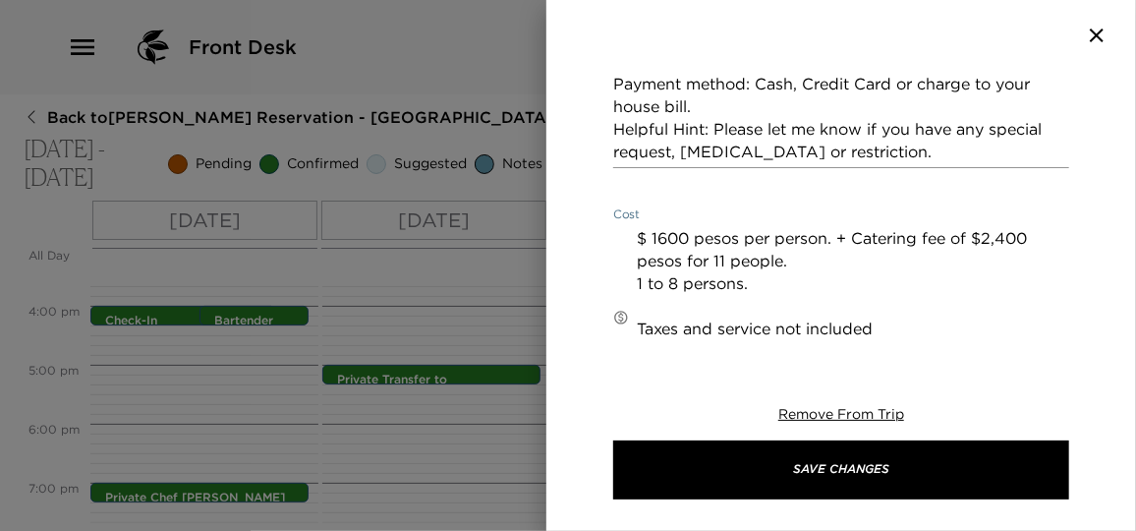
click at [818, 227] on textarea "$ 1600 pesos per person. + Catering fee of $2,400 pesos for 11 people. 1 to 8 p…" at bounding box center [853, 317] width 432 height 181
click at [990, 227] on textarea "$ 1600 pesos per person. + Catering fee of $2,400 pesos for 11 people. Extra $1…" at bounding box center [853, 317] width 432 height 181
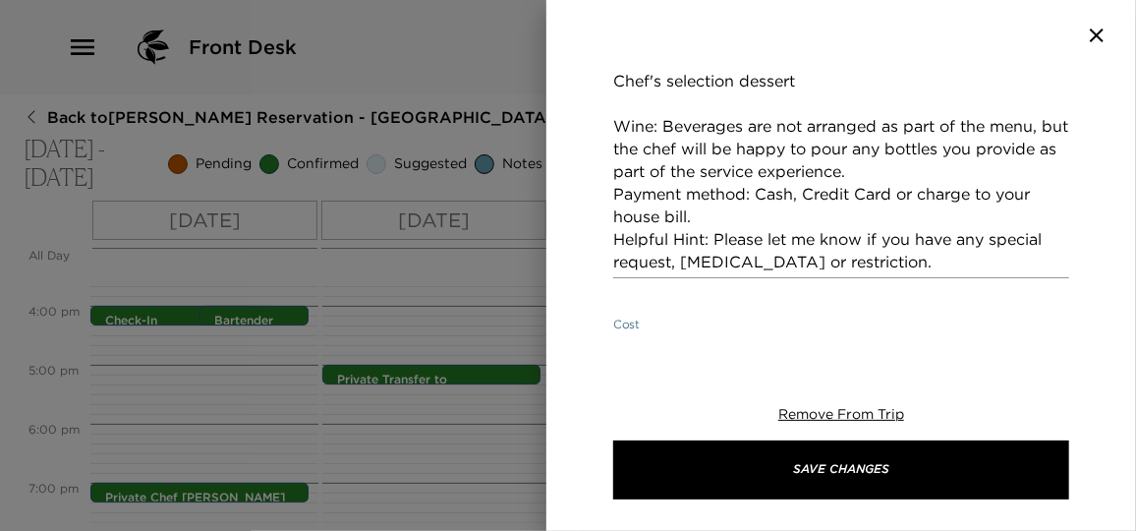
scroll to position [1160, 0]
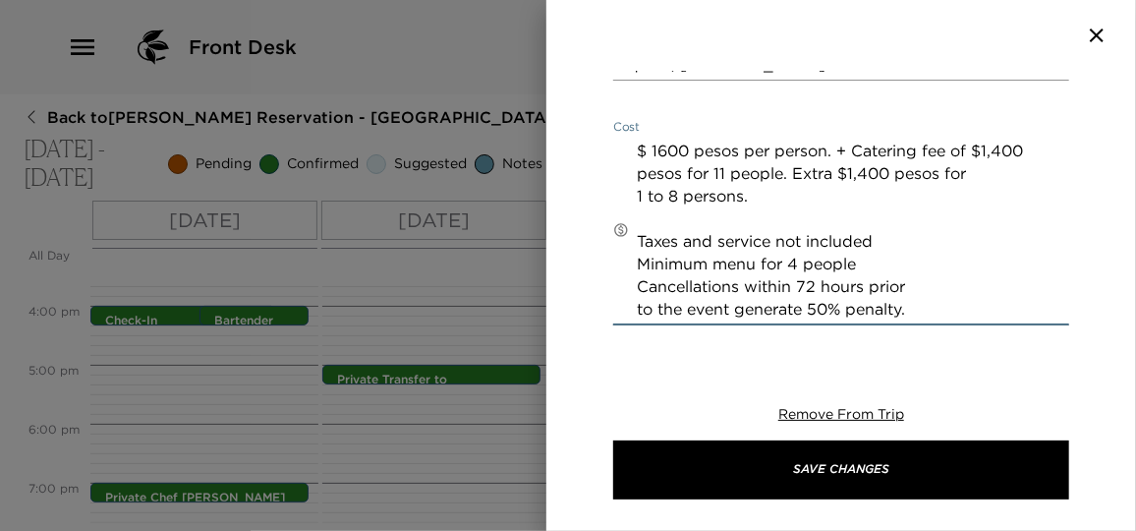
click at [1000, 140] on textarea "$ 1600 pesos per person. + Catering fee of $1,400 pesos for 11 people. Extra $1…" at bounding box center [853, 230] width 432 height 181
drag, startPoint x: 788, startPoint y: 127, endPoint x: 825, endPoint y: 147, distance: 42.7
click at [825, 147] on textarea "$ 1600 pesos per person. + Catering fee of $1,200 pesos for 11 people. Extra $1…" at bounding box center [853, 230] width 432 height 181
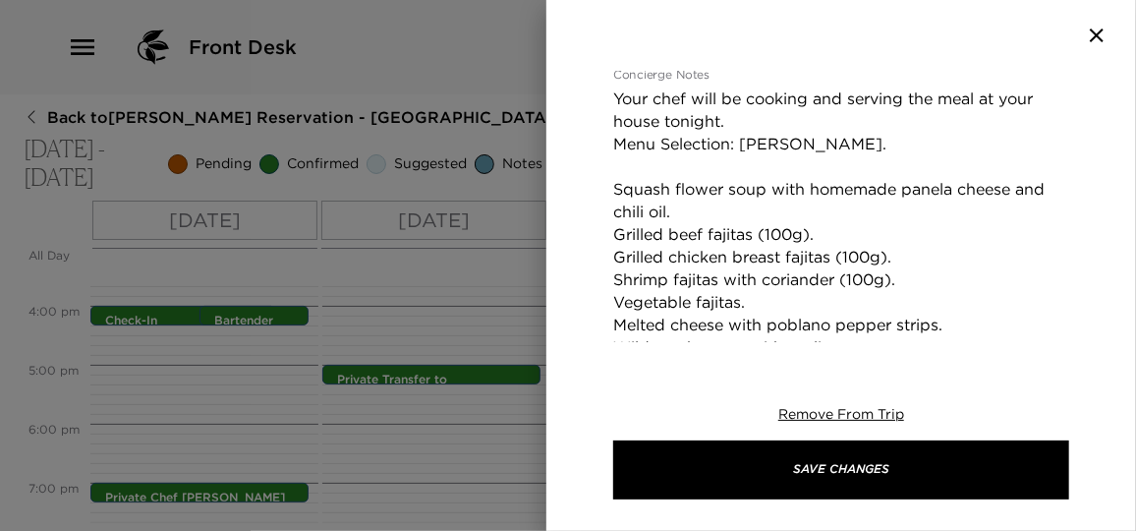
scroll to position [0, 0]
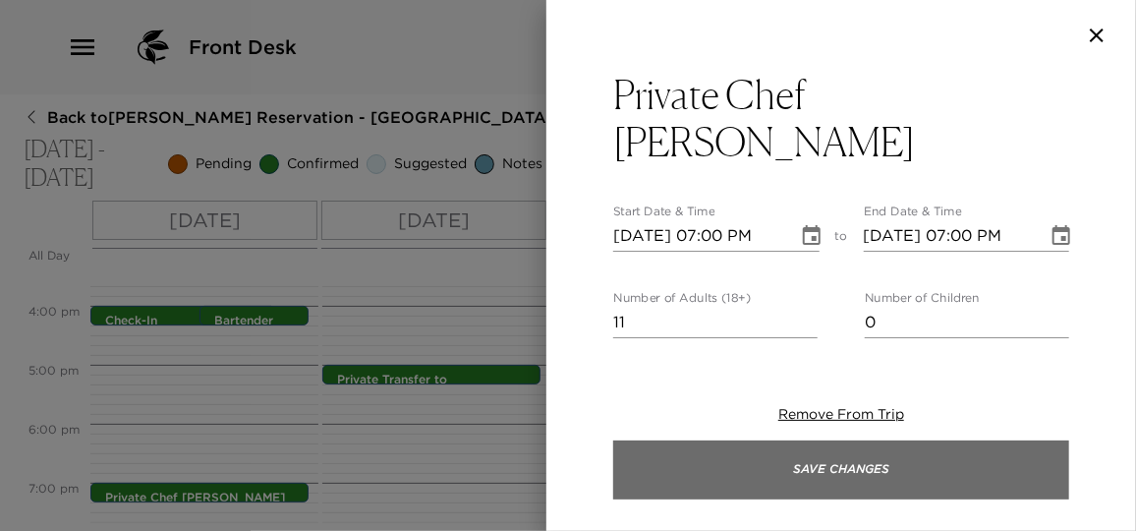
type textarea "$ 1600 pesos per person. + Catering fee of $1,200 pesos for 11 people. Taxes an…"
click at [869, 459] on button "Save Changes" at bounding box center [841, 469] width 456 height 59
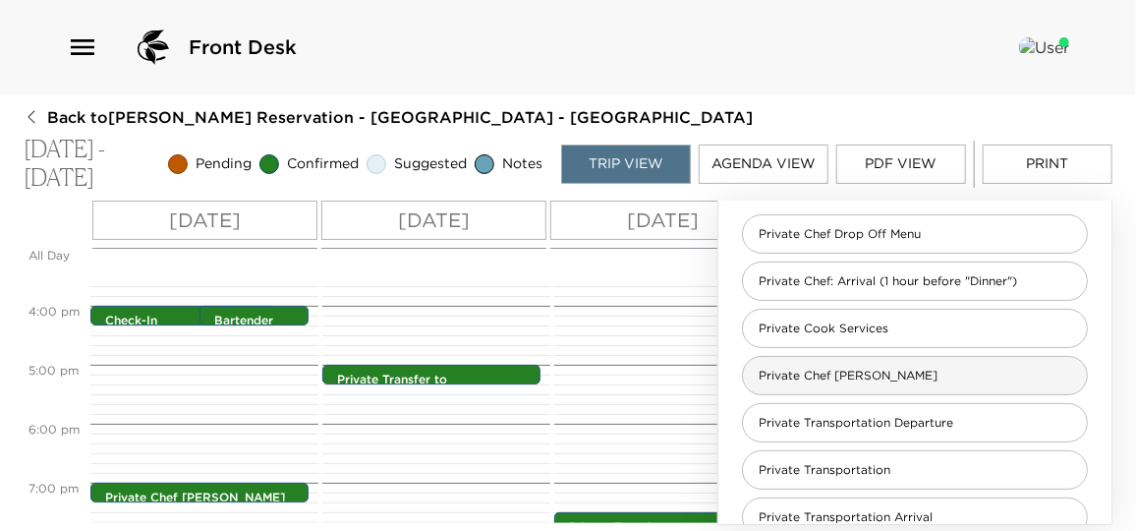
click at [858, 376] on span "Private Chef Dinner" at bounding box center [848, 375] width 210 height 17
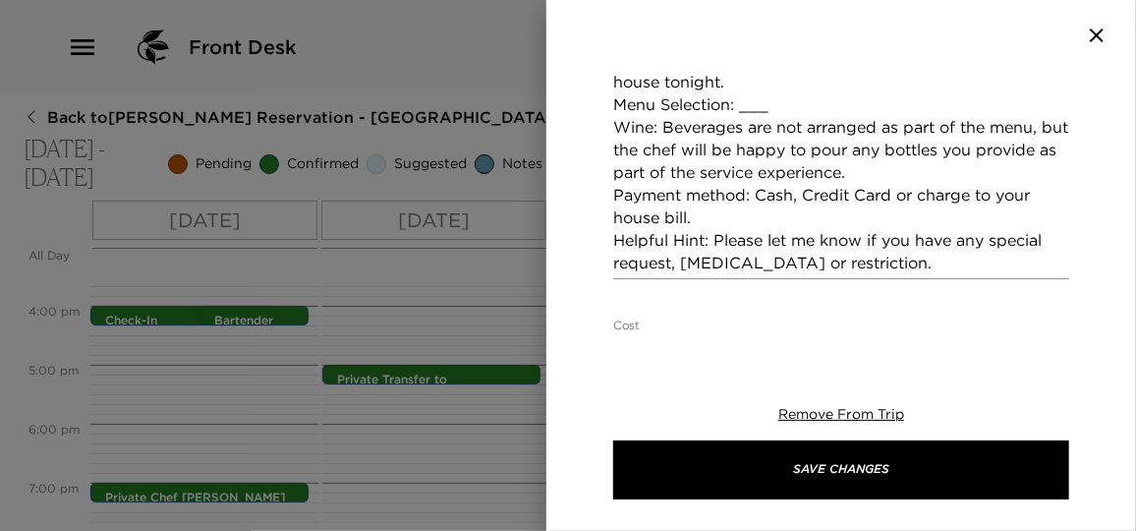
scroll to position [511, 0]
click at [366, 436] on div at bounding box center [568, 265] width 1136 height 531
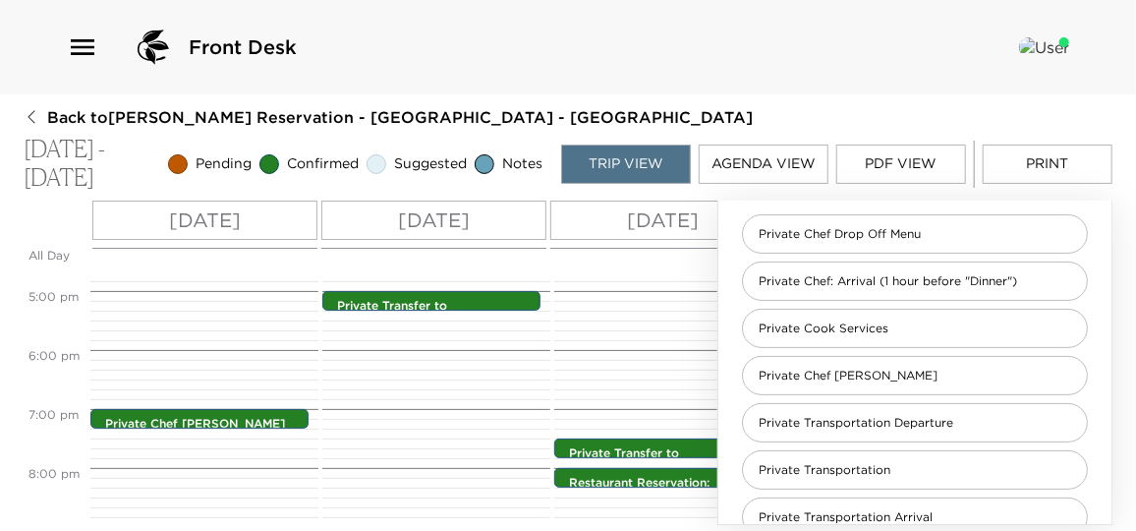
scroll to position [1006, 0]
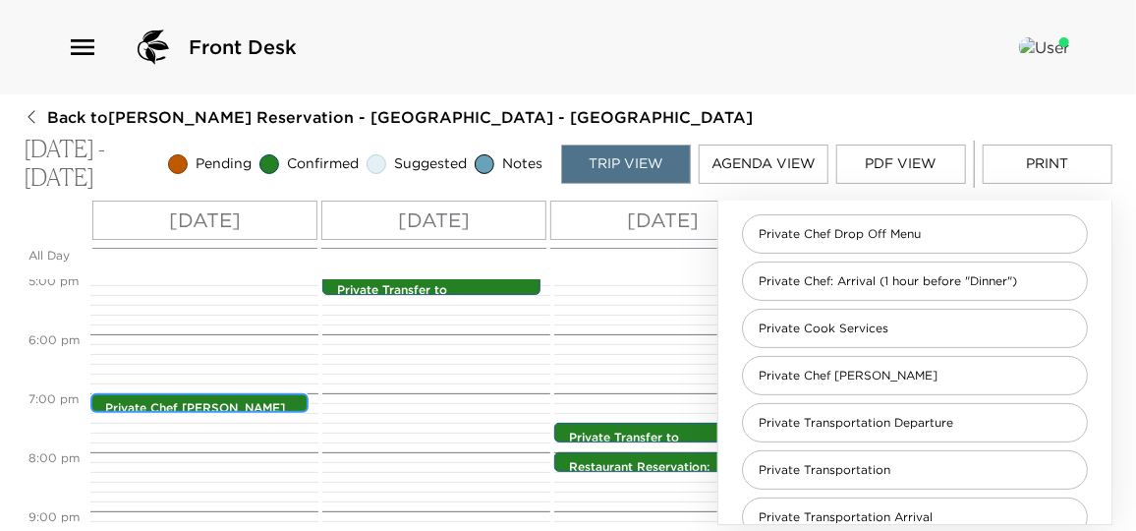
click at [237, 406] on p "Private Chef Dinner" at bounding box center [204, 408] width 198 height 17
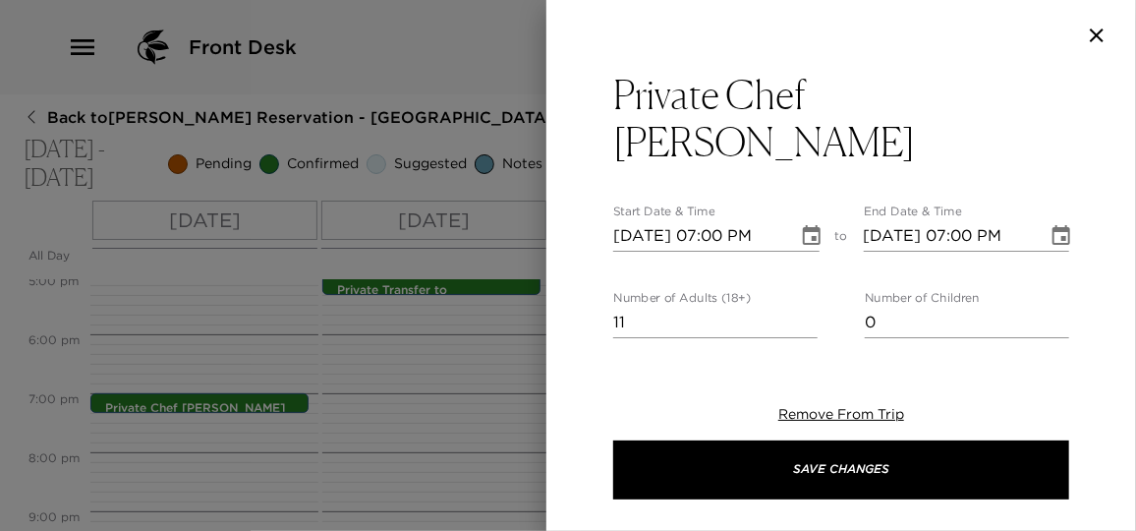
click at [442, 390] on div at bounding box center [568, 265] width 1136 height 531
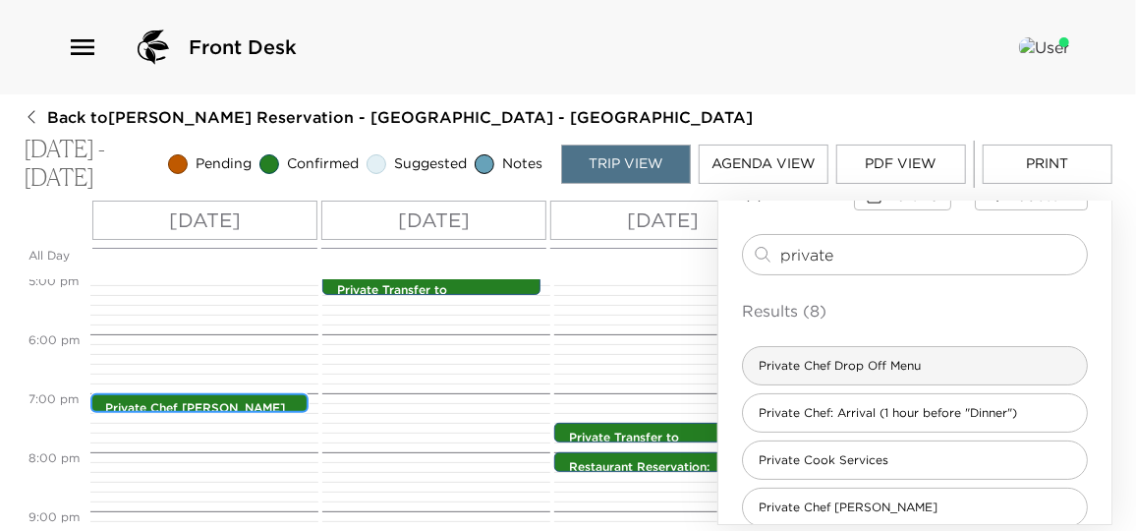
scroll to position [0, 0]
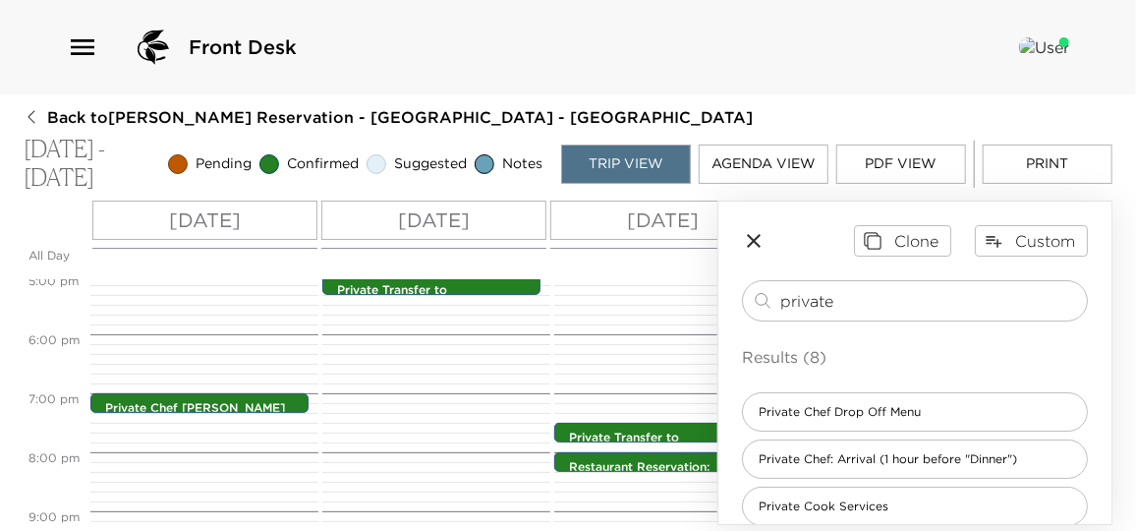
drag, startPoint x: 860, startPoint y: 305, endPoint x: 650, endPoint y: 293, distance: 209.6
click at [651, 293] on div "All Day Tue 11/04 Wed 11/05 Thu 11/06 Fri 11/07 Sat 11/08 12:00 AM 1:00 AM 2:00…" at bounding box center [568, 362] width 1089 height 324
type input "chef"
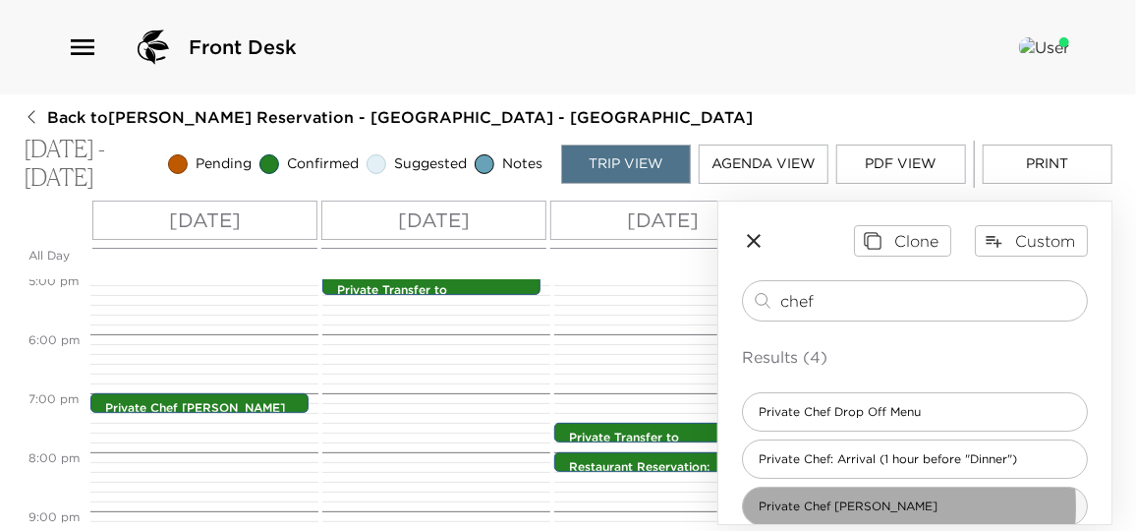
click at [811, 504] on span "Private Chef Dinner" at bounding box center [848, 506] width 210 height 17
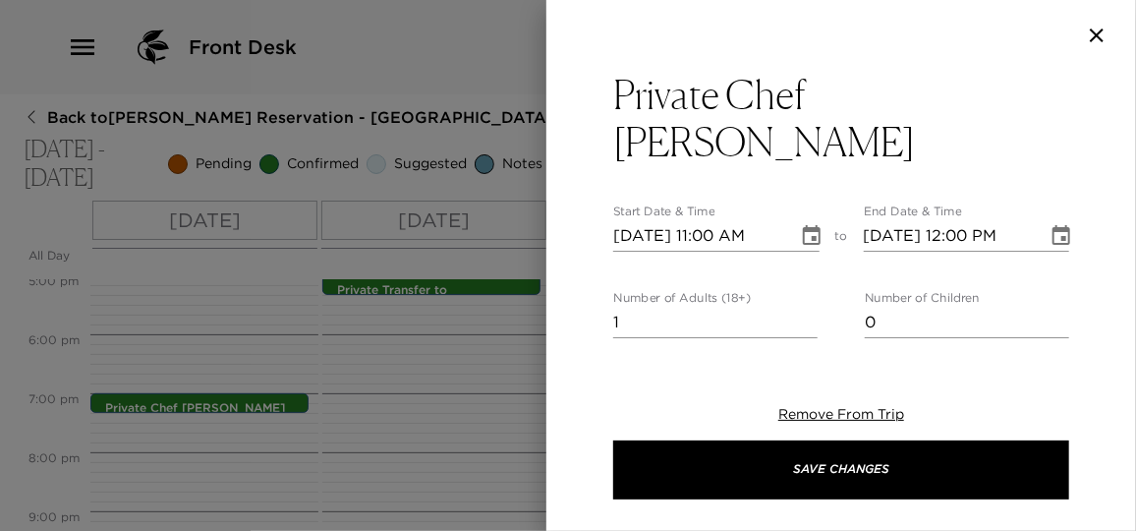
click at [815, 224] on icon "Choose date, selected date is Nov 4, 2025" at bounding box center [812, 236] width 24 height 24
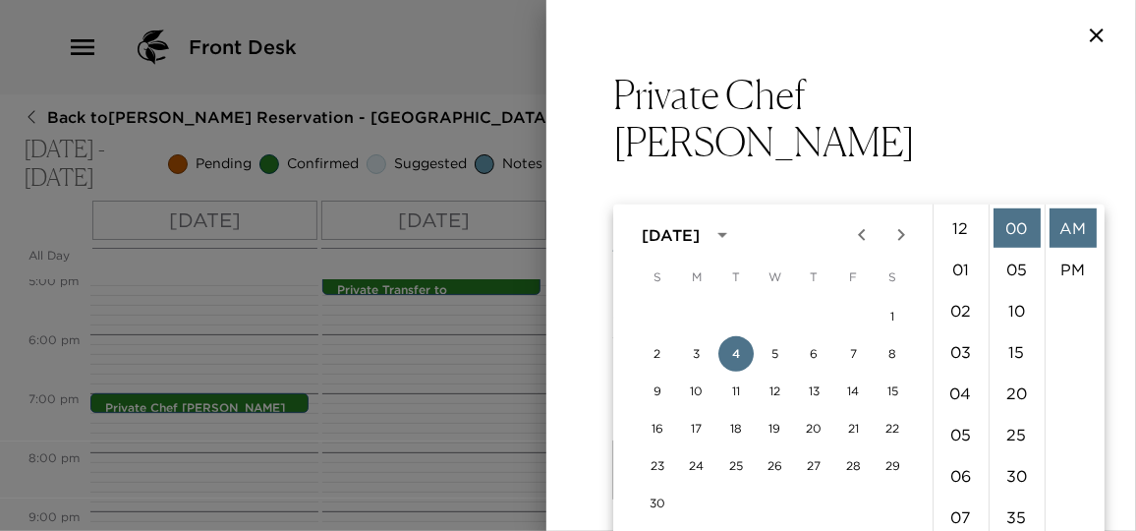
scroll to position [453, 0]
click at [955, 298] on li "06" at bounding box center [960, 289] width 47 height 39
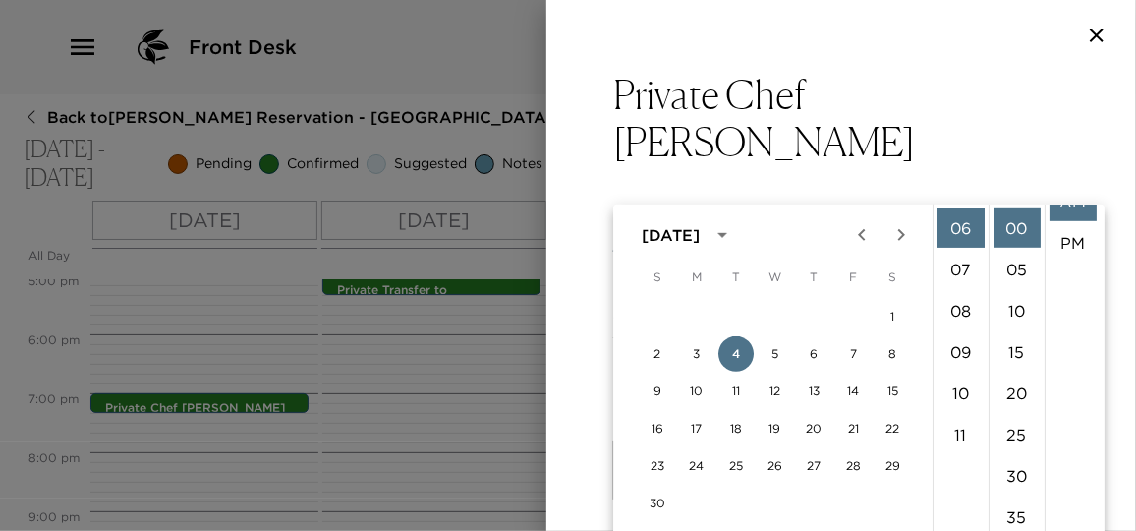
scroll to position [40, 0]
click at [1067, 237] on li "PM" at bounding box center [1072, 228] width 47 height 39
type input "11/04/2025 06:00 PM"
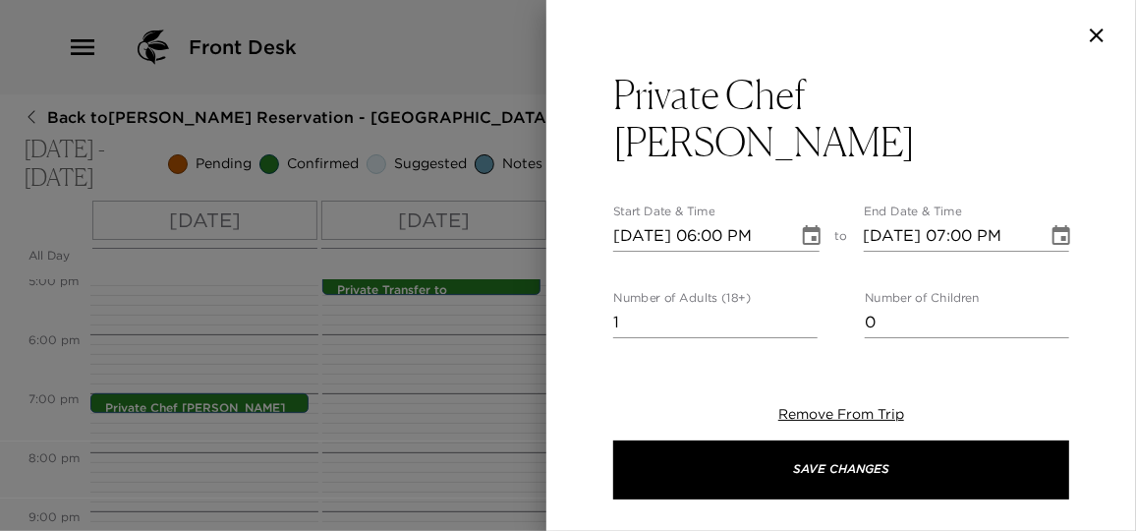
click at [1045, 216] on button "Choose date, selected date is Nov 4, 2025" at bounding box center [1060, 235] width 39 height 39
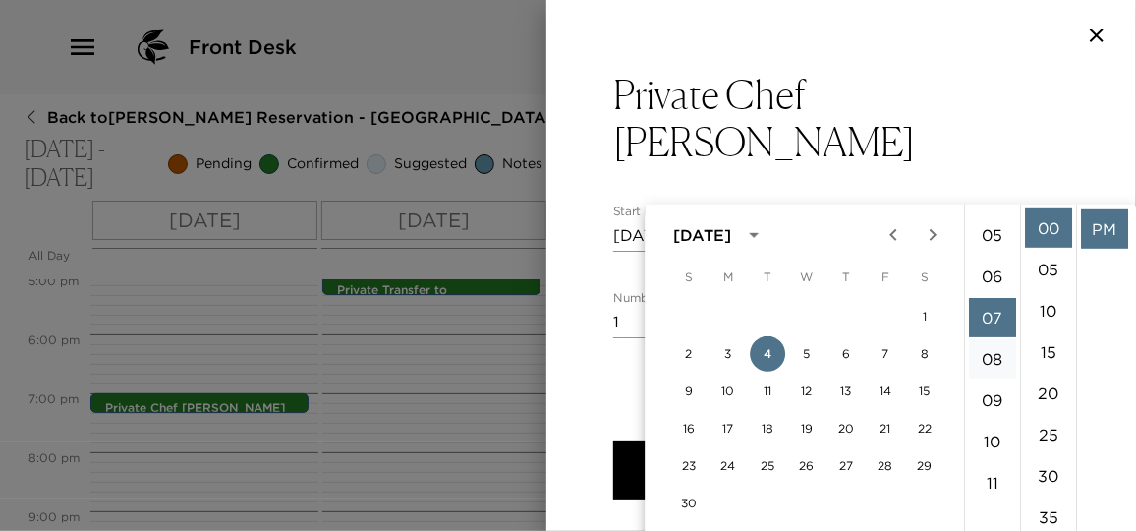
click at [979, 267] on li "06" at bounding box center [992, 275] width 47 height 39
type input "11/04/2025 06:00 PM"
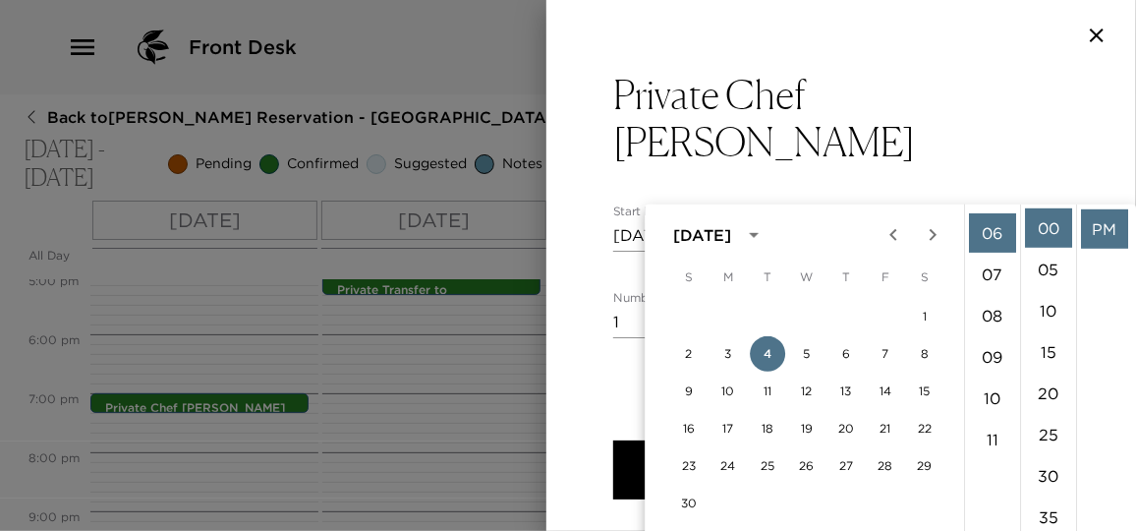
scroll to position [248, 0]
click at [1108, 226] on li "PM" at bounding box center [1104, 228] width 47 height 39
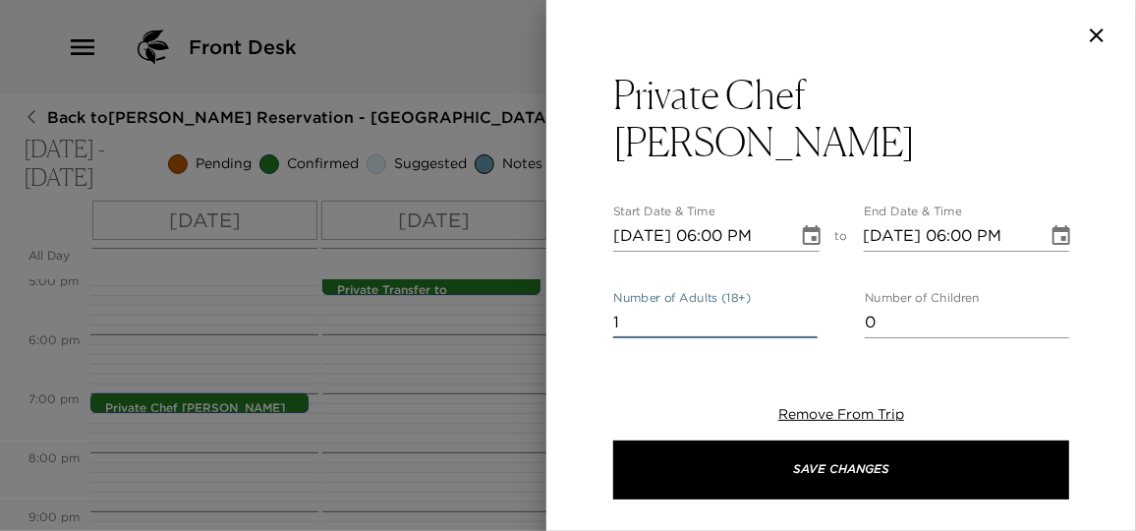
drag, startPoint x: 652, startPoint y: 278, endPoint x: 501, endPoint y: 262, distance: 152.1
click at [502, 262] on div "Private Chef Dinner Start Date & Time 11/04/2025 06:00 PM to End Date & Time 11…" at bounding box center [568, 265] width 1136 height 531
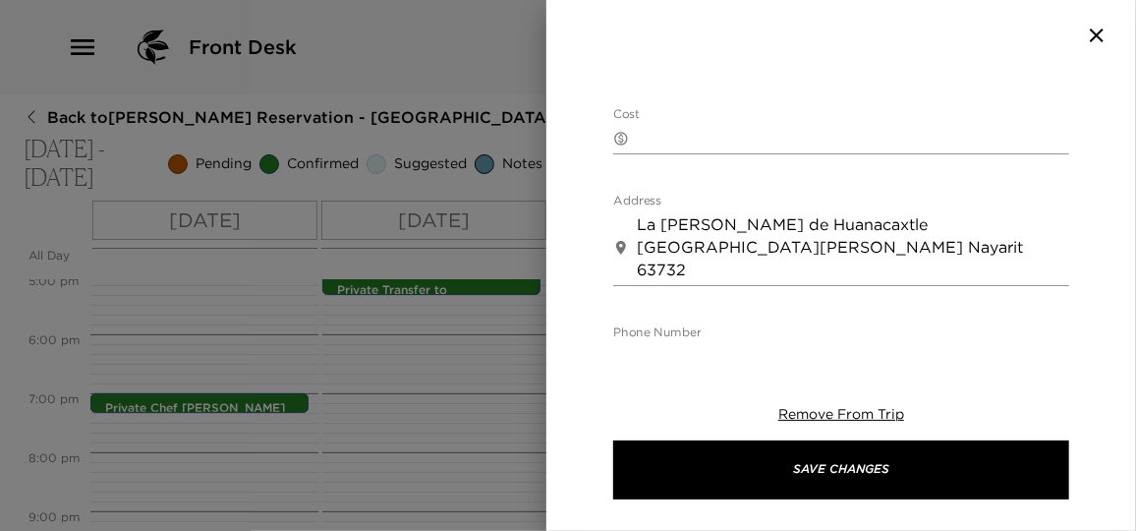
scroll to position [894, 0]
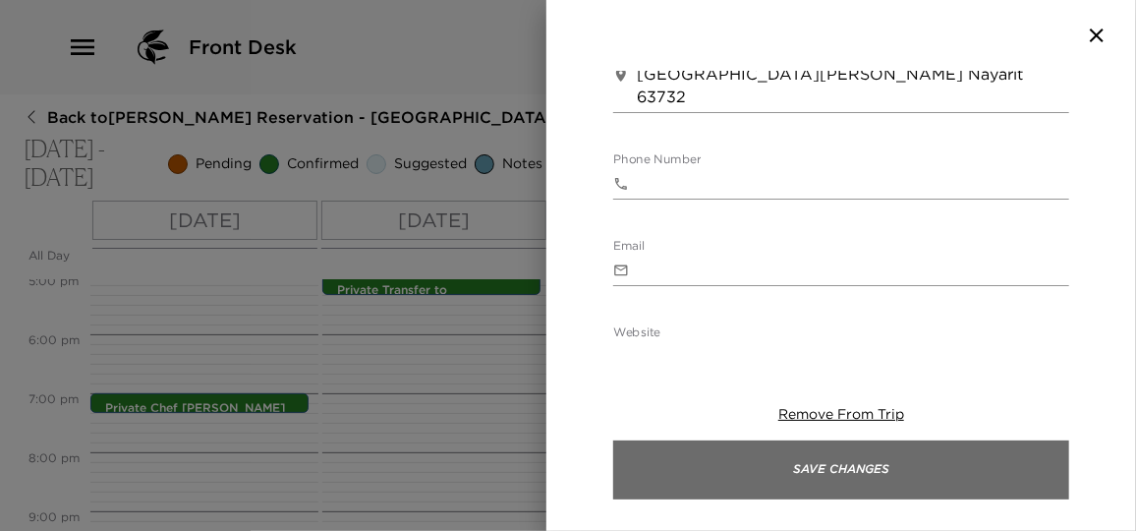
type input "11"
click at [847, 462] on button "Save Changes" at bounding box center [841, 469] width 456 height 59
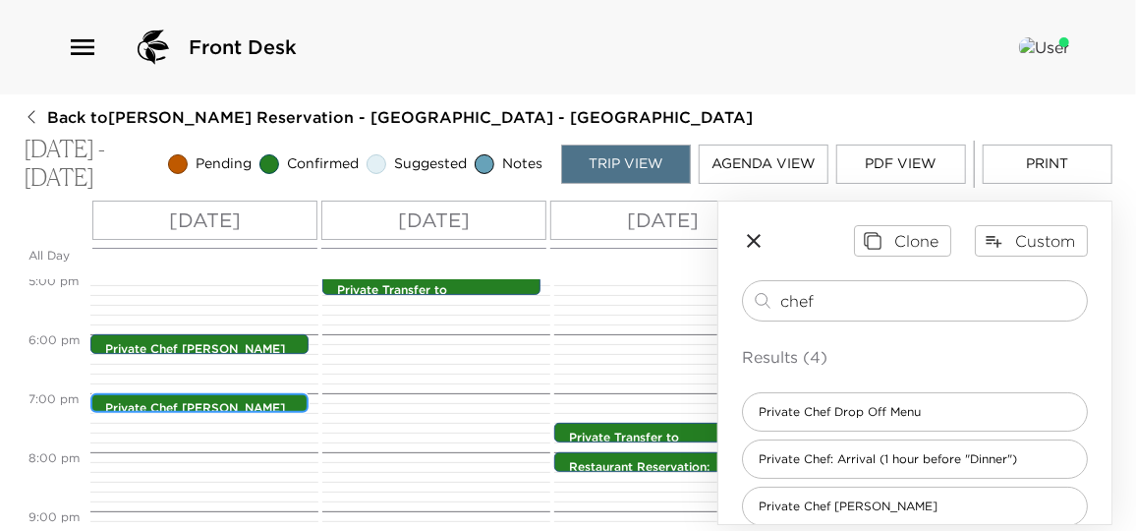
click at [242, 400] on p "Private Chef Dinner" at bounding box center [204, 408] width 198 height 17
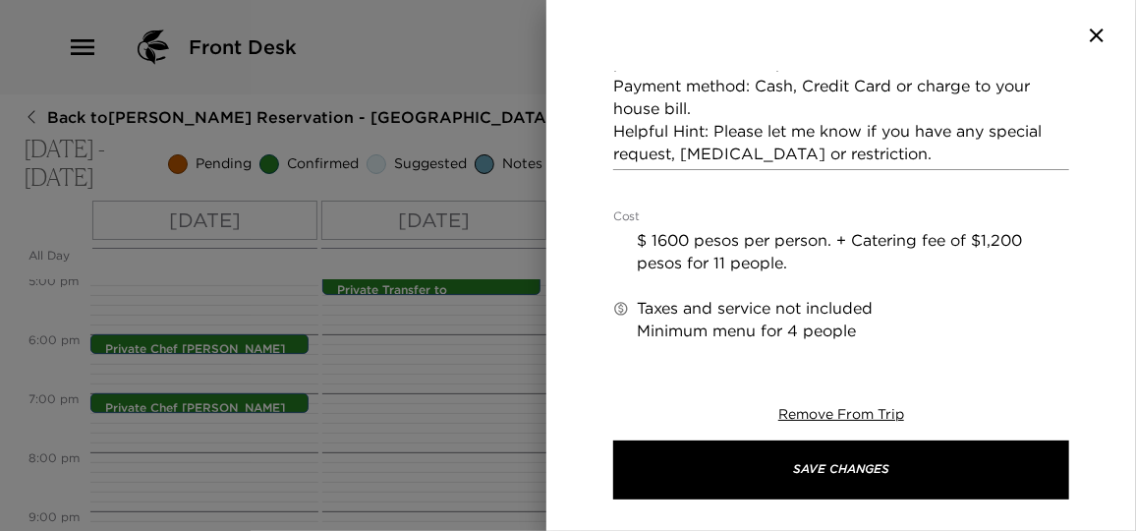
scroll to position [1073, 0]
click at [491, 386] on div at bounding box center [568, 265] width 1136 height 531
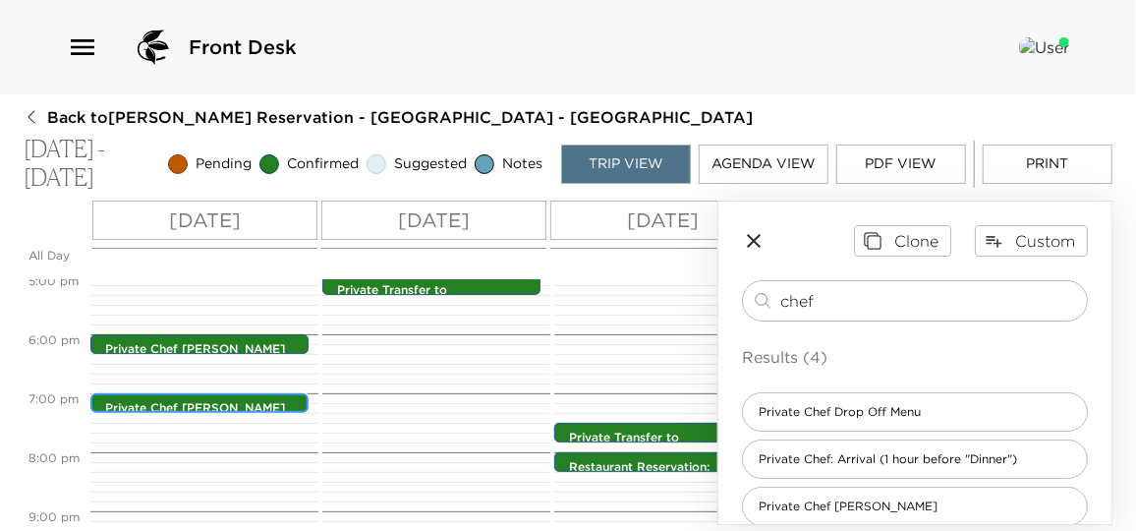
click at [261, 402] on p "Private Chef Dinner" at bounding box center [204, 408] width 198 height 17
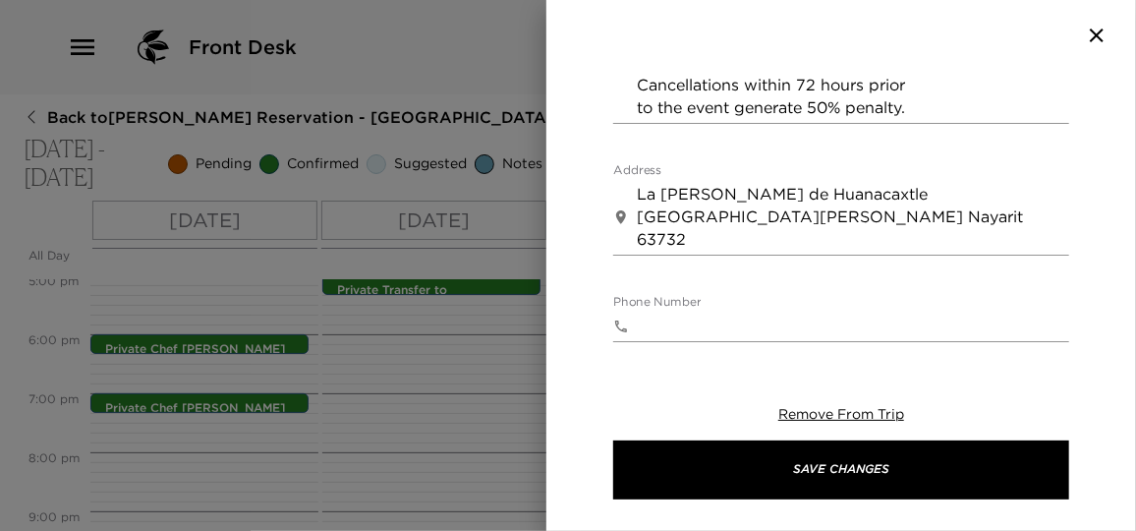
scroll to position [1071, 0]
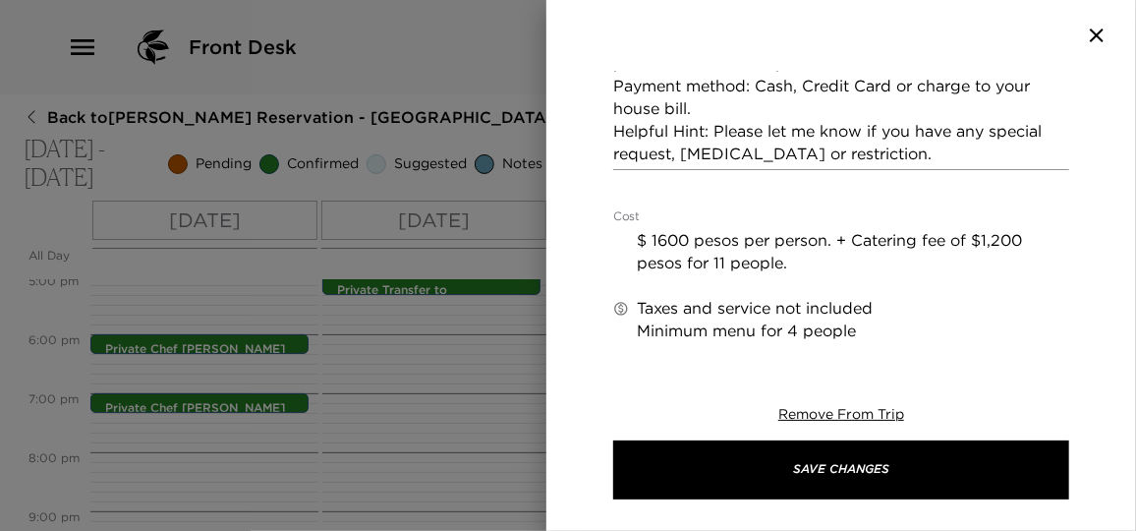
click at [742, 229] on textarea "$ 1600 pesos per person. + Catering fee of $1,200 pesos for 11 people. Taxes an…" at bounding box center [853, 308] width 432 height 158
click at [691, 229] on textarea "$ 1600 pesos (88 USD) per person. + Catering fee of $1,200 pesos for 11 people.…" at bounding box center [853, 308] width 432 height 158
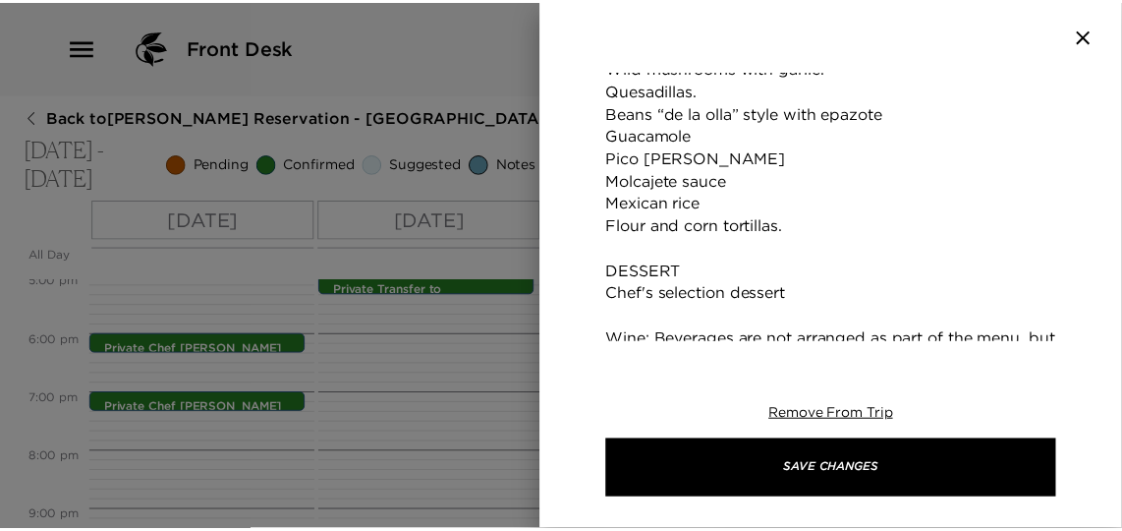
scroll to position [894, 0]
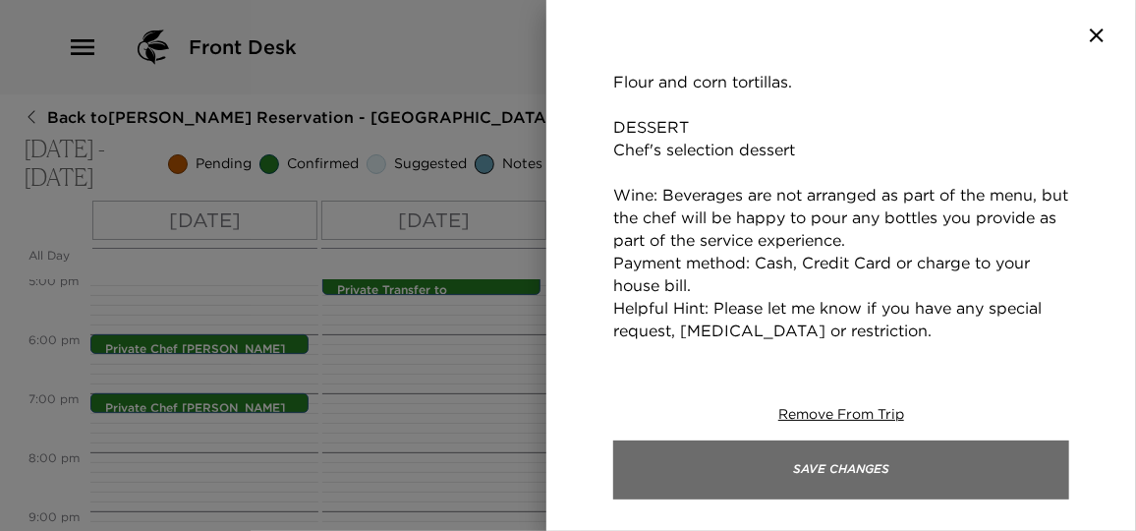
type textarea "$ 1600 pesos (88 USD) per person. + Catering fee of $1,200 (66 USD) pesos for 1…"
click at [833, 482] on button "Save Changes" at bounding box center [841, 469] width 456 height 59
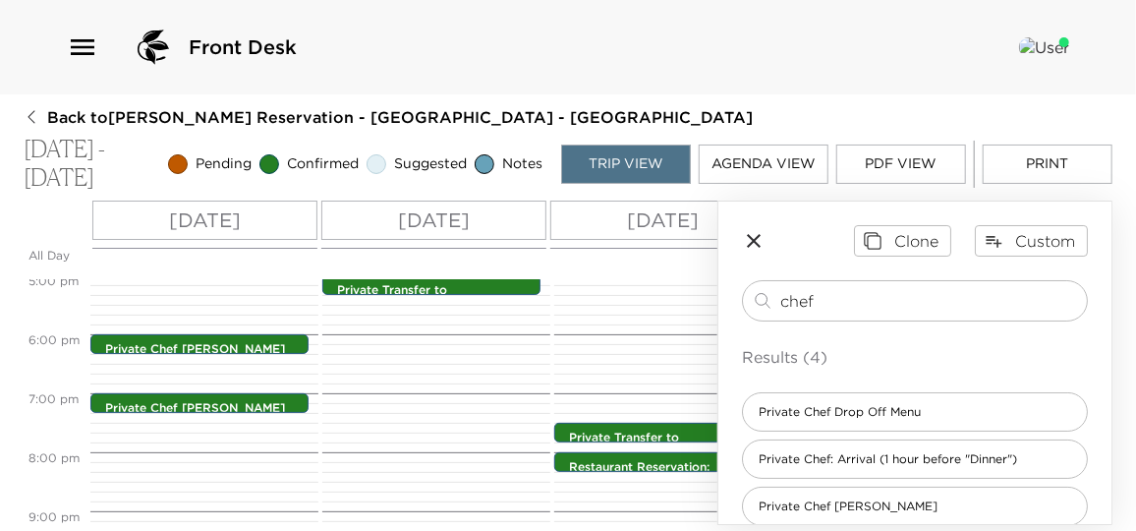
click at [758, 240] on icon "button" at bounding box center [754, 241] width 24 height 24
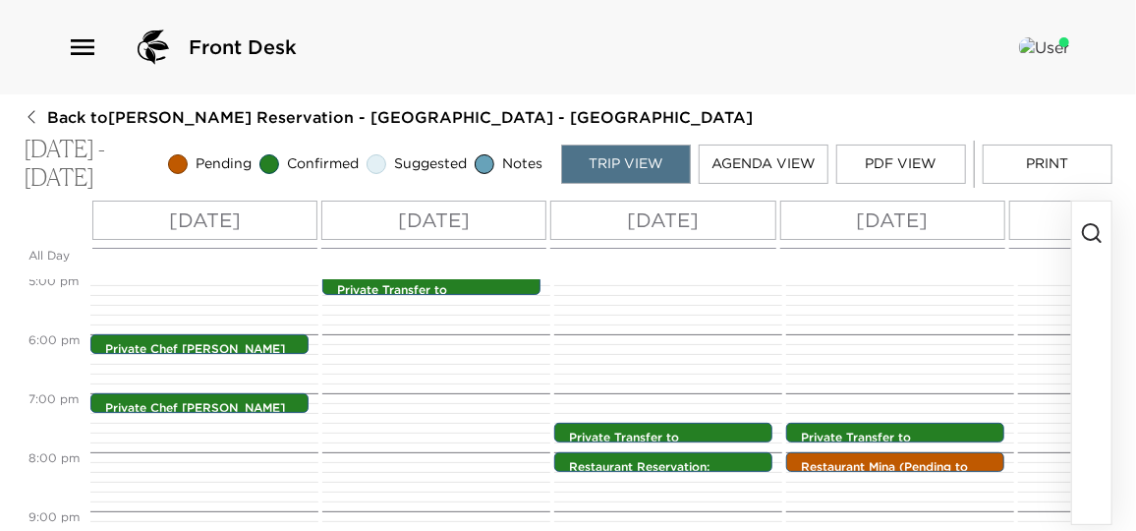
click at [1077, 159] on button "Print" at bounding box center [1048, 163] width 130 height 39
drag, startPoint x: 1073, startPoint y: 0, endPoint x: 959, endPoint y: 232, distance: 258.4
click at [959, 232] on div "Fri 11/07" at bounding box center [892, 219] width 225 height 39
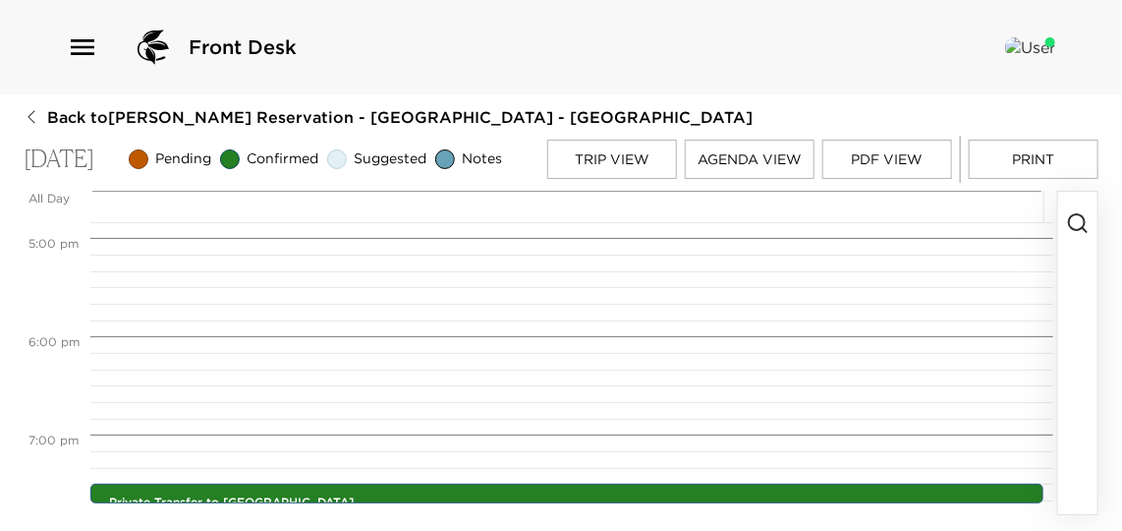
scroll to position [1648, 0]
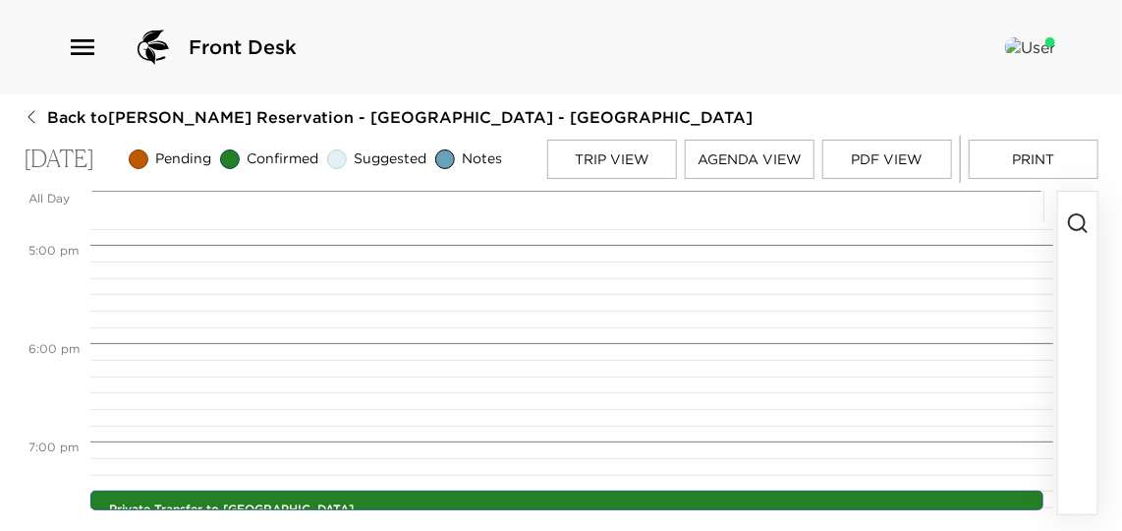
click at [1068, 80] on div "Front Desk" at bounding box center [561, 47] width 1122 height 94
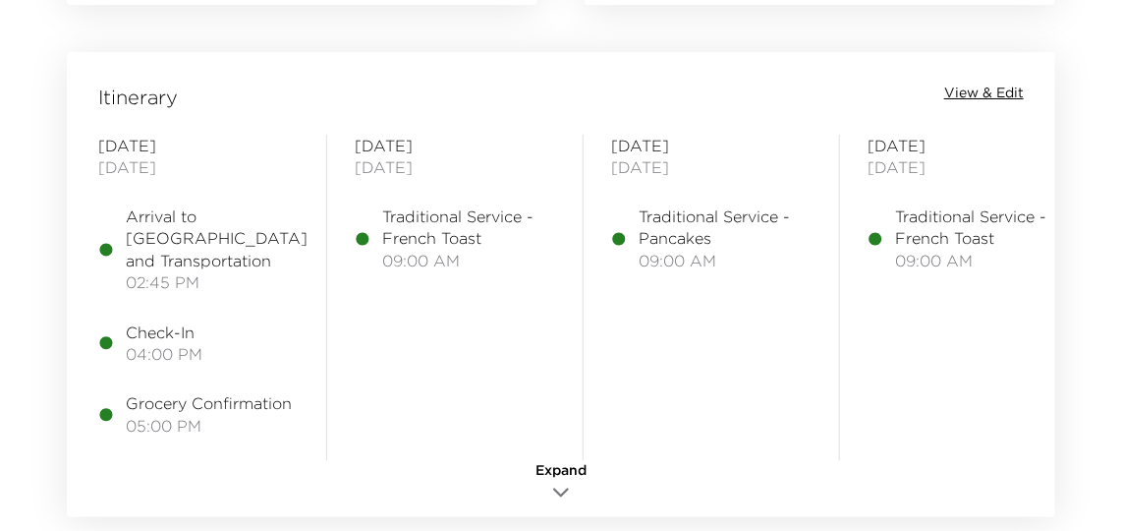
scroll to position [2322, 0]
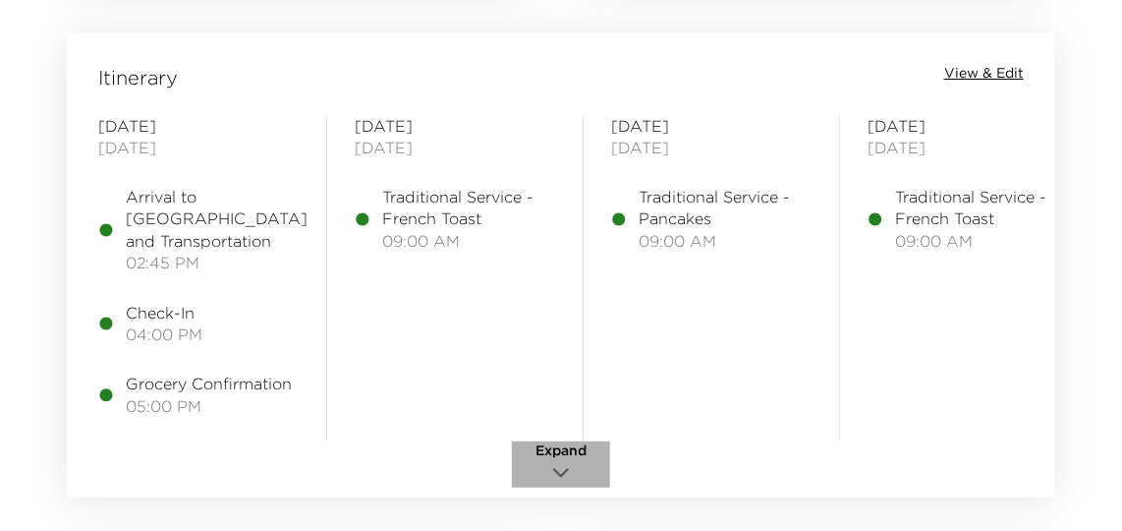
click at [557, 467] on icon "button" at bounding box center [561, 473] width 24 height 24
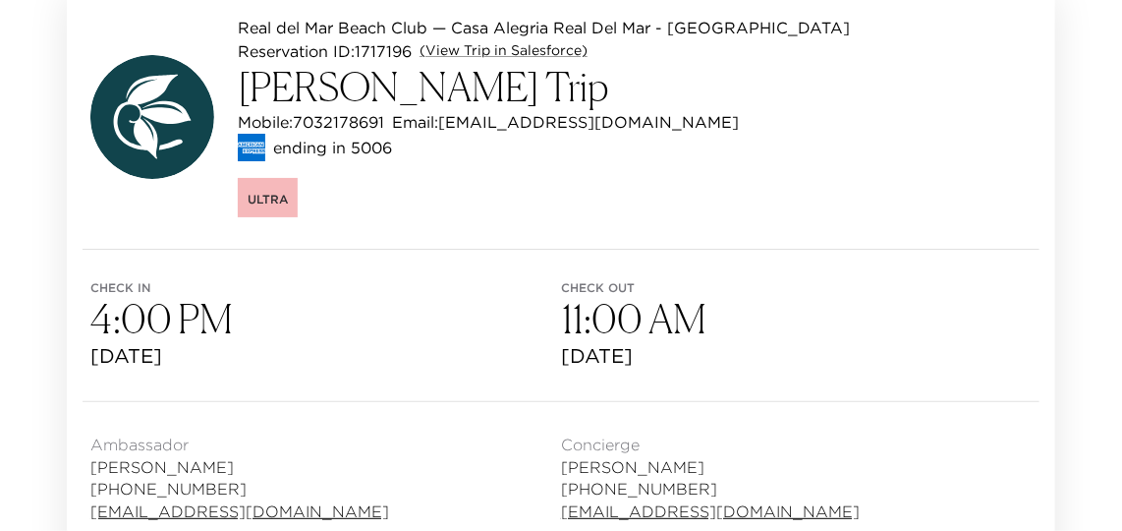
scroll to position [0, 0]
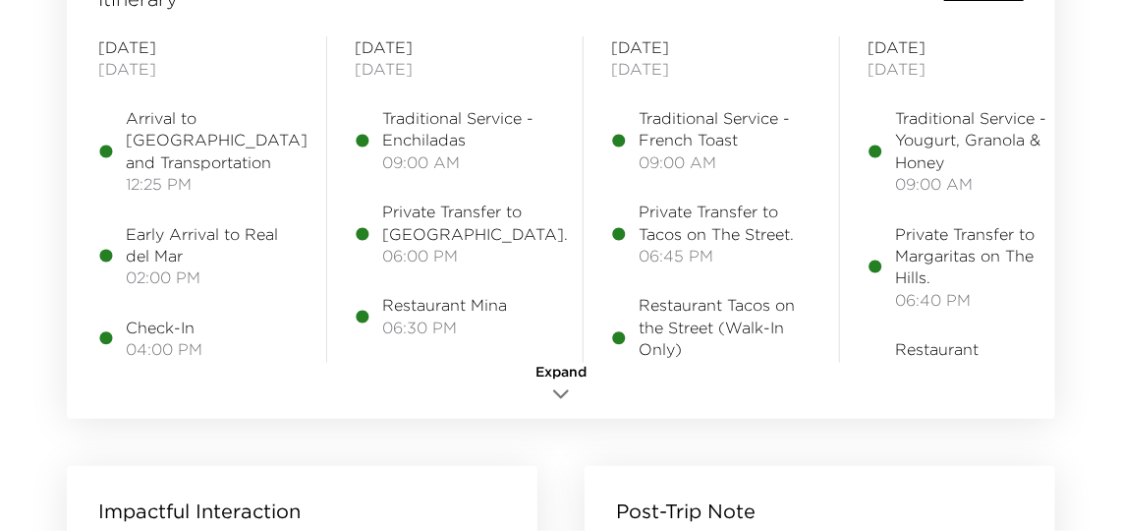
scroll to position [2232, 0]
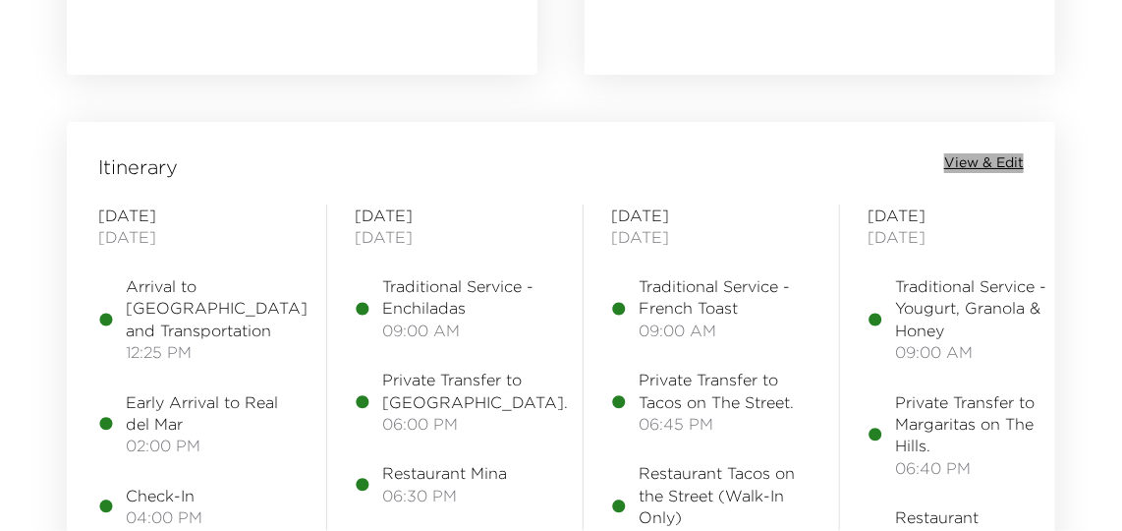
click at [1008, 162] on span "View & Edit" at bounding box center [984, 163] width 80 height 20
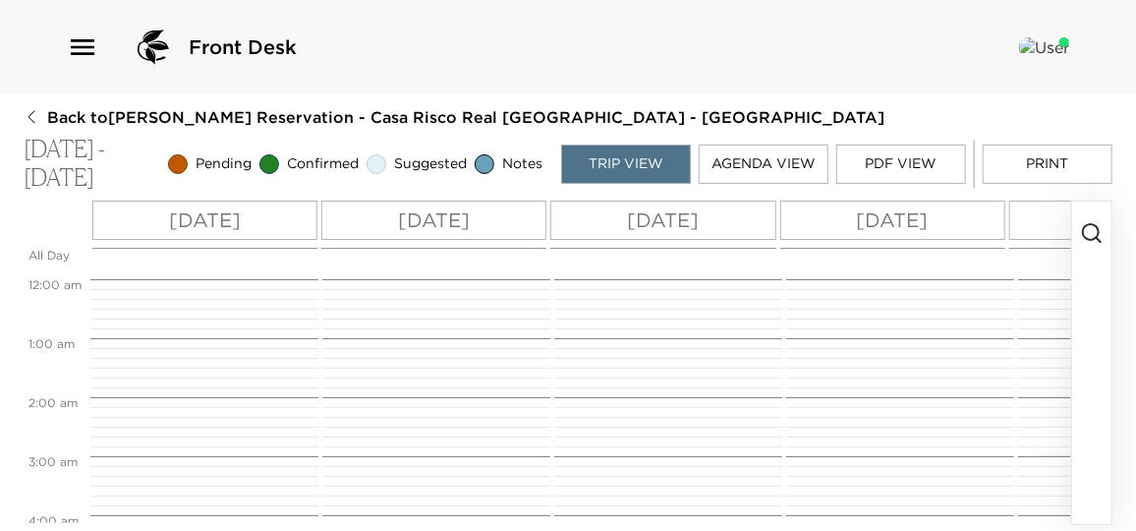
scroll to position [530, 0]
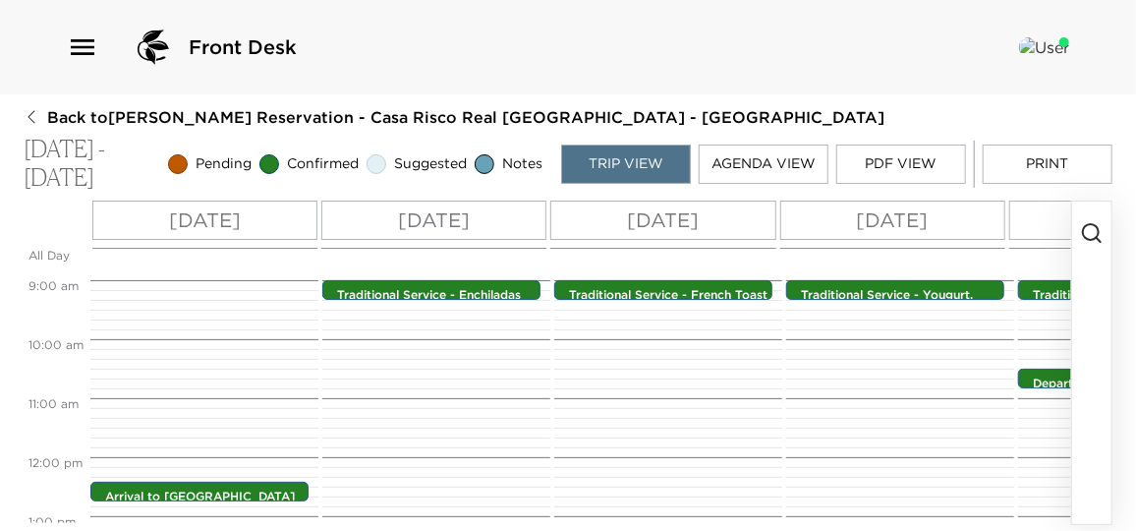
click at [1091, 235] on icon "button" at bounding box center [1092, 233] width 24 height 24
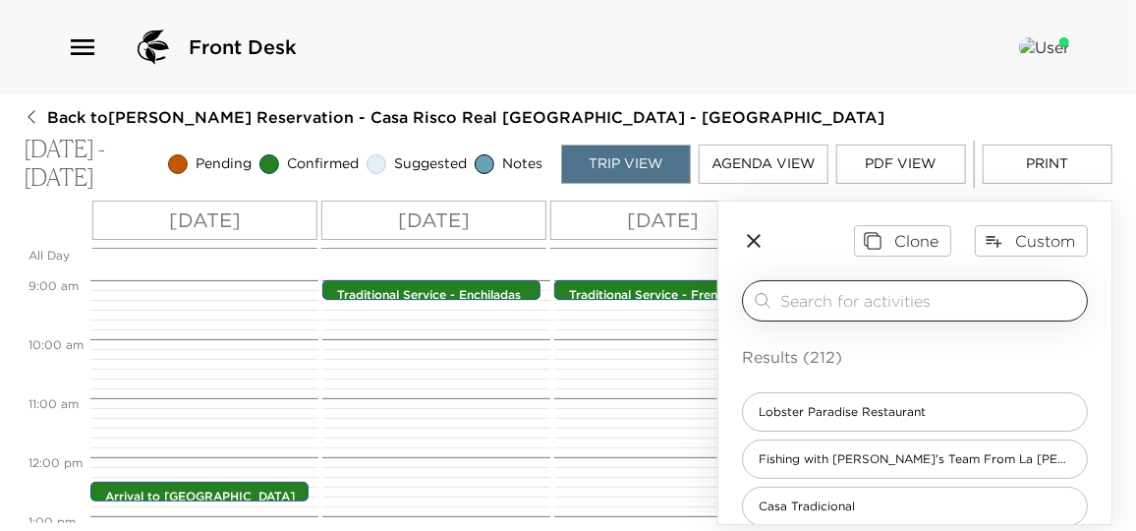
click at [834, 309] on input "search" at bounding box center [929, 300] width 299 height 23
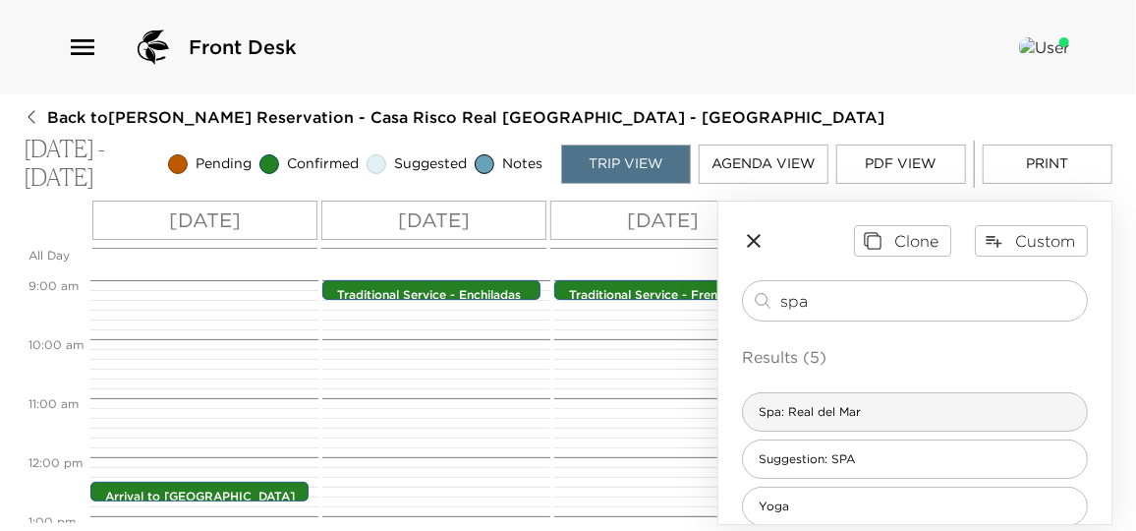
type input "spa"
click at [846, 409] on span "Spa: Real del Mar" at bounding box center [810, 412] width 134 height 17
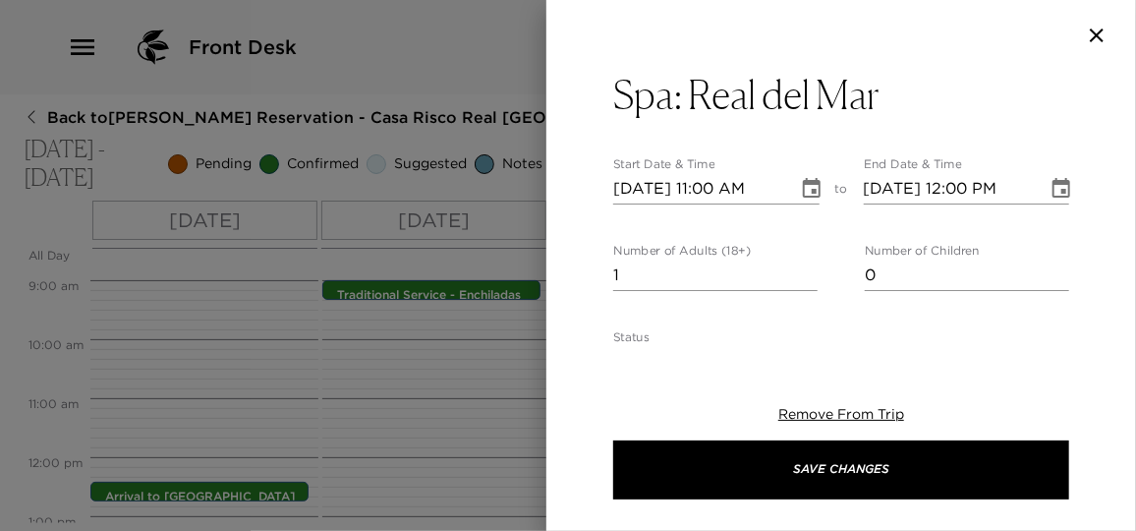
type textarea "A _____ minutes massage is confirmed for ___ at the Real del Mar Spa. Plan to a…"
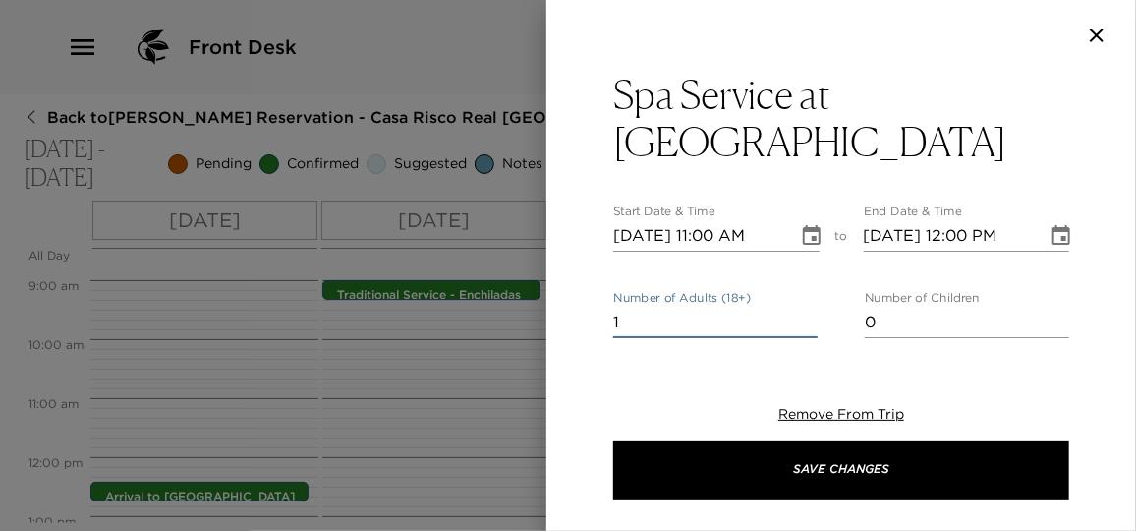
drag, startPoint x: 642, startPoint y: 267, endPoint x: 481, endPoint y: 259, distance: 160.3
click at [481, 259] on div "Spa Service at Real del Mar Start Date & Time 10/05/2025 11:00 AM to End Date &…" at bounding box center [568, 265] width 1136 height 531
type input "3"
click at [800, 224] on icon "Choose date, selected date is Oct 5, 2025" at bounding box center [812, 236] width 24 height 24
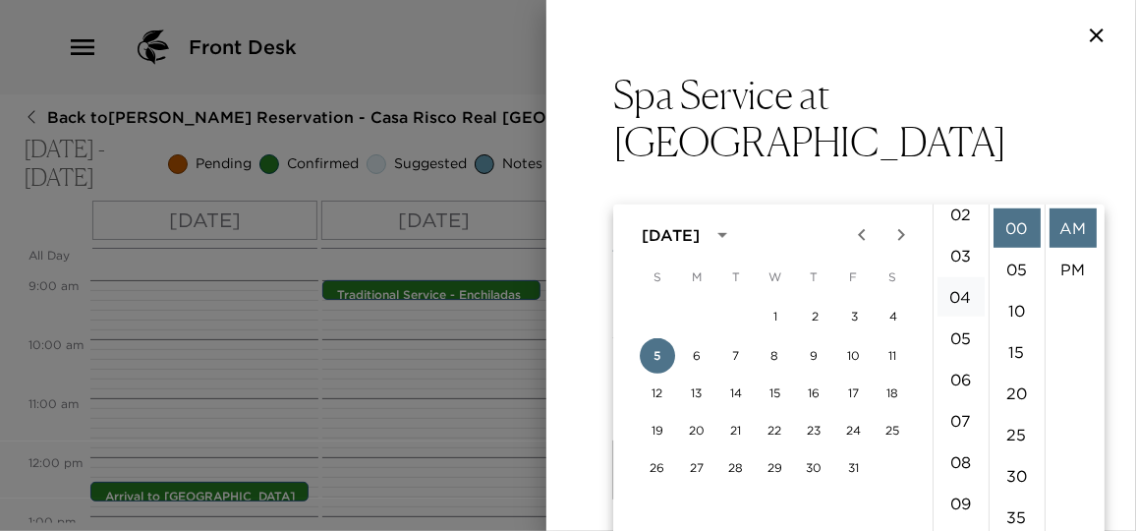
scroll to position [7, 0]
click at [959, 333] on li "03" at bounding box center [960, 344] width 47 height 39
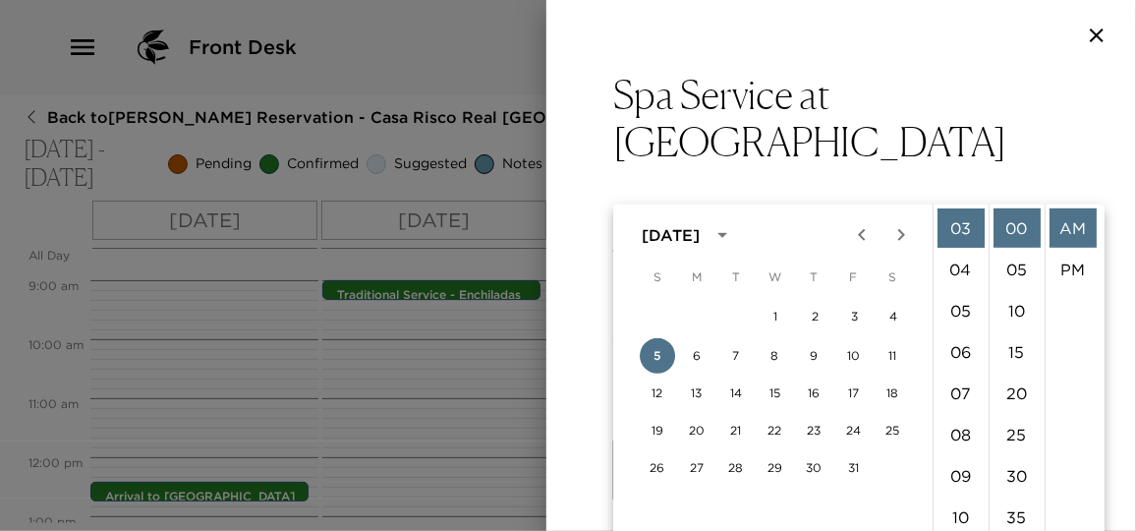
scroll to position [40, 0]
click at [1064, 229] on li "PM" at bounding box center [1072, 228] width 47 height 39
type input "10/05/2025 03:00 PM"
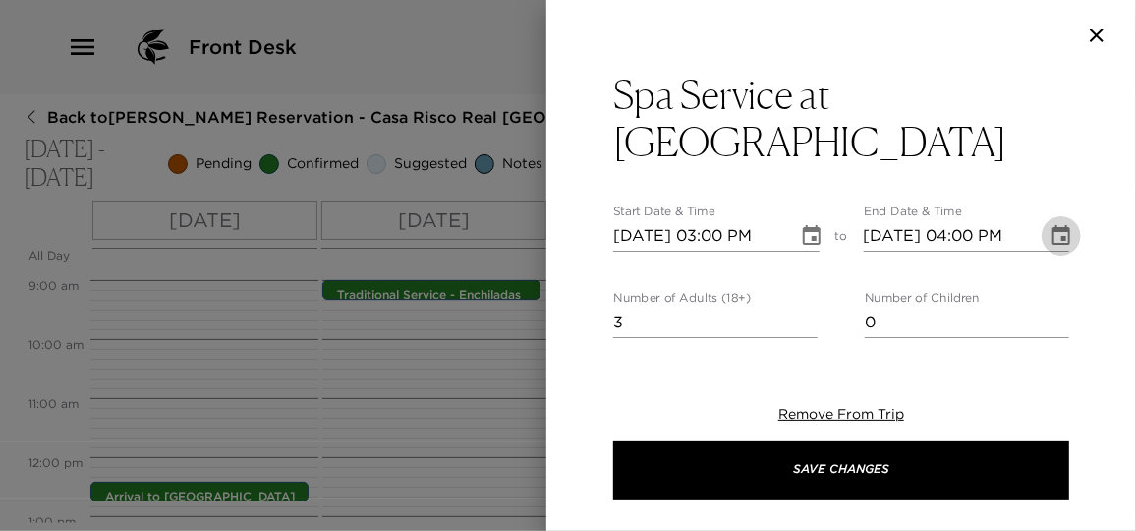
click at [1054, 225] on icon "Choose date, selected date is Oct 5, 2025" at bounding box center [1061, 235] width 18 height 20
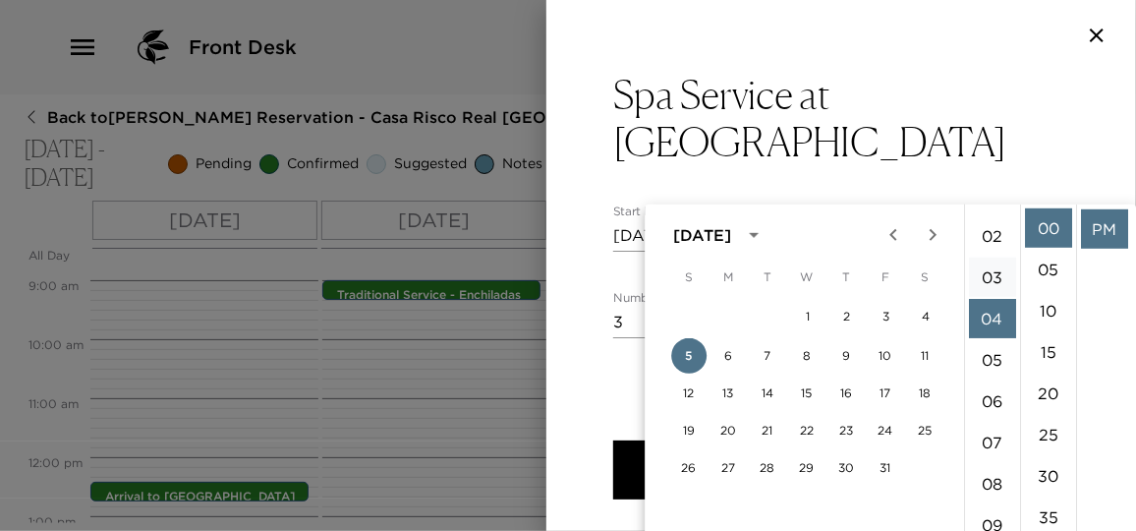
click at [995, 278] on li "03" at bounding box center [992, 276] width 47 height 39
type input "10/05/2025 03:00 PM"
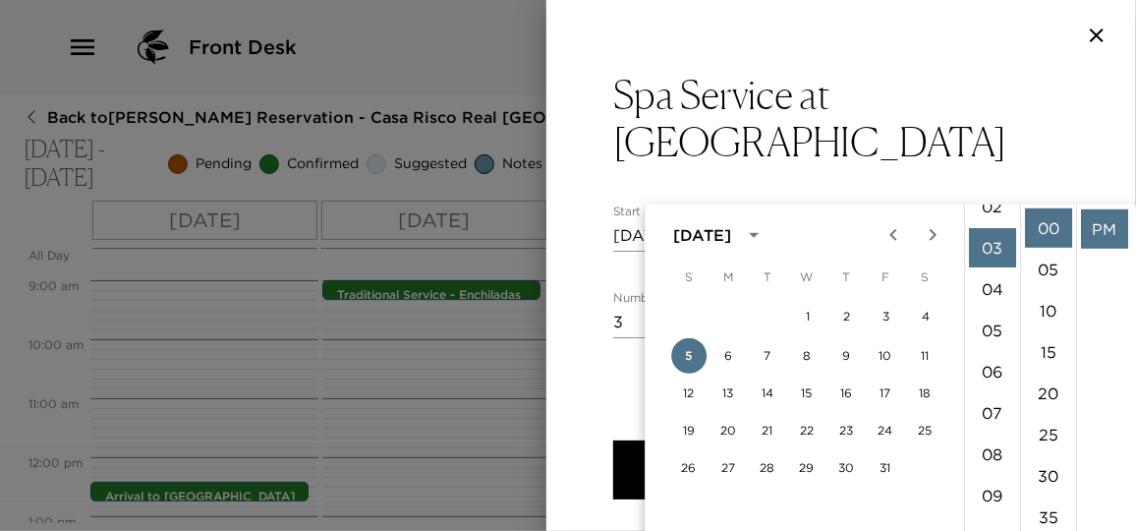
scroll to position [124, 0]
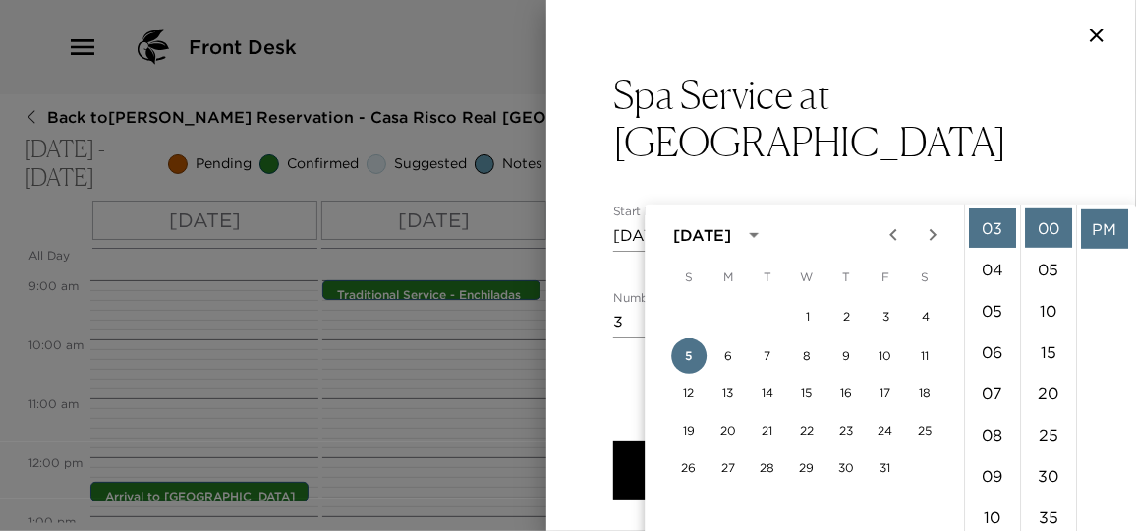
click at [1096, 225] on li "PM" at bounding box center [1104, 228] width 47 height 39
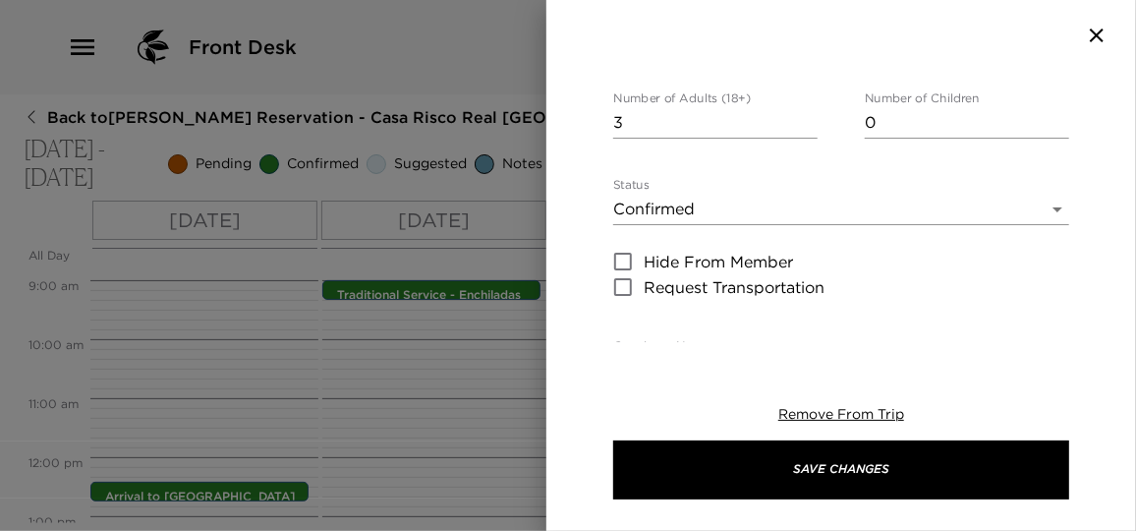
scroll to position [267, 0]
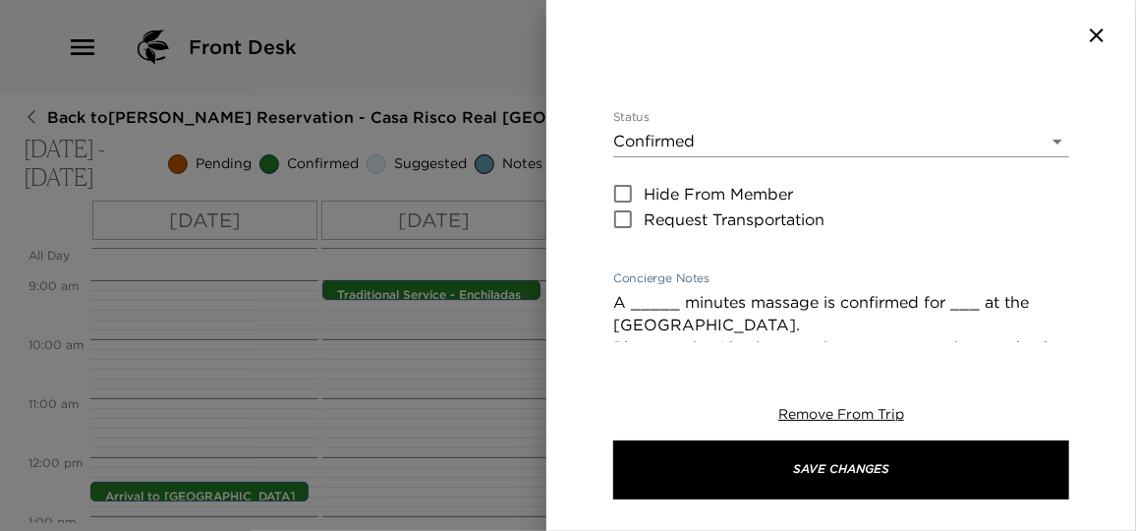
drag, startPoint x: 625, startPoint y: 253, endPoint x: 596, endPoint y: 257, distance: 28.8
click at [596, 257] on div "Spa Service at Real del Mar Start Date & Time 10/05/2025 03:00 PM to End Date &…" at bounding box center [841, 206] width 590 height 271
paste textarea "October 6, (3) 90 minutes appointments at 3 pm. October 8, (3) 90 minutes appoi…"
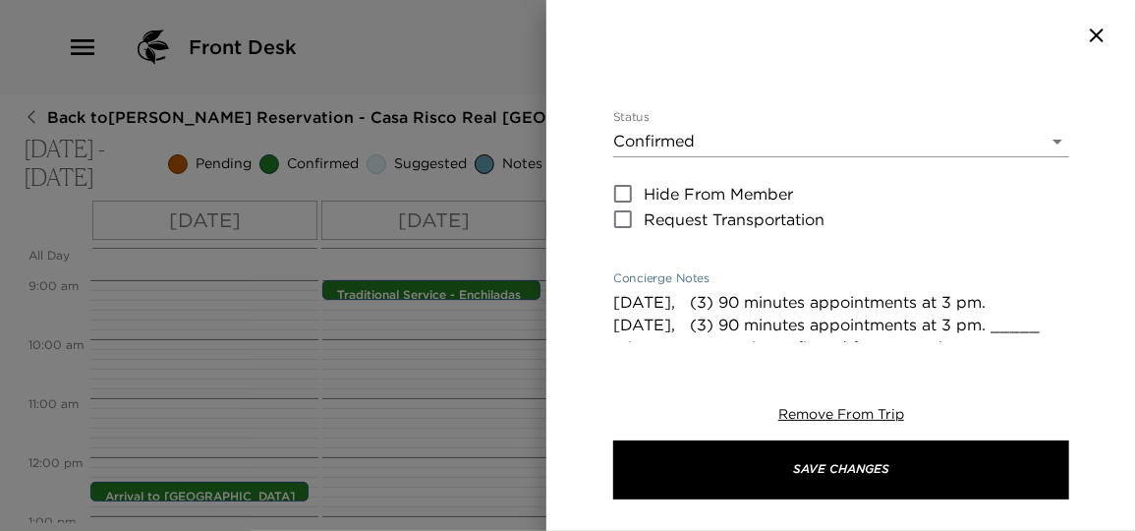
drag, startPoint x: 706, startPoint y: 254, endPoint x: 591, endPoint y: 246, distance: 115.3
click at [591, 246] on div "Spa Service at Real del Mar Start Date & Time 10/05/2025 03:00 PM to End Date &…" at bounding box center [841, 206] width 590 height 271
drag, startPoint x: 991, startPoint y: 277, endPoint x: 599, endPoint y: 277, distance: 392.0
click at [599, 277] on div "Spa Service at Real del Mar Start Date & Time 10/05/2025 03:00 PM to End Date &…" at bounding box center [841, 206] width 590 height 271
drag, startPoint x: 641, startPoint y: 279, endPoint x: 591, endPoint y: 275, distance: 49.3
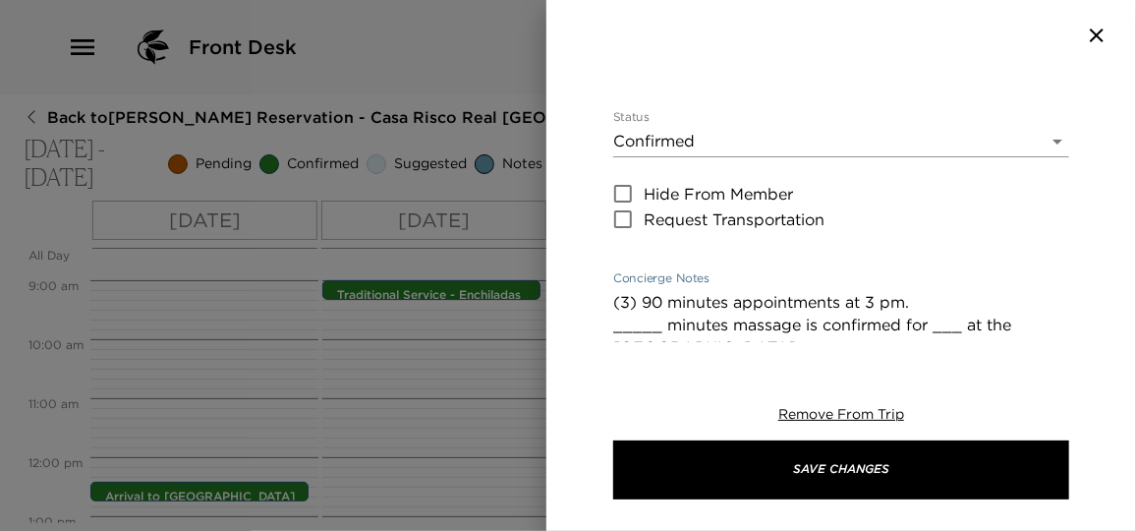
click at [591, 275] on div "Spa Service at Real del Mar Start Date & Time 10/05/2025 03:00 PM to End Date &…" at bounding box center [841, 206] width 590 height 271
drag, startPoint x: 770, startPoint y: 277, endPoint x: 624, endPoint y: 276, distance: 146.4
click at [624, 291] on textarea "(3) 90 minutes appointments at 3 pm. minutes massage is confirmed for ___ at th…" at bounding box center [841, 449] width 456 height 316
drag, startPoint x: 1024, startPoint y: 258, endPoint x: 646, endPoint y: 283, distance: 379.1
click at [646, 291] on textarea "(3) 90 minutes appointments at 3 pm are confirmed for ___ at the Real del Mar S…" at bounding box center [841, 438] width 456 height 294
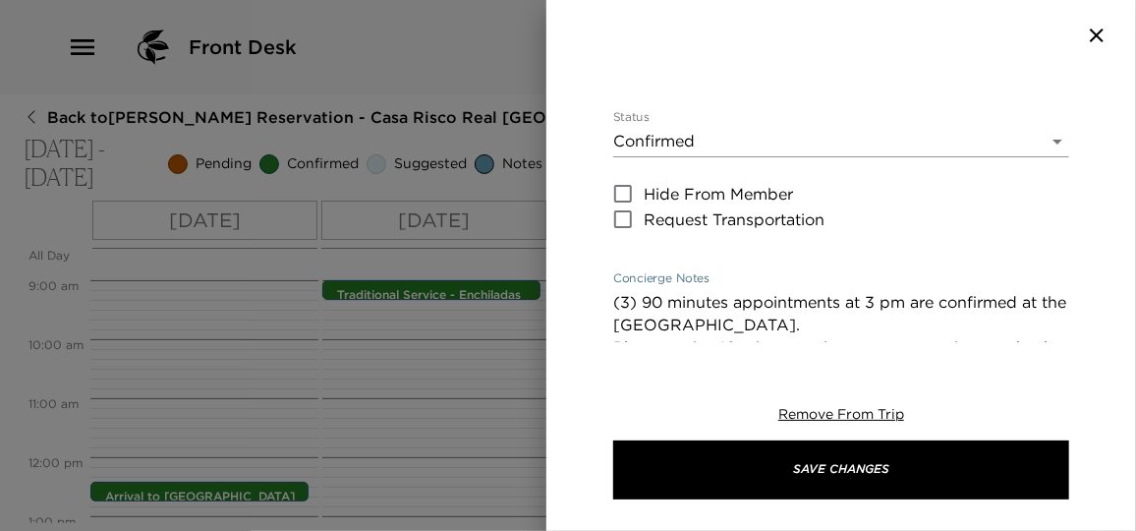
click at [807, 291] on textarea "(3) 90 minutes appointments at 3 pm are confirmed at the Real del Mar Spa. Plan…" at bounding box center [841, 438] width 456 height 294
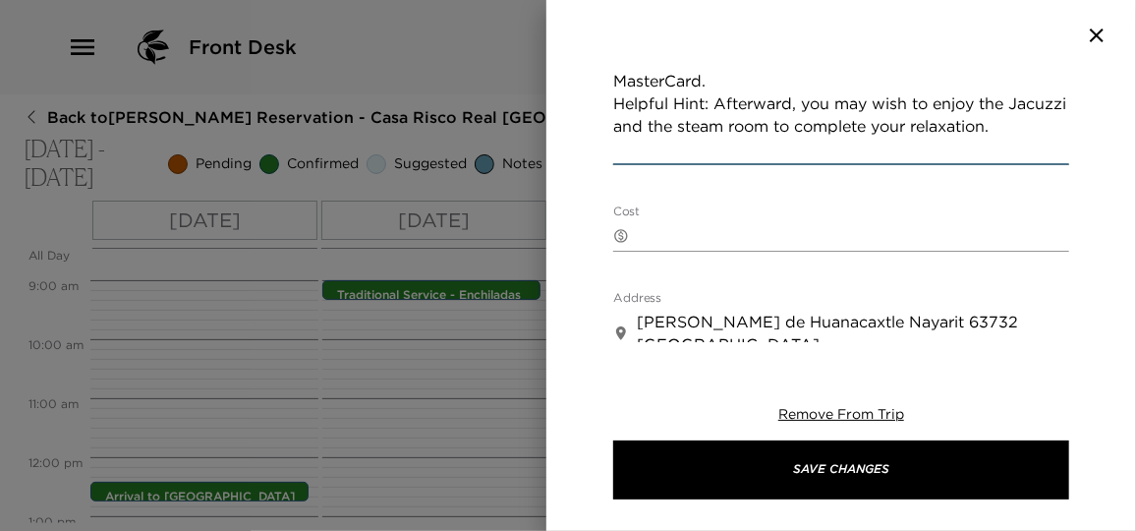
scroll to position [715, 0]
drag, startPoint x: 616, startPoint y: 163, endPoint x: 747, endPoint y: 137, distance: 133.3
click at [747, 137] on div "Spa Service at Real del Mar Start Date & Time 10/05/2025 03:00 PM to End Date &…" at bounding box center [841, 120] width 456 height 1531
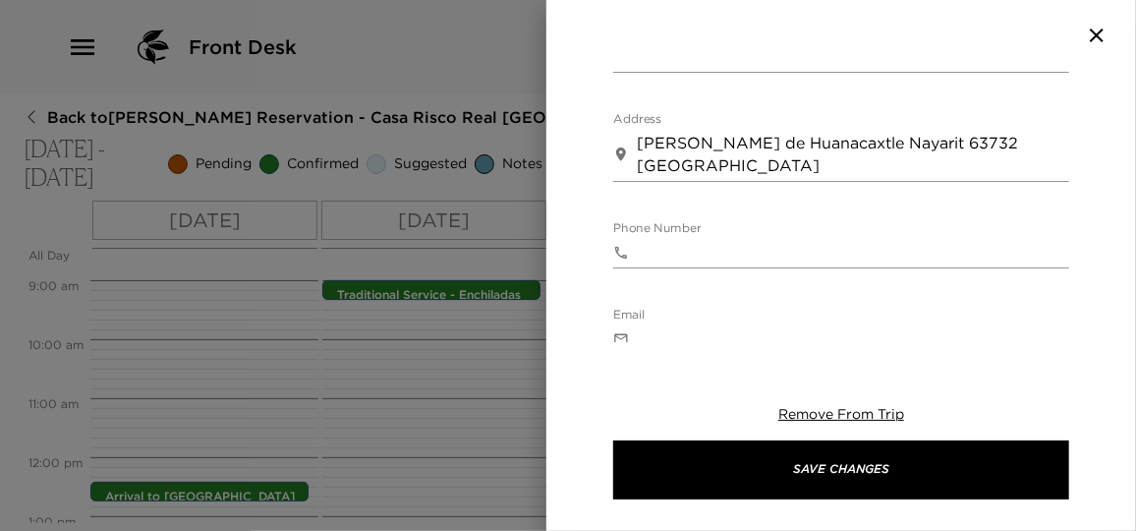
scroll to position [714, 0]
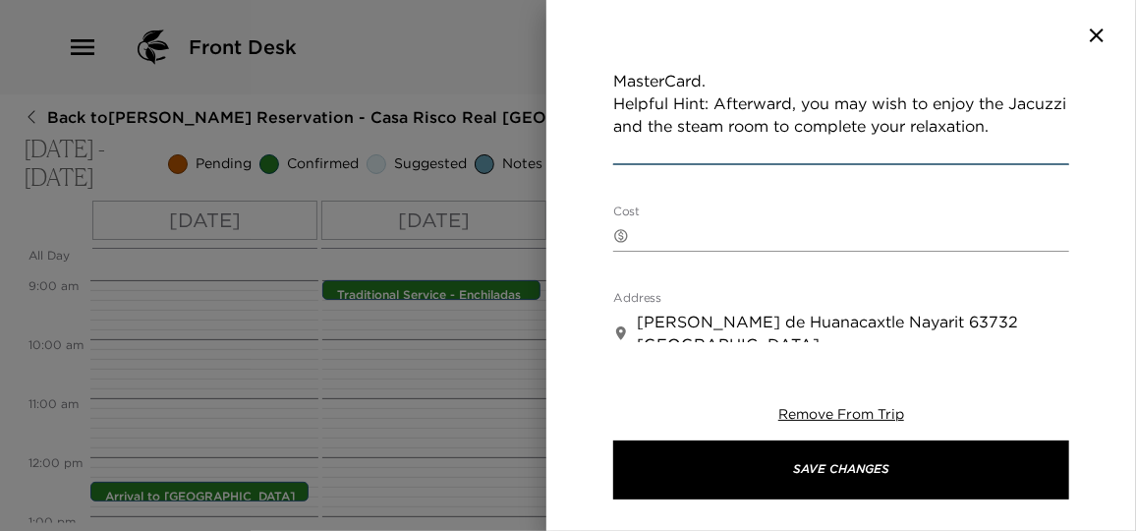
type textarea "(3) 90 minutes appointments at 3 pm are confirmed at the Real del Mar Spa. Plan…"
click at [682, 224] on textarea "Cost" at bounding box center [853, 235] width 432 height 23
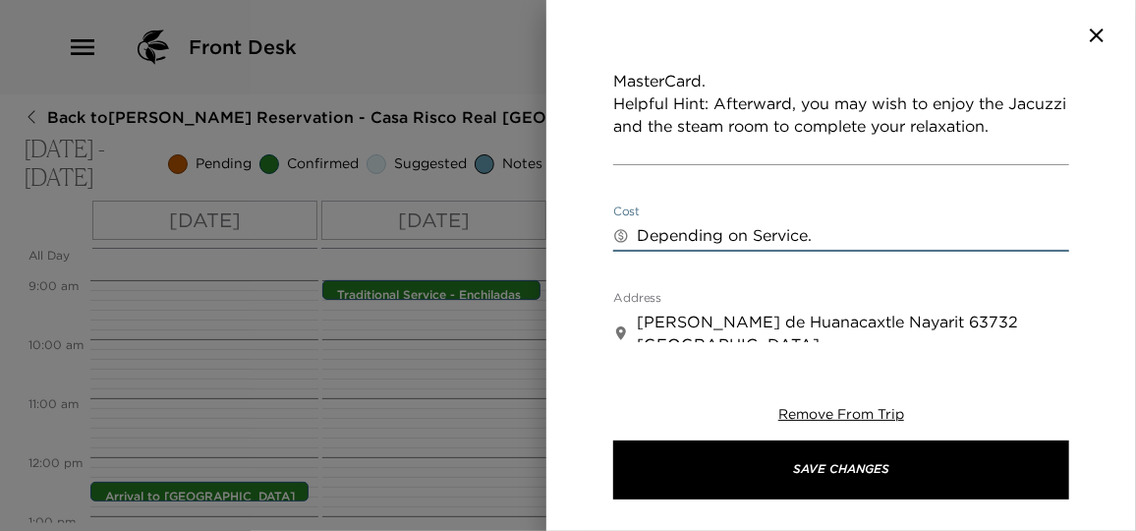
type textarea "Depending on Service."
click at [1011, 346] on div "Spa Service at Real del Mar Start Date & Time 10/05/2025 03:00 PM to End Date &…" at bounding box center [841, 265] width 590 height 531
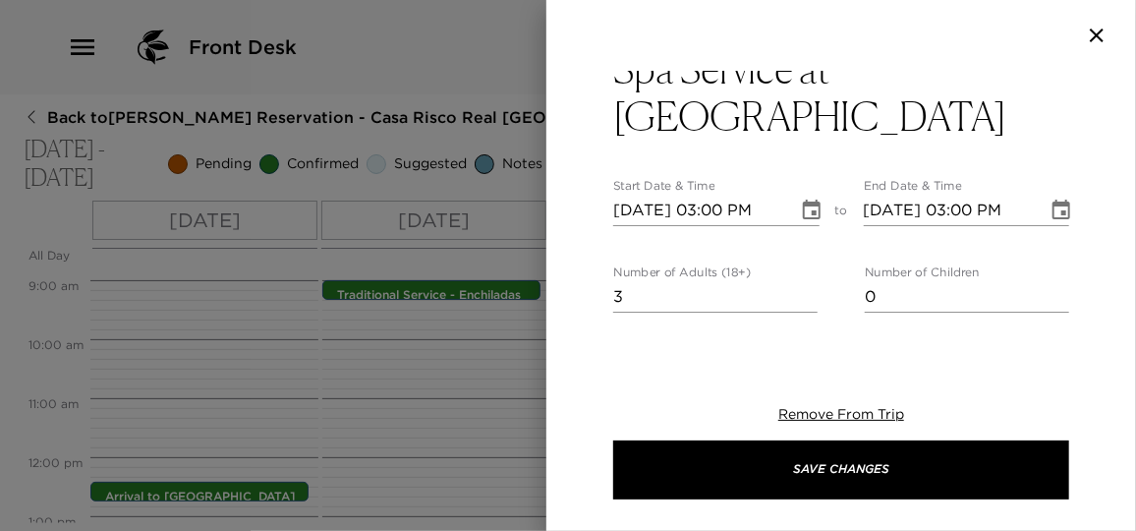
scroll to position [0, 0]
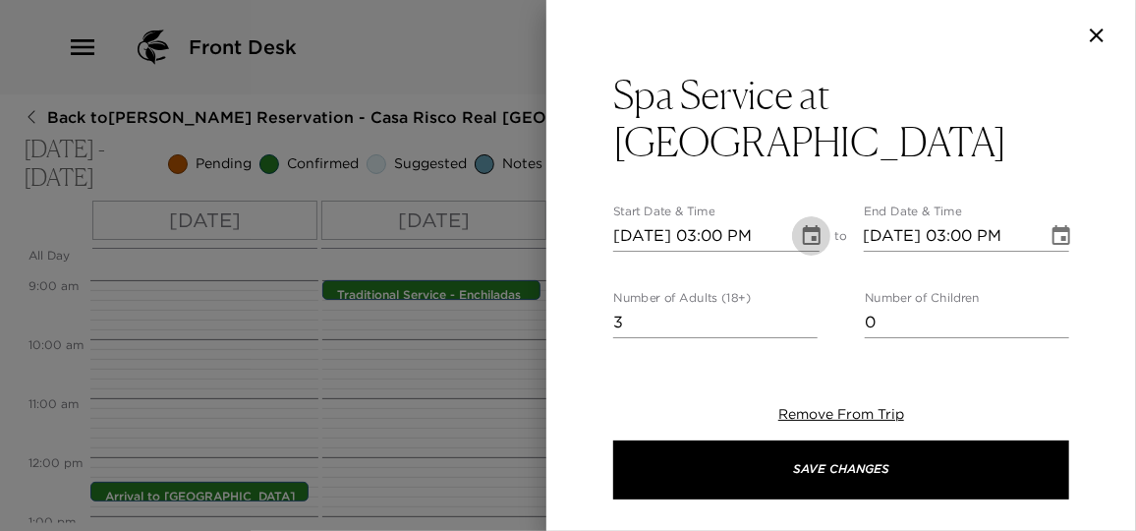
click at [807, 225] on icon "Choose date, selected date is Oct 5, 2025" at bounding box center [812, 235] width 18 height 20
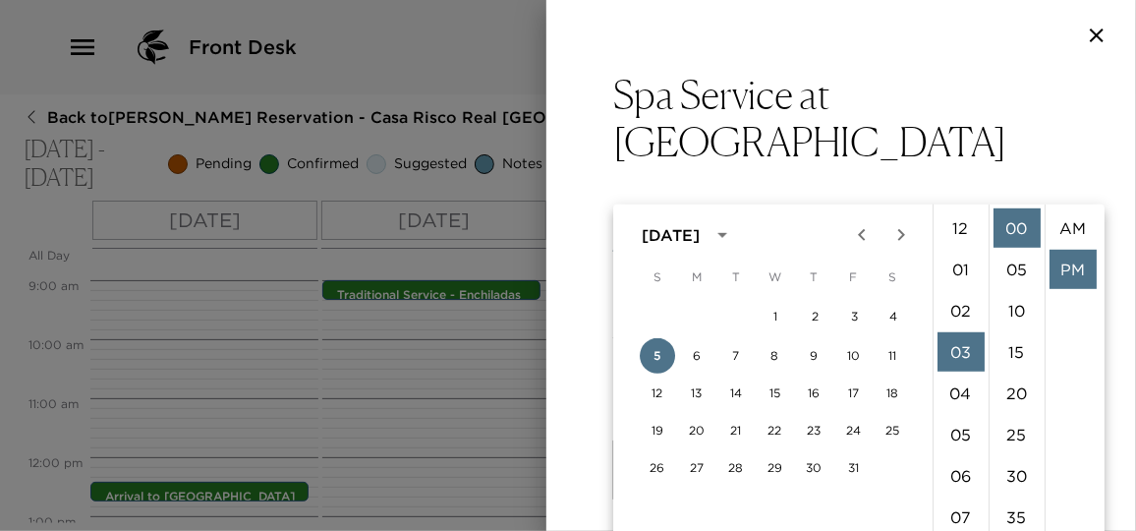
scroll to position [40, 0]
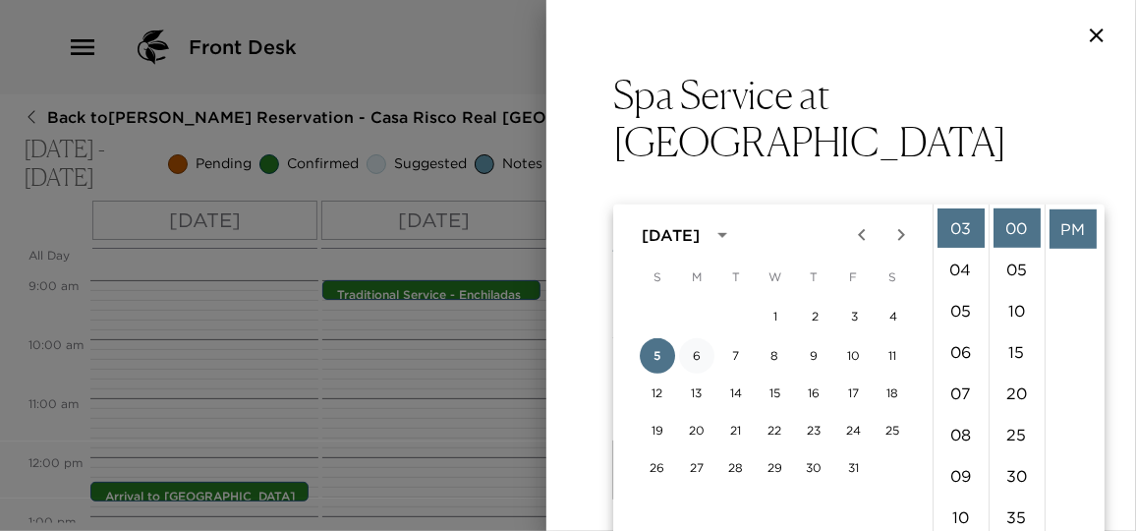
click at [698, 360] on button "6" at bounding box center [696, 355] width 35 height 35
type input "10/06/2025 03:00 PM"
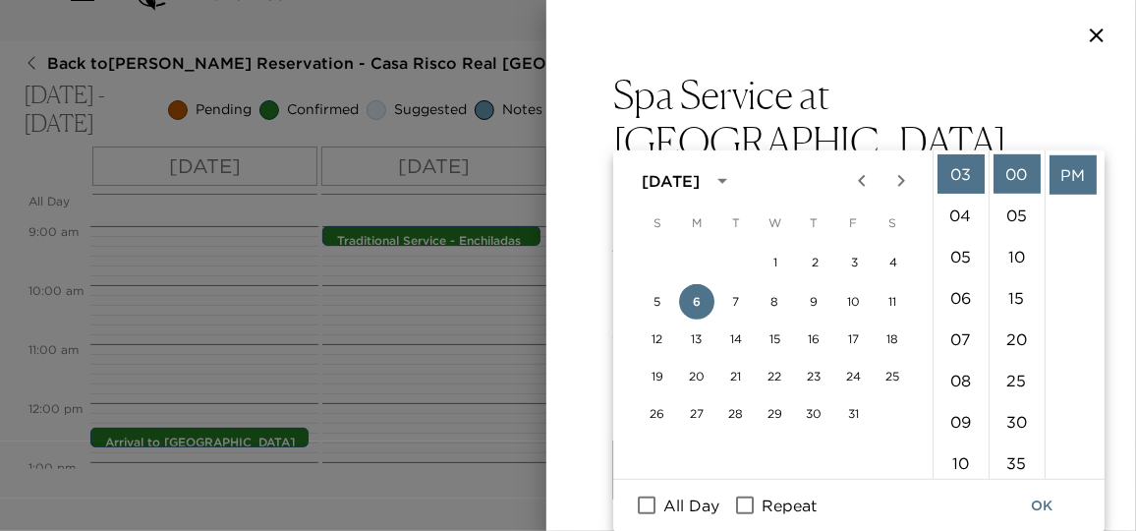
click at [1050, 224] on icon "Choose date, selected date is Oct 6, 2025" at bounding box center [1061, 236] width 24 height 24
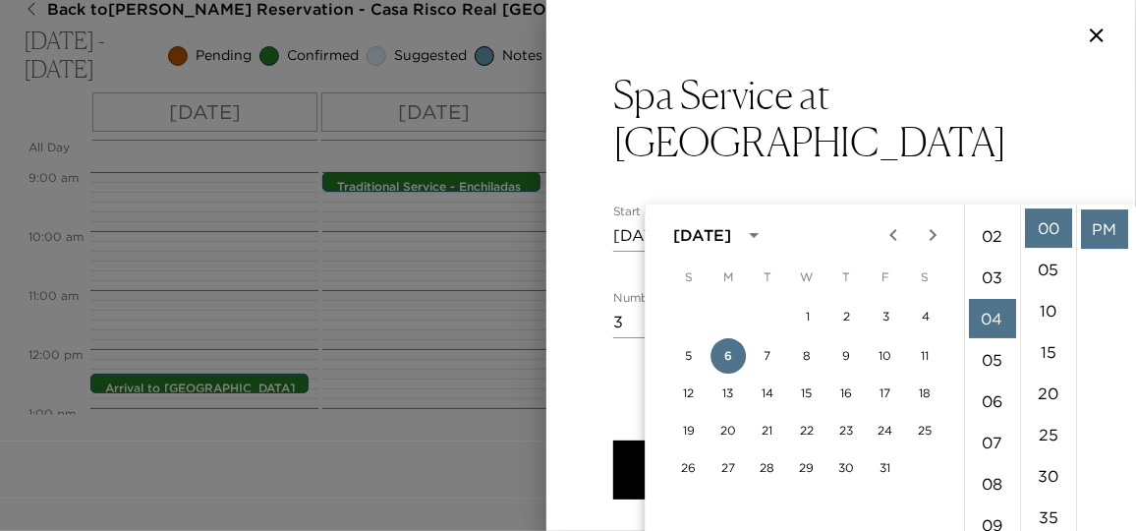
drag, startPoint x: 998, startPoint y: 279, endPoint x: 1011, endPoint y: 265, distance: 18.8
click at [997, 282] on li "03" at bounding box center [992, 276] width 47 height 39
type input "10/06/2025 03:00 PM"
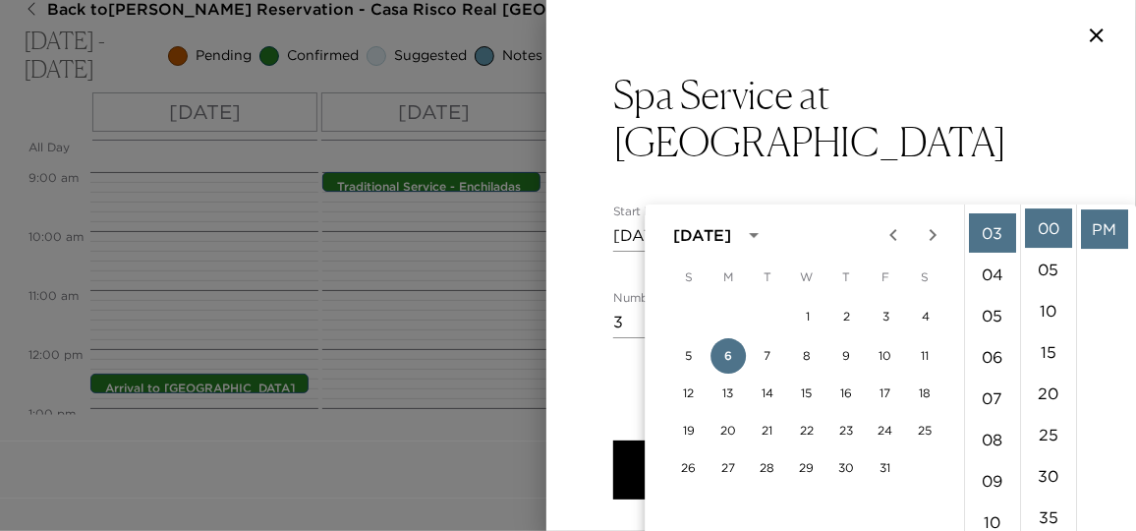
scroll to position [124, 0]
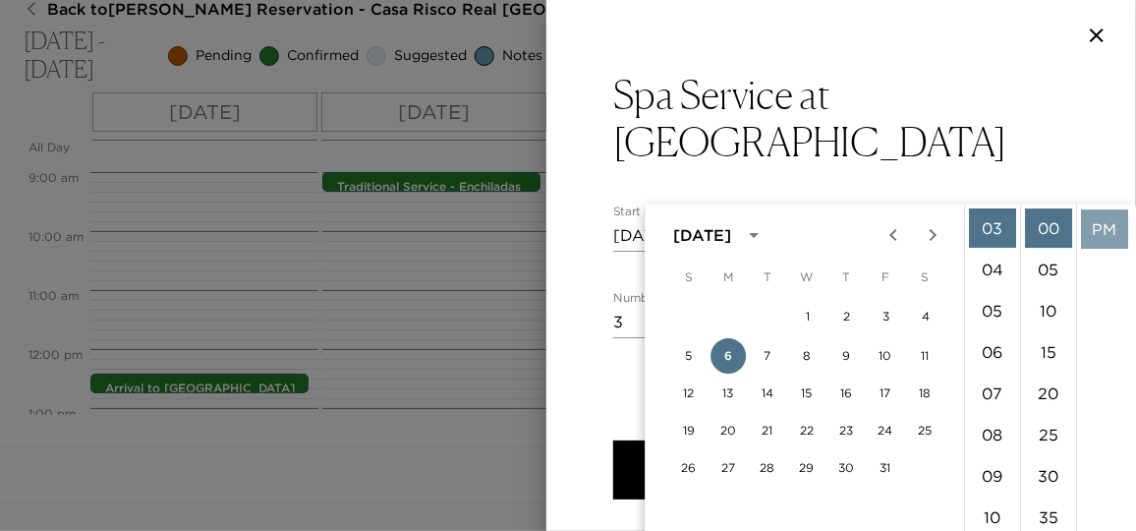
click at [1101, 221] on li "PM" at bounding box center [1104, 228] width 47 height 39
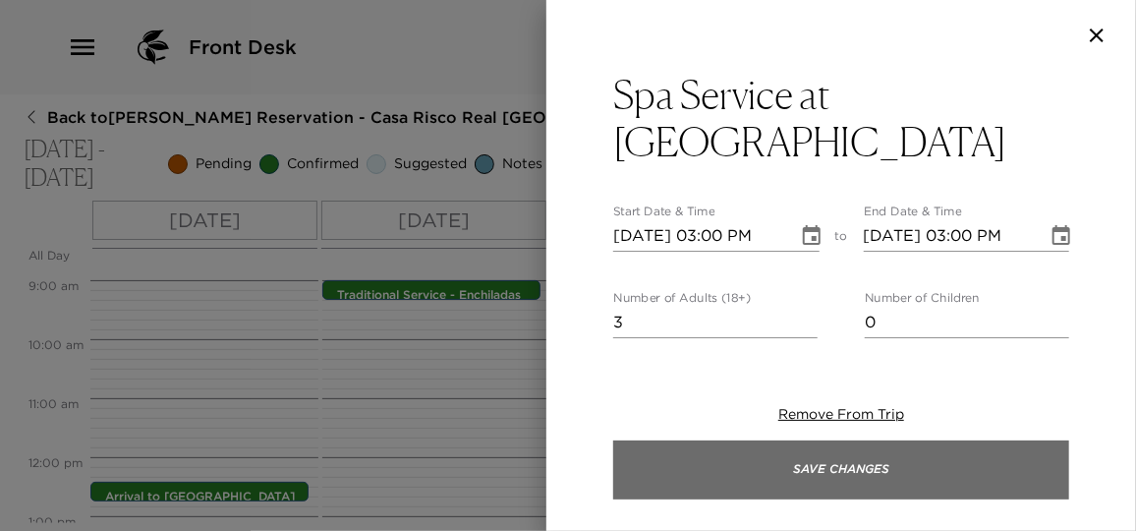
scroll to position [0, 0]
click at [881, 461] on button "Save Changes" at bounding box center [841, 469] width 456 height 59
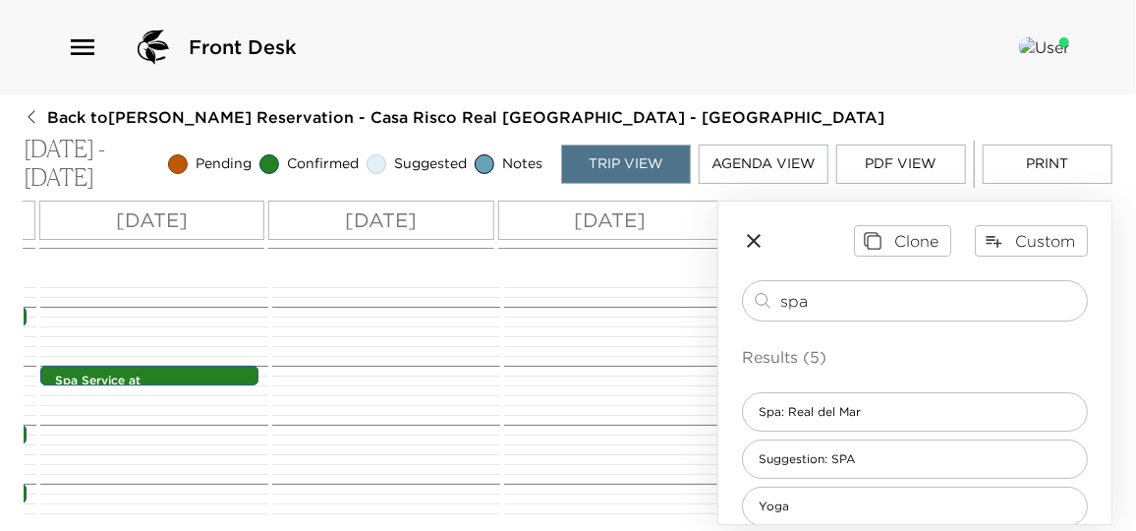
scroll to position [0, 329]
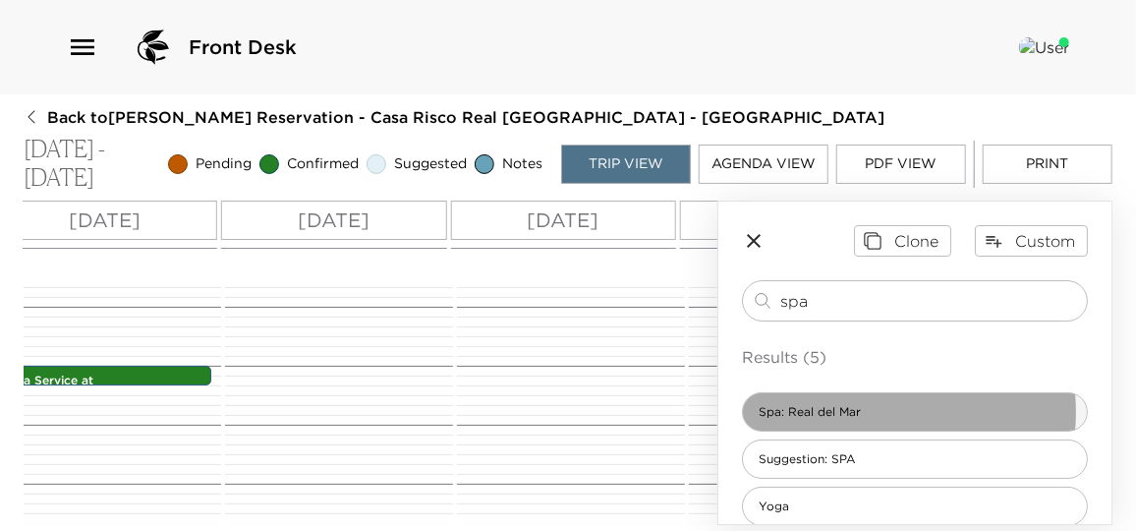
click at [857, 410] on span "Spa: Real del Mar" at bounding box center [810, 412] width 134 height 17
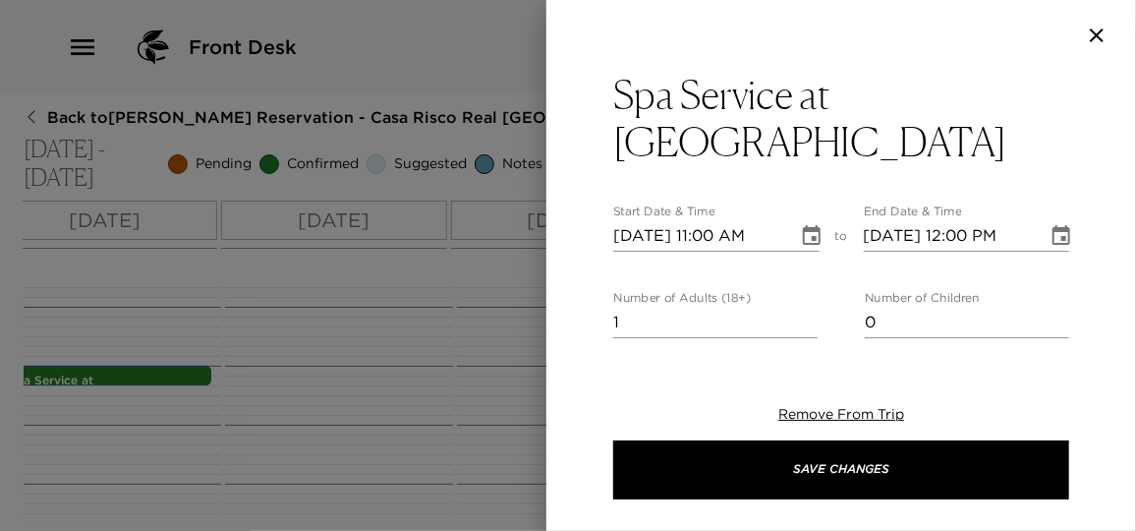
drag, startPoint x: 643, startPoint y: 271, endPoint x: 565, endPoint y: 271, distance: 77.6
click at [565, 271] on div "Spa Service at Real del Mar Start Date & Time 10/05/2025 11:00 AM to End Date &…" at bounding box center [841, 206] width 590 height 271
type input "3"
click at [805, 225] on icon "Choose date, selected date is Oct 5, 2025" at bounding box center [812, 235] width 18 height 20
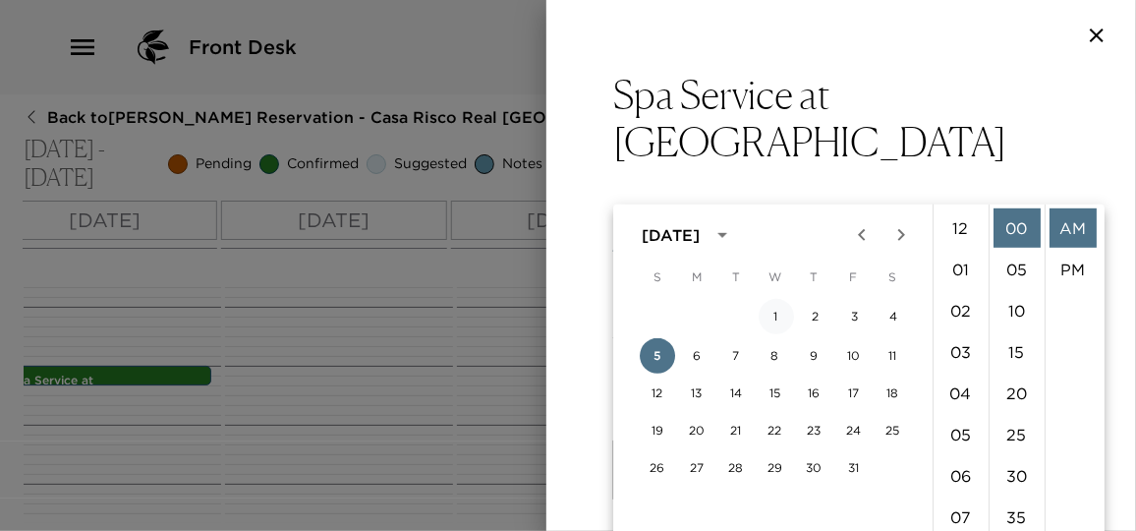
scroll to position [453, 0]
click at [775, 350] on button "8" at bounding box center [775, 355] width 35 height 35
type input "10/08/2025 11:00 AM"
type input "10/08/2025 12:00 PM"
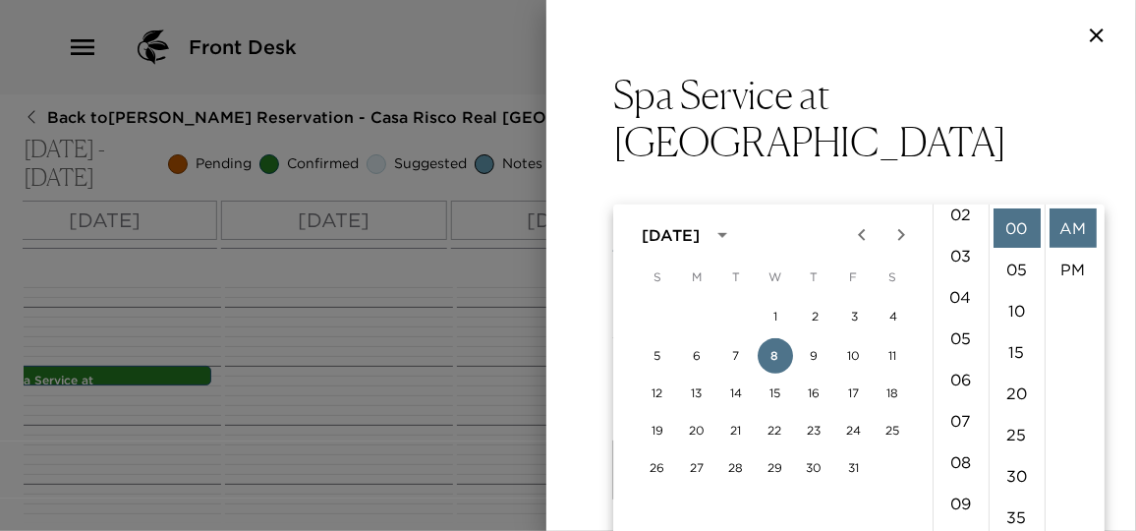
click at [963, 252] on li "03" at bounding box center [960, 255] width 47 height 39
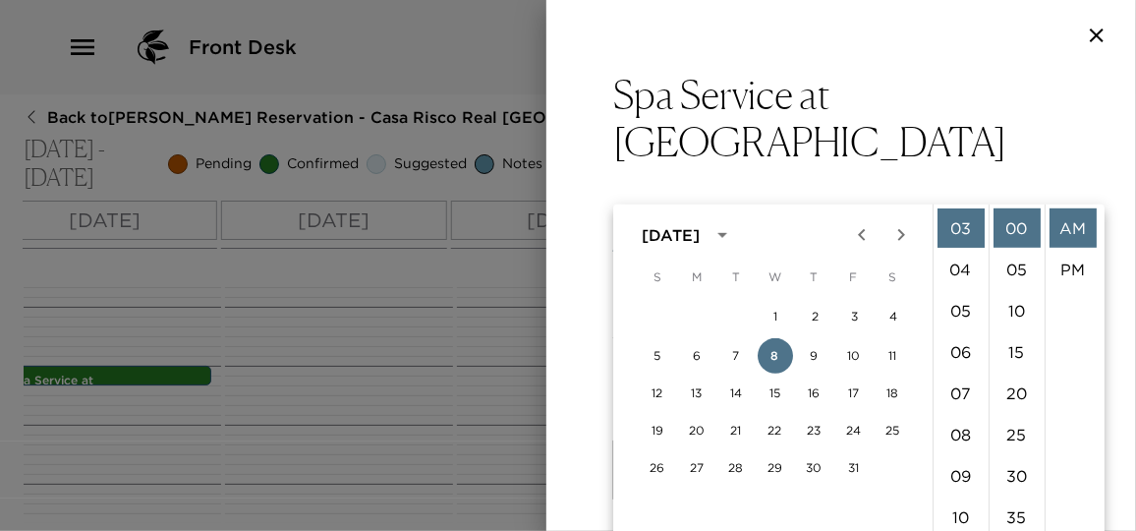
scroll to position [40, 0]
click at [1077, 224] on li "PM" at bounding box center [1072, 228] width 47 height 39
type input "10/08/2025 03:00 PM"
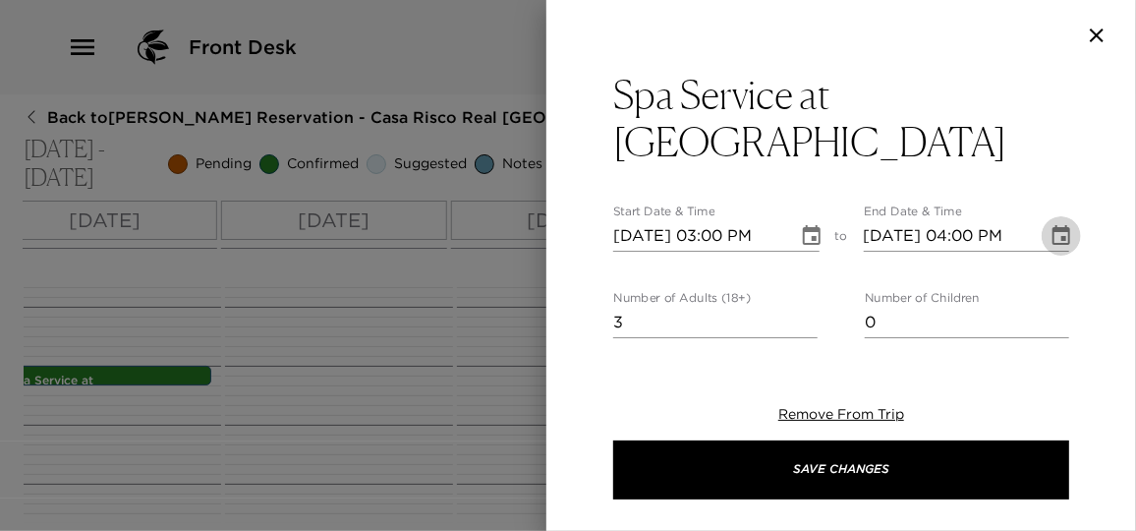
click at [1041, 216] on button "Choose date, selected date is Oct 8, 2025" at bounding box center [1060, 235] width 39 height 39
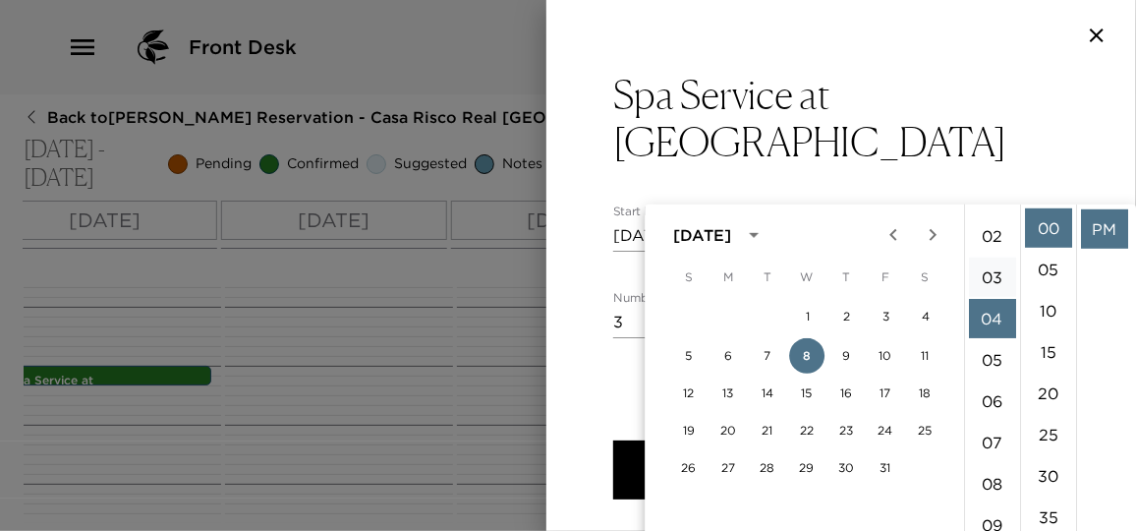
click at [992, 274] on li "03" at bounding box center [992, 276] width 47 height 39
type input "10/08/2025 03:00 PM"
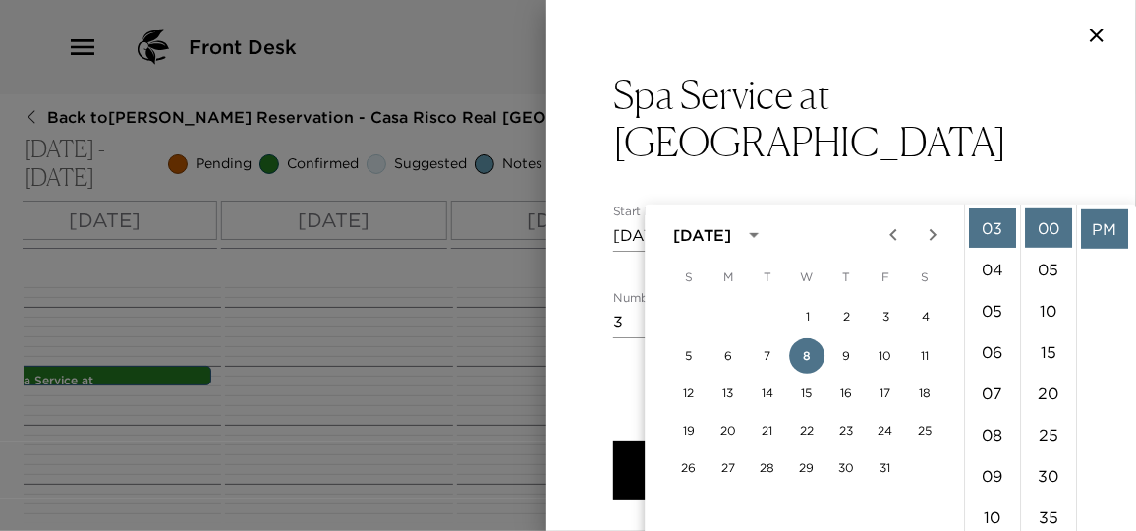
click at [1093, 242] on li "PM" at bounding box center [1104, 228] width 47 height 39
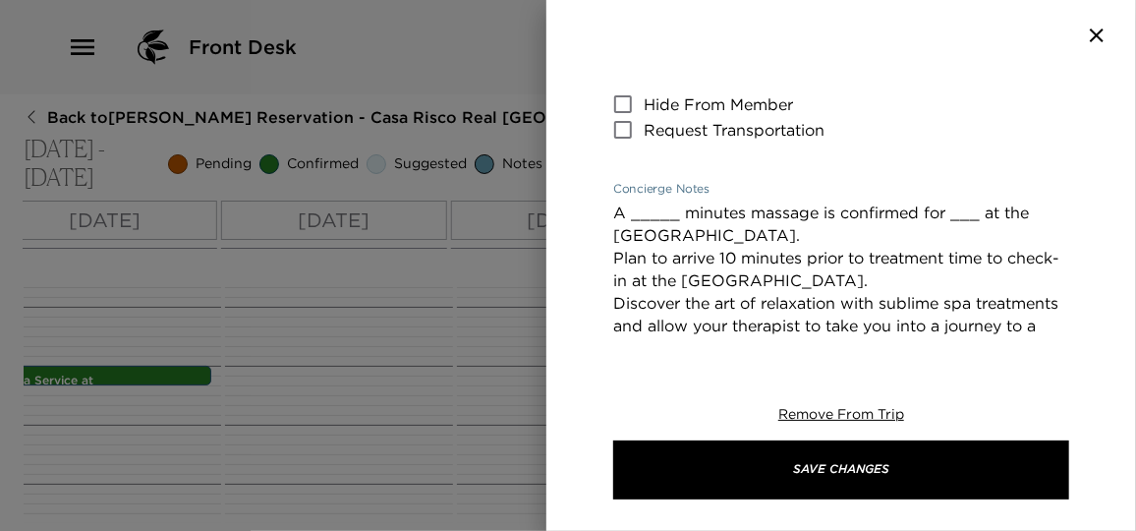
scroll to position [626, 0]
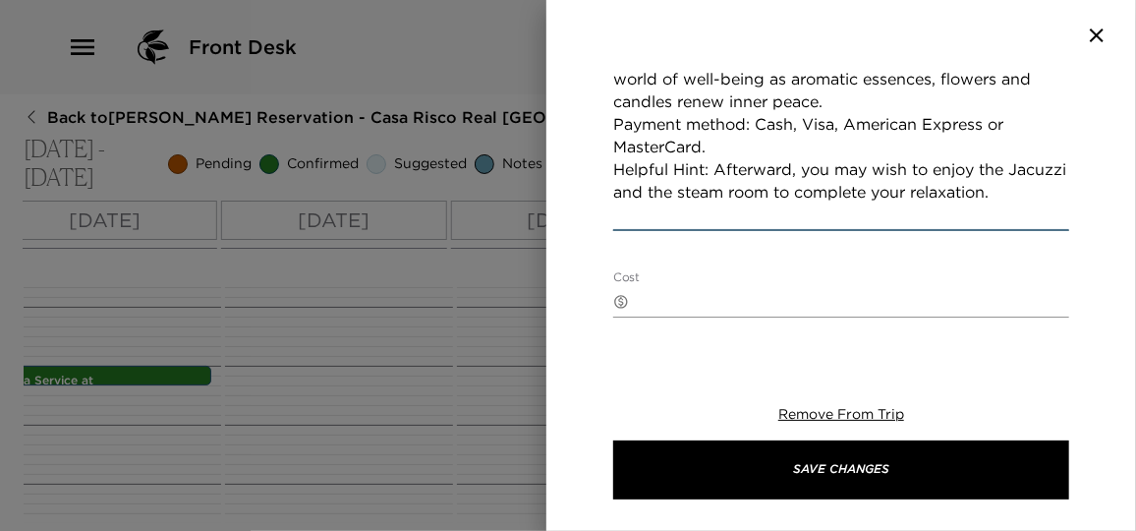
drag, startPoint x: 615, startPoint y: 168, endPoint x: 806, endPoint y: 187, distance: 191.5
click at [806, 187] on div "Spa Service at Real del Mar Start Date & Time 10/08/2025 03:00 PM to End Date &…" at bounding box center [841, 199] width 456 height 1508
paste textarea "(3) 90 minutes appointments at 3 pm are confirmed at the Real del Mar Spa."
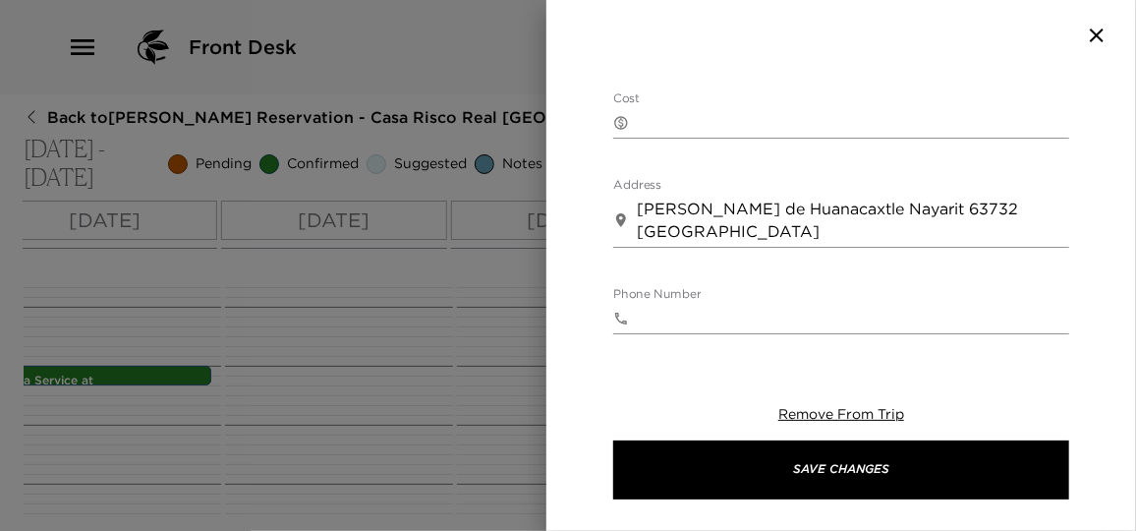
scroll to position [738, 0]
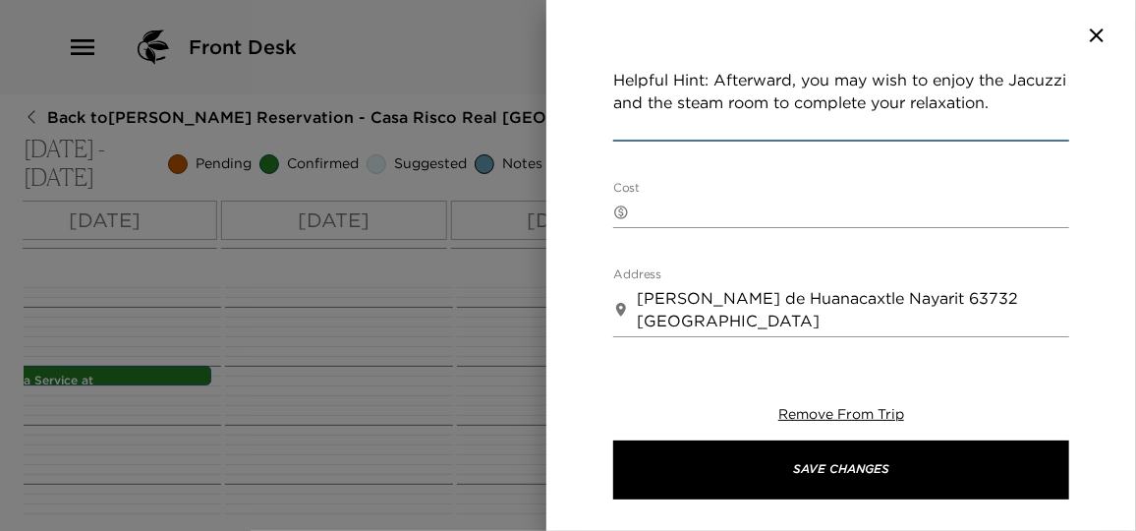
type textarea "(3) 90 minutes appointments at 3 pm are confirmed at the Real del Mar Spa. Plan…"
click at [675, 200] on textarea "Cost" at bounding box center [853, 211] width 432 height 23
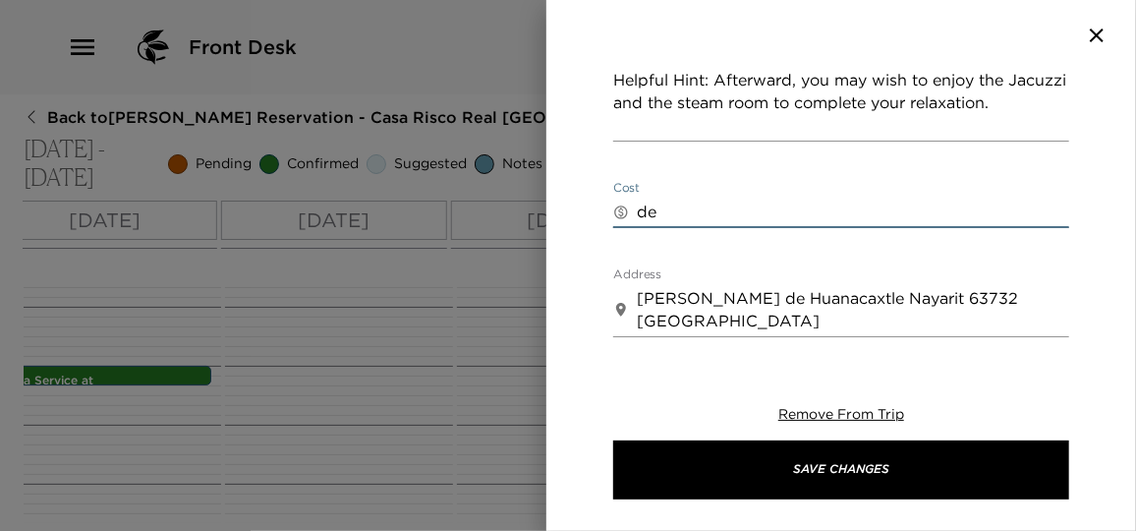
type textarea "d"
type textarea "Depending on service."
click at [1077, 298] on div "Spa Service at Real del Mar Start Date & Time 10/08/2025 03:00 PM to End Date &…" at bounding box center [841, 206] width 590 height 271
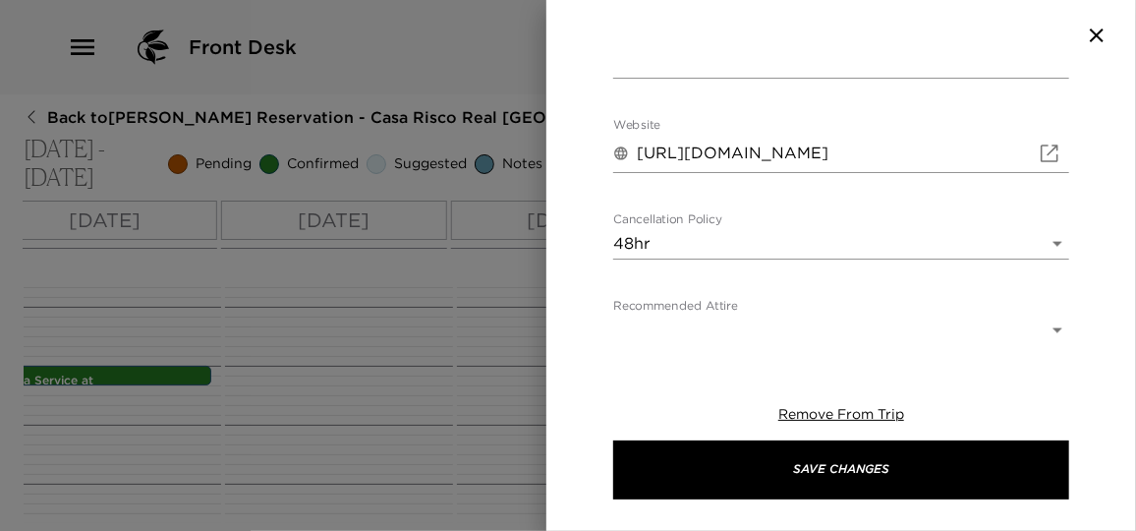
scroll to position [1211, 0]
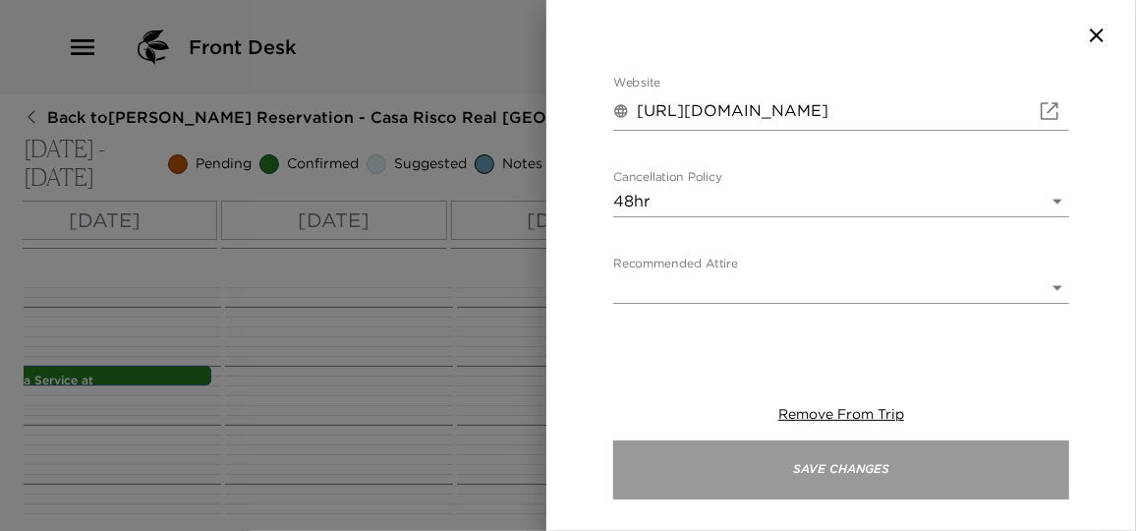
click at [873, 475] on button "Save Changes" at bounding box center [841, 469] width 456 height 59
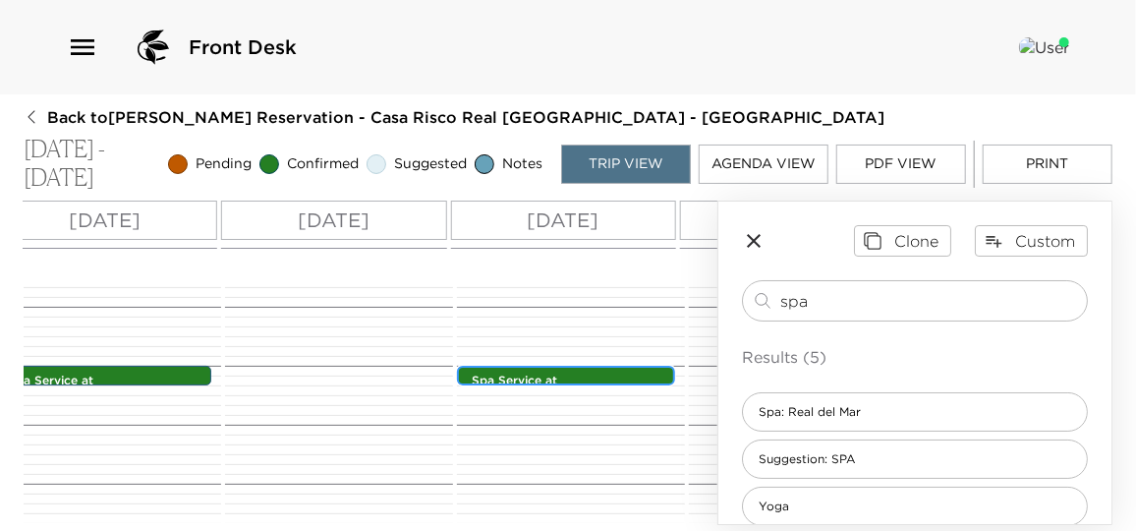
click at [534, 381] on p "Spa Service at [GEOGRAPHIC_DATA]" at bounding box center [571, 388] width 198 height 33
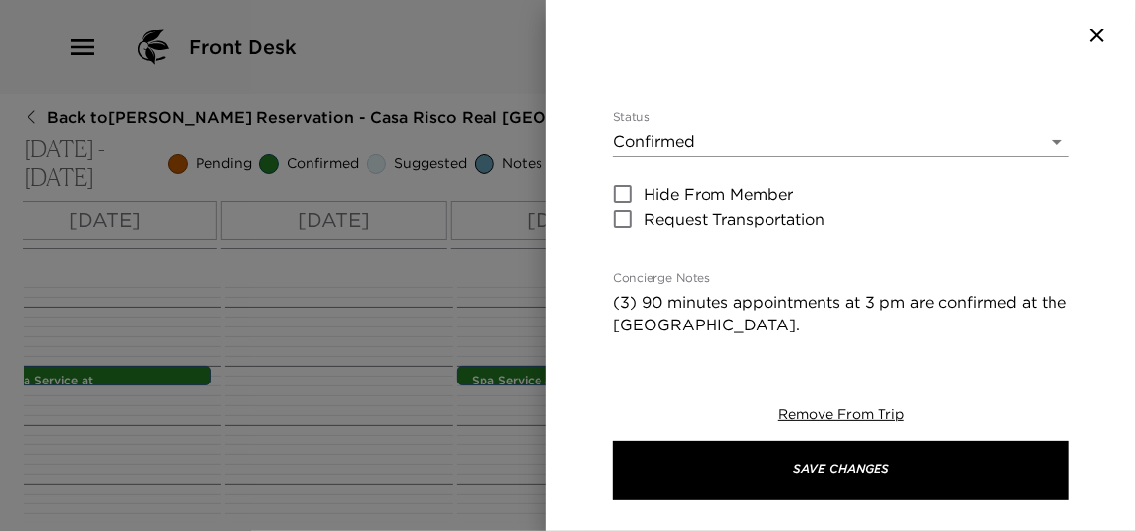
scroll to position [357, 0]
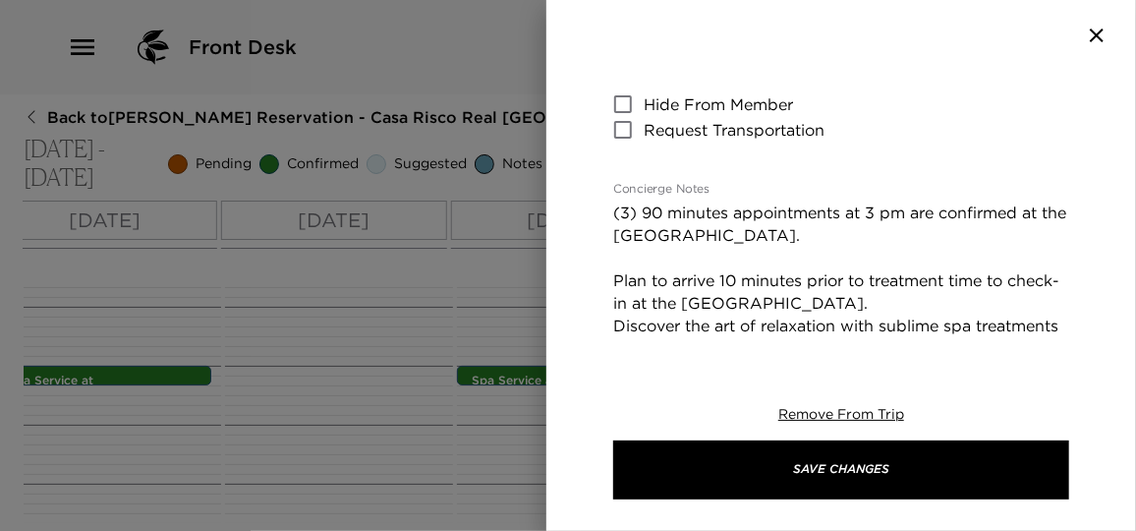
click at [416, 386] on div at bounding box center [568, 265] width 1136 height 531
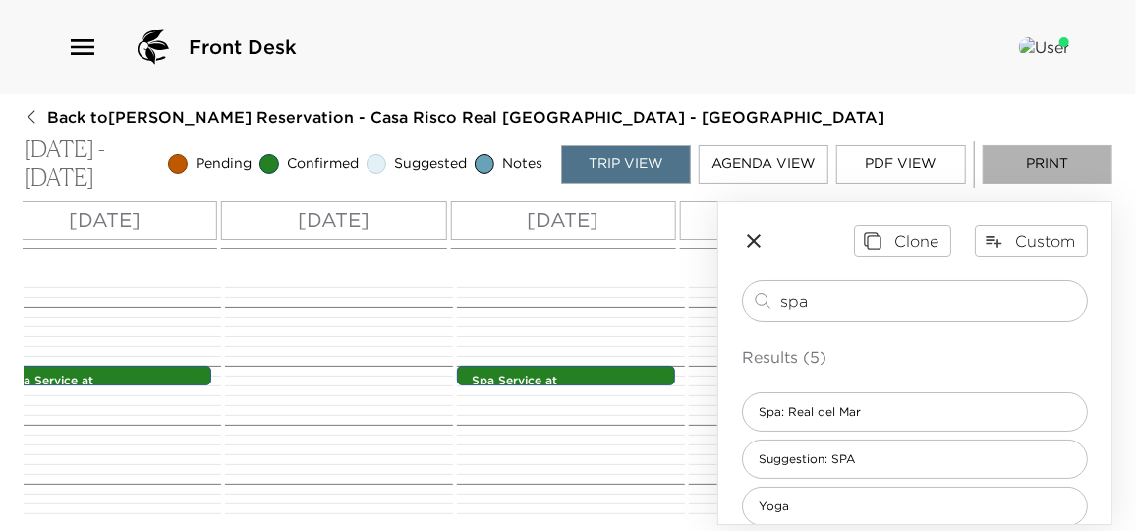
click at [1032, 164] on button "Print" at bounding box center [1048, 163] width 130 height 39
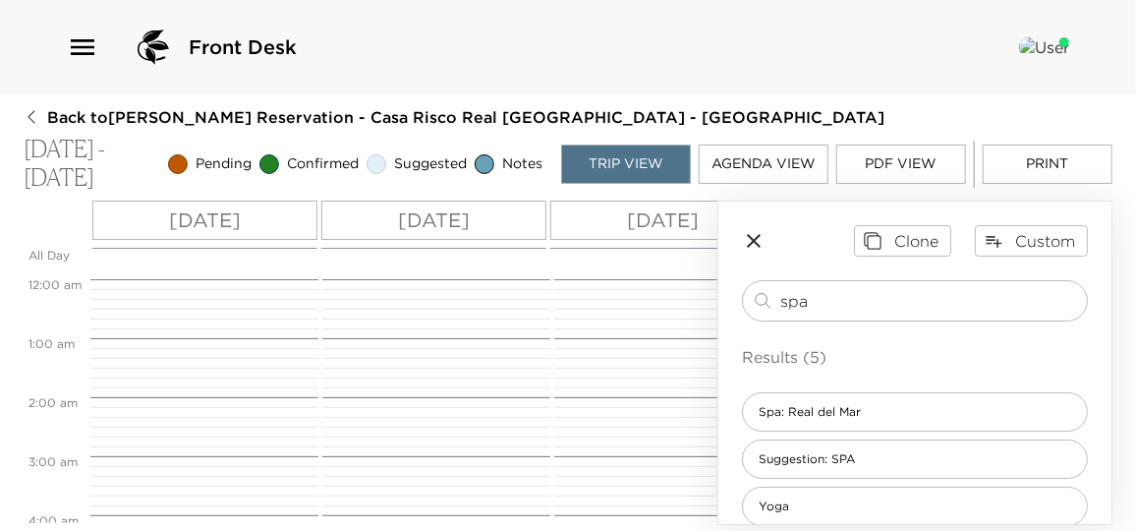
scroll to position [798, 0]
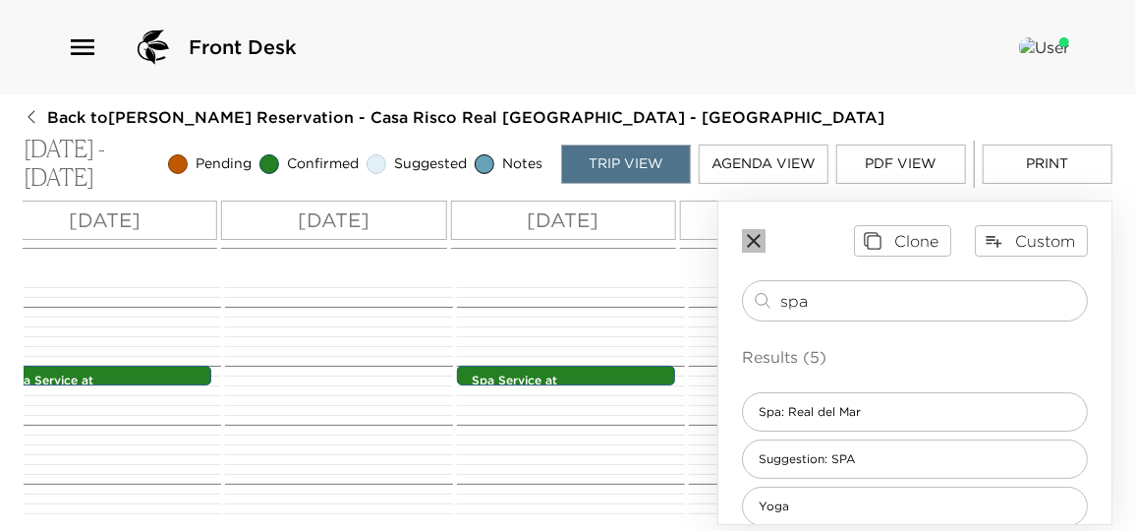
click at [761, 239] on icon "button" at bounding box center [754, 241] width 24 height 24
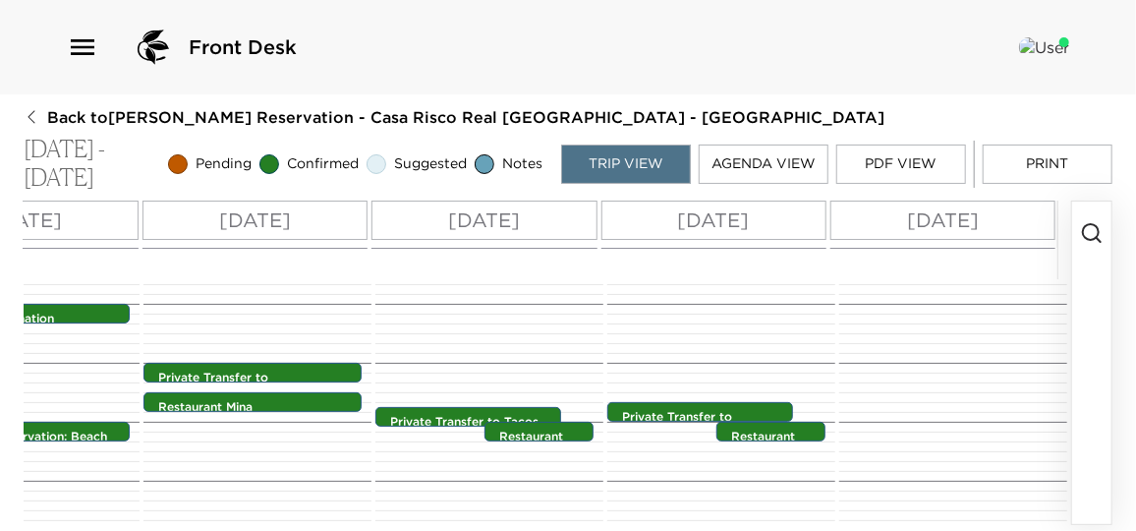
scroll to position [1066, 0]
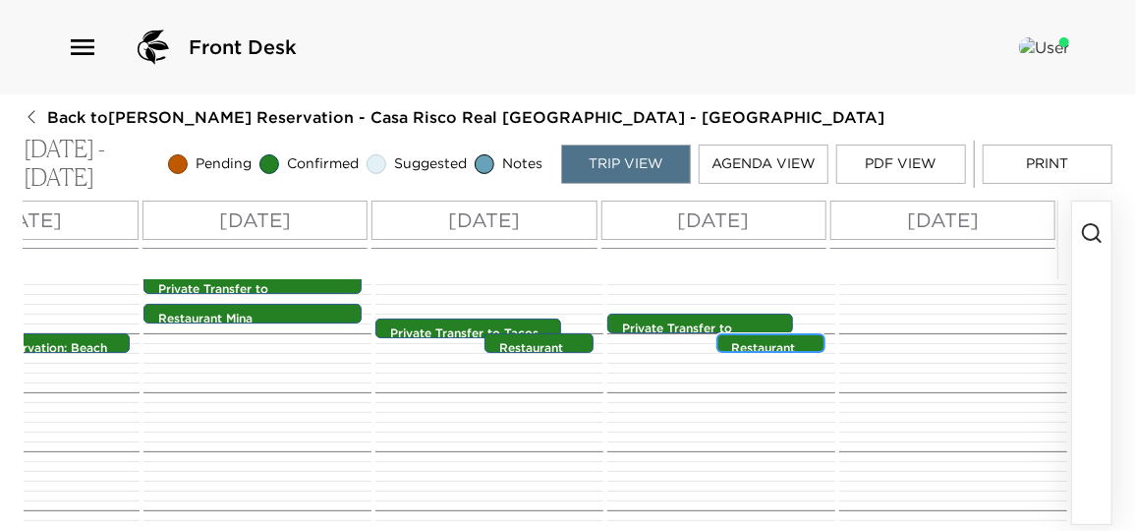
click at [754, 350] on p "Restaurant Reservation: [PERSON_NAME]'s" at bounding box center [775, 373] width 89 height 66
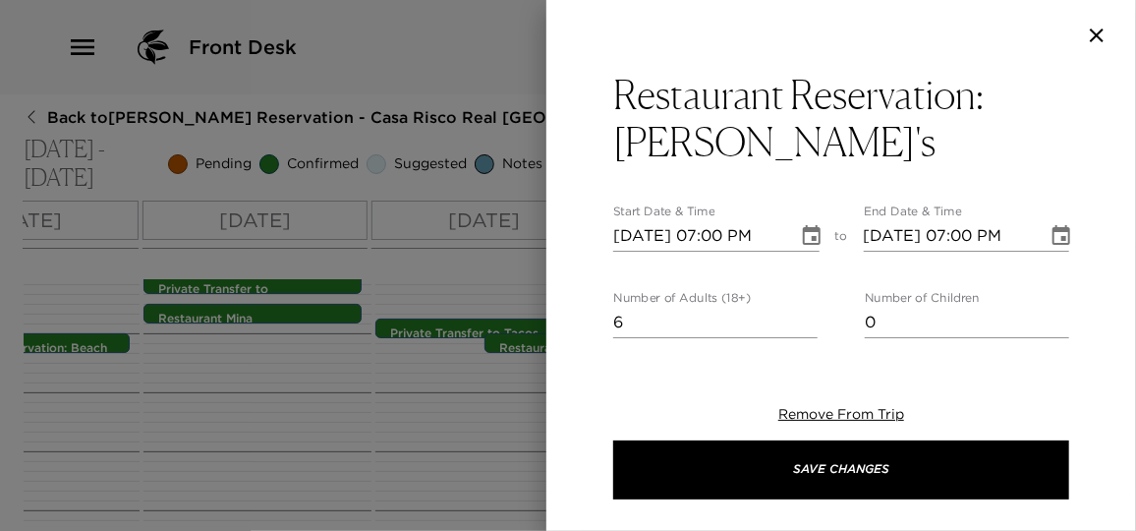
click at [498, 389] on div at bounding box center [568, 265] width 1136 height 531
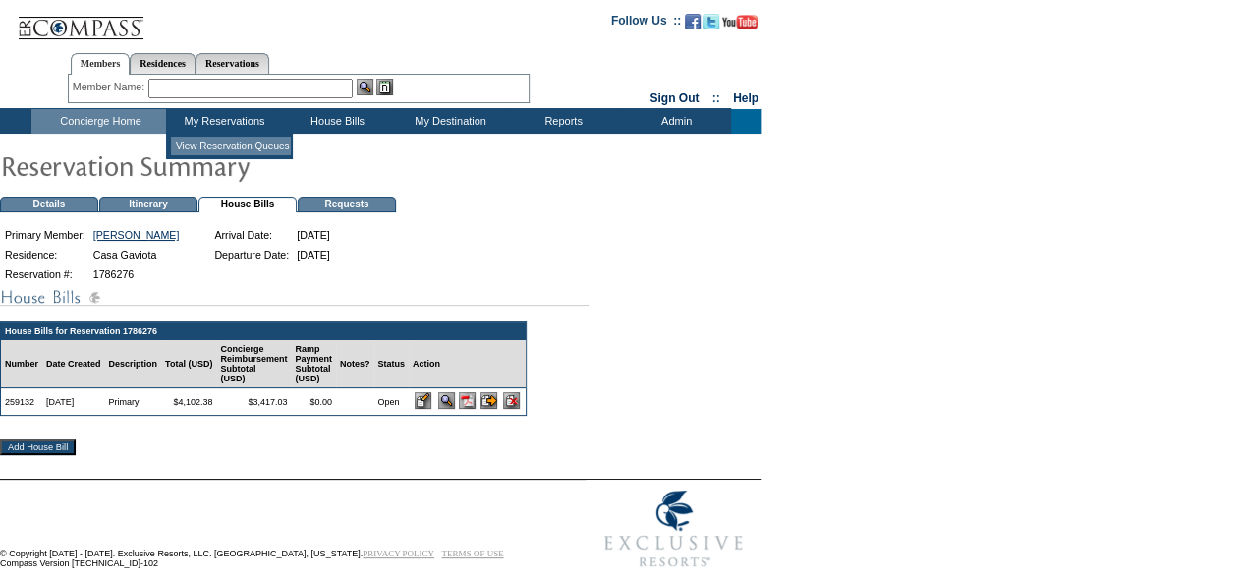
click at [210, 143] on td "View Reservation Queues" at bounding box center [231, 146] width 120 height 19
